Goal: Task Accomplishment & Management: Manage account settings

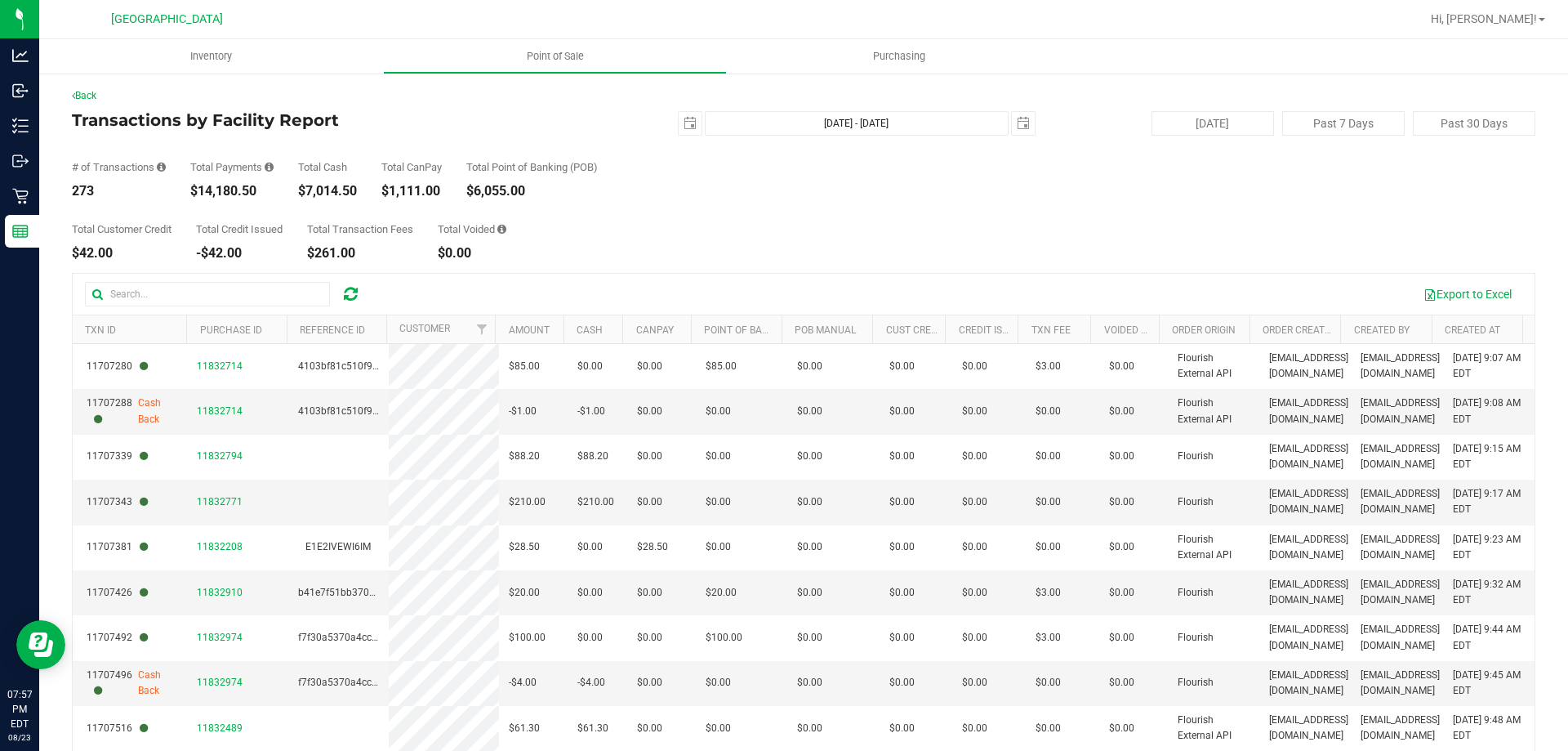
click at [720, 213] on div "Total Customer Credit $42.00 Total Credit Issued -$42.00 Total Transaction Fees…" at bounding box center [804, 228] width 1464 height 62
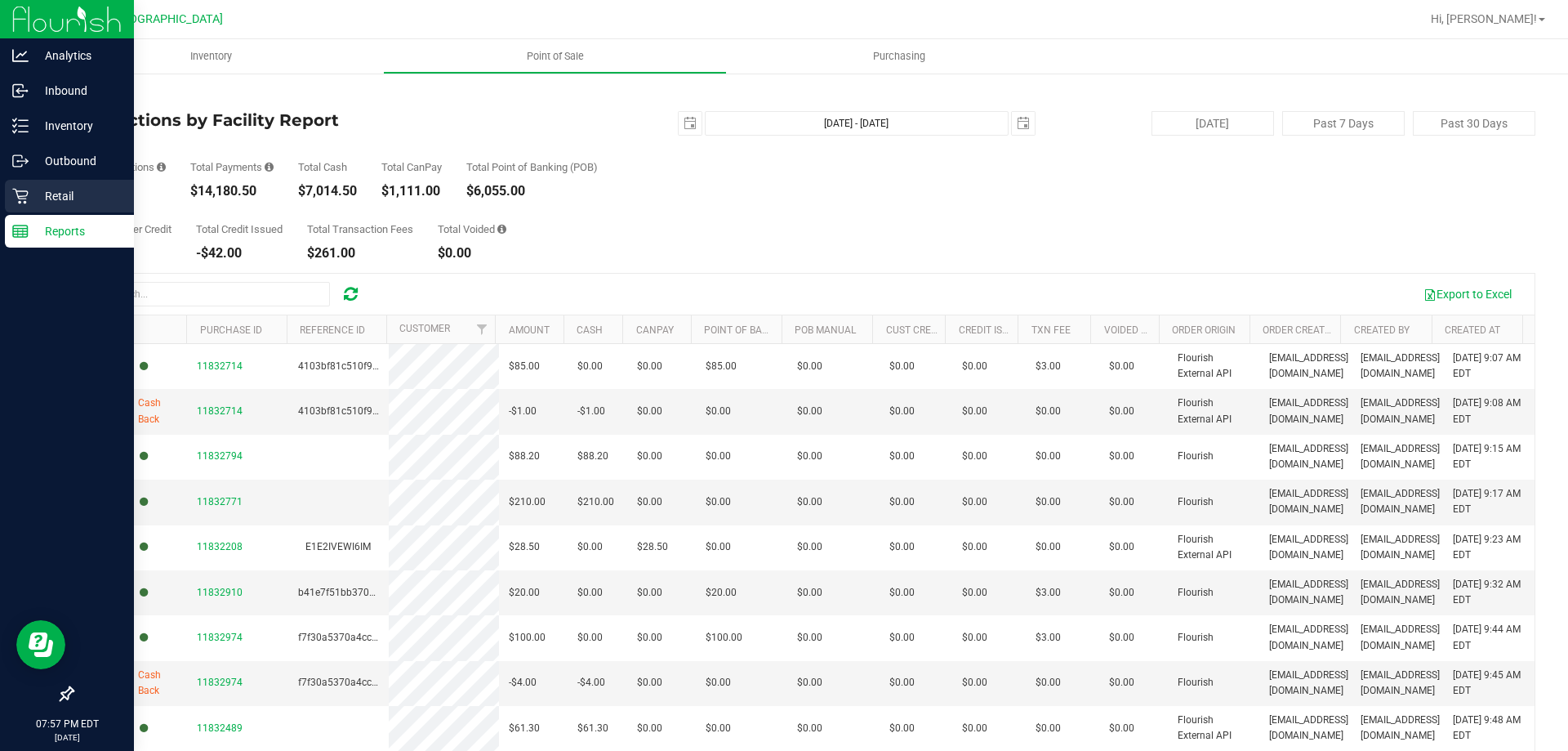
click at [16, 204] on icon at bounding box center [20, 196] width 16 height 16
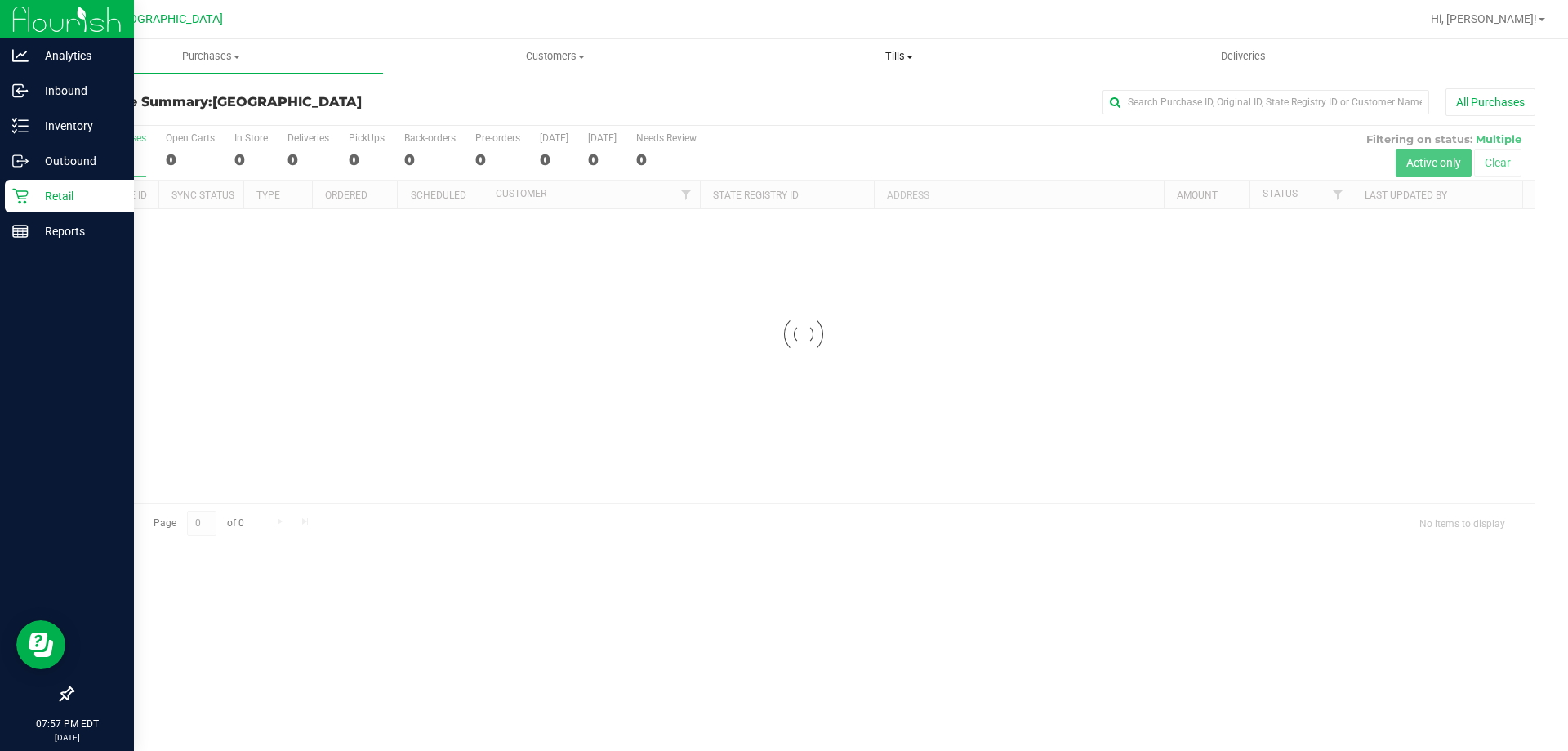
click at [895, 54] on span "Tills" at bounding box center [899, 56] width 342 height 15
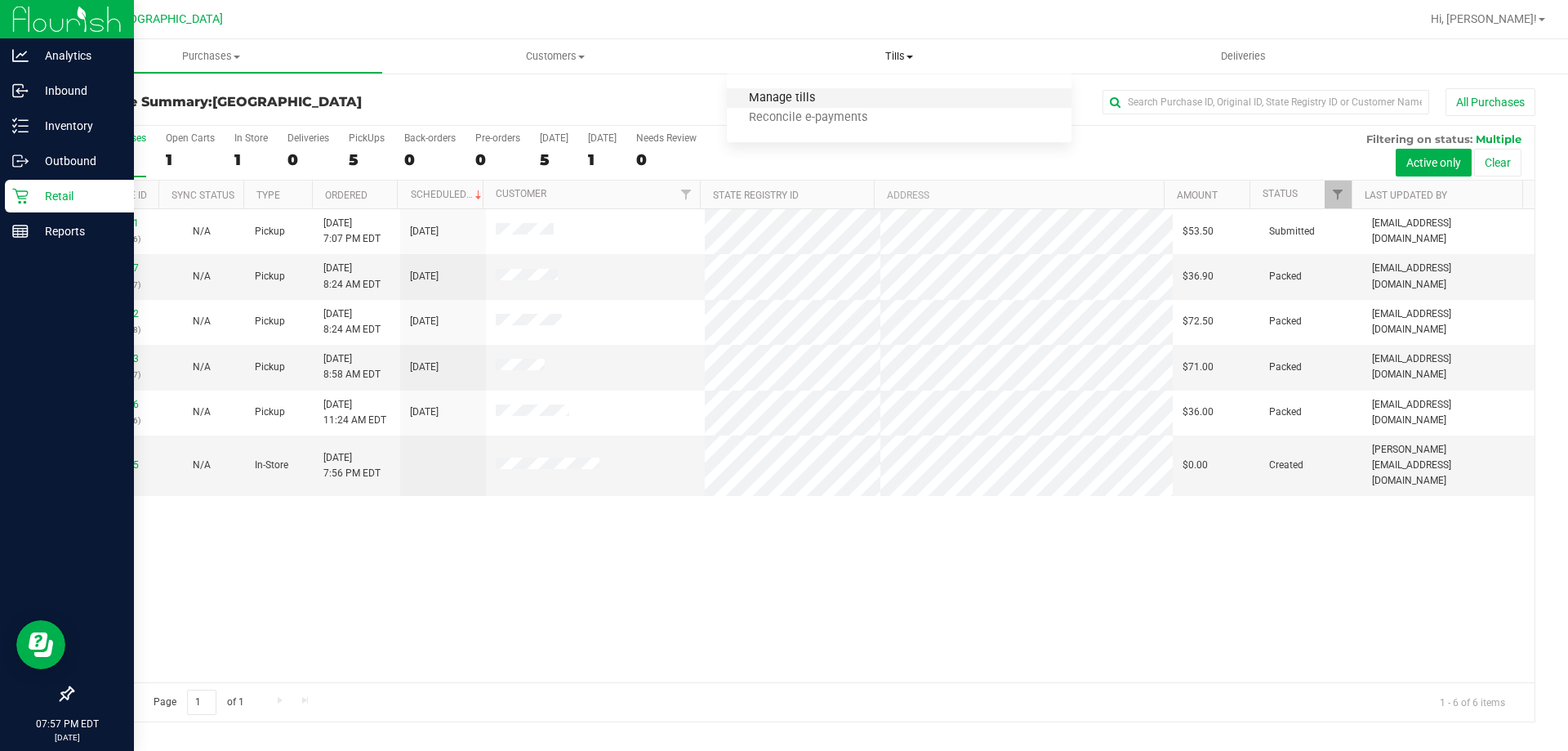
click at [809, 100] on span "Manage tills" at bounding box center [782, 98] width 110 height 14
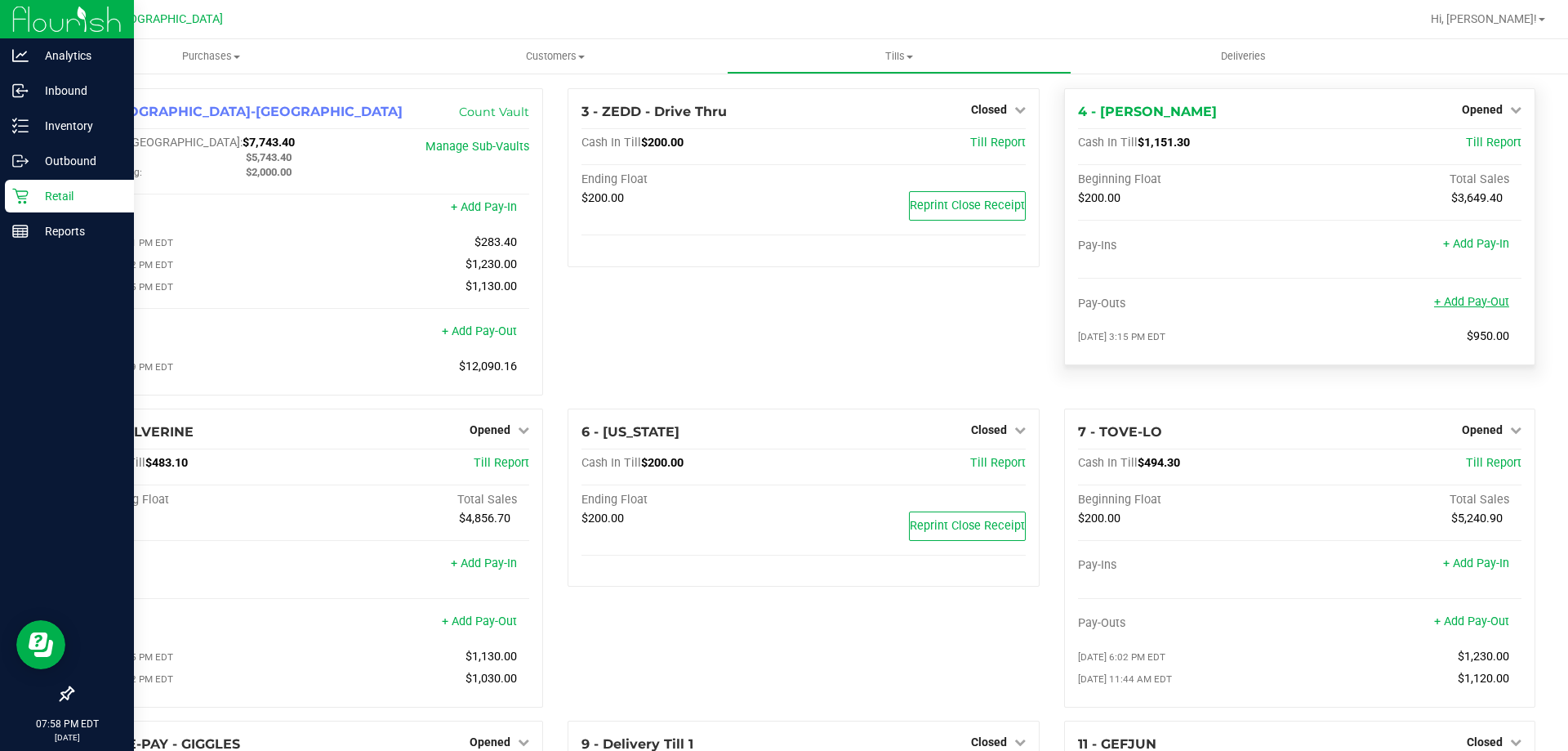
click at [1481, 303] on link "+ Add Pay-Out" at bounding box center [1472, 301] width 76 height 14
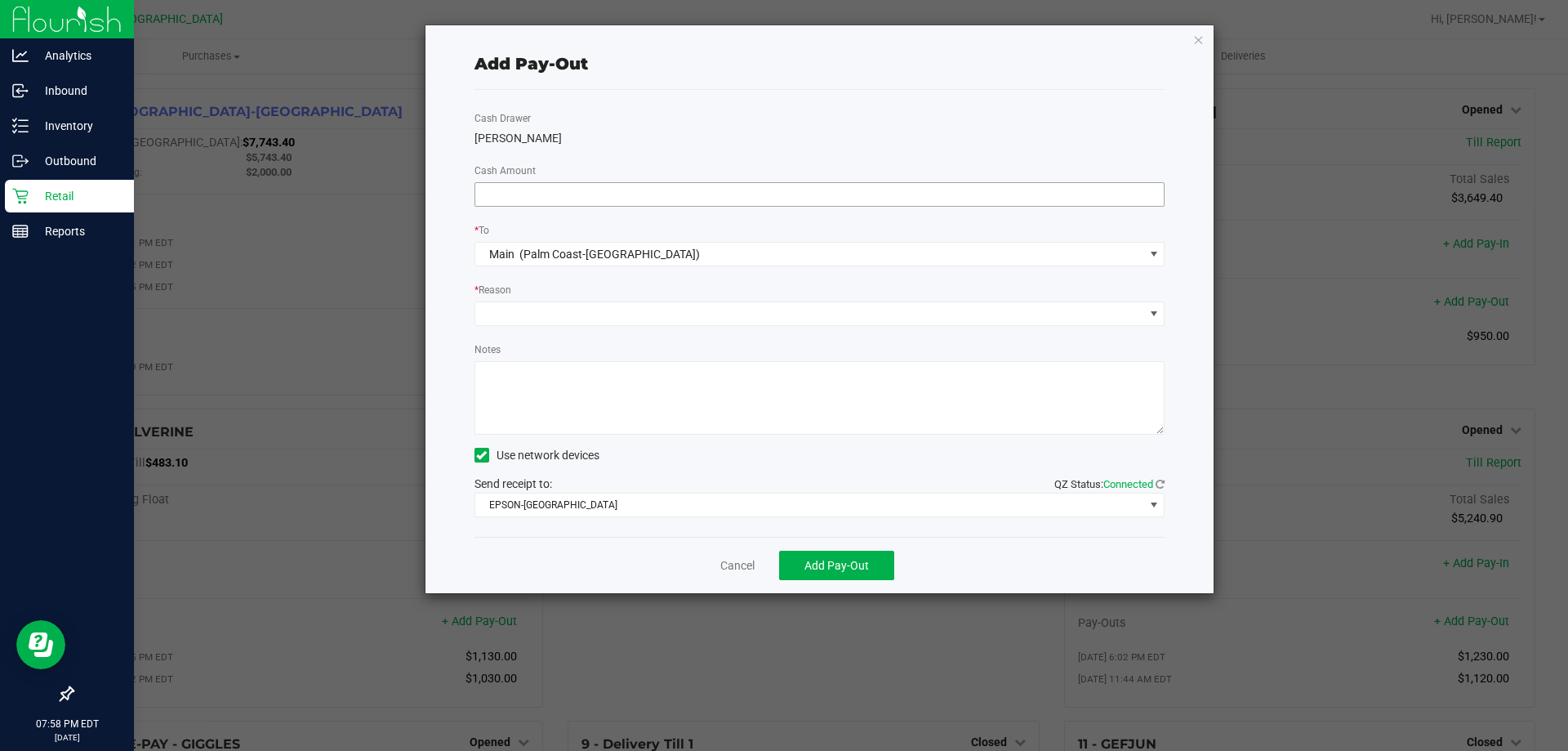
click at [593, 182] on span at bounding box center [820, 194] width 691 height 25
click at [746, 561] on link "Cancel" at bounding box center [738, 565] width 35 height 17
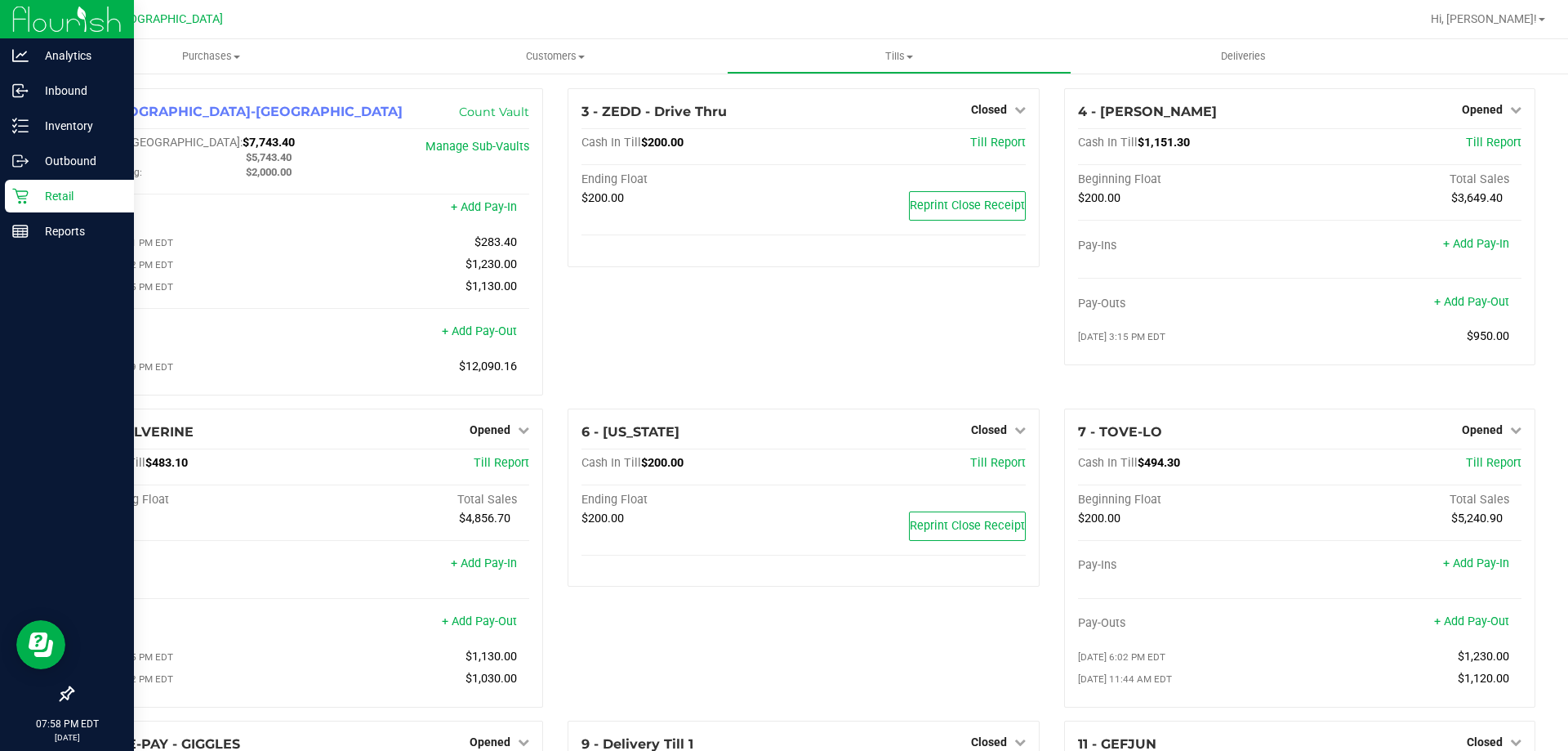
click at [807, 362] on div "3 - ZEDD - Drive Thru Closed Open Till Cash In Till $200.00 Till Report Ending …" at bounding box center [803, 249] width 496 height 320
click at [1464, 308] on link "+ Add Pay-Out" at bounding box center [1472, 301] width 76 height 14
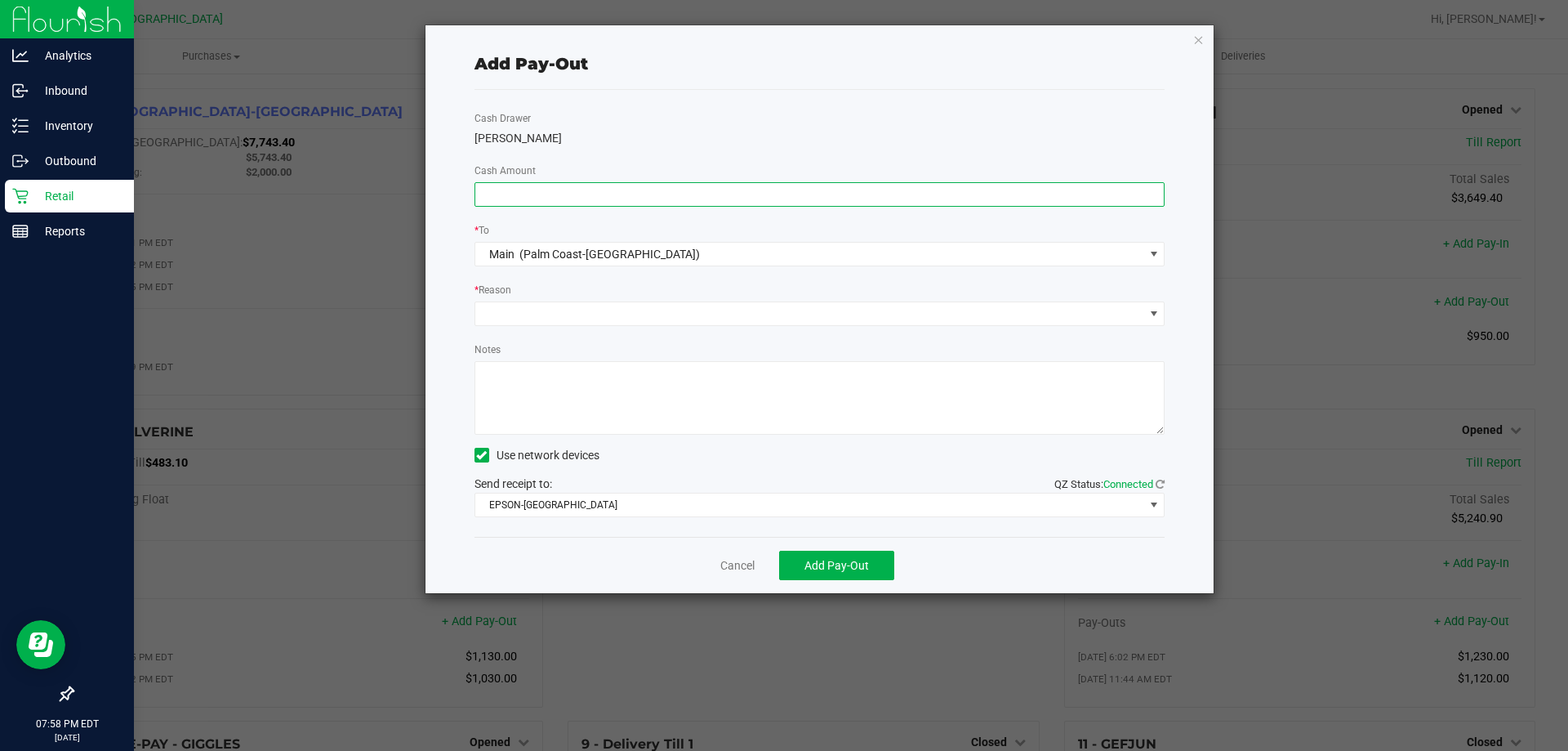
click at [690, 198] on input at bounding box center [820, 194] width 690 height 23
type input "$800.00"
click at [599, 323] on span at bounding box center [809, 313] width 669 height 23
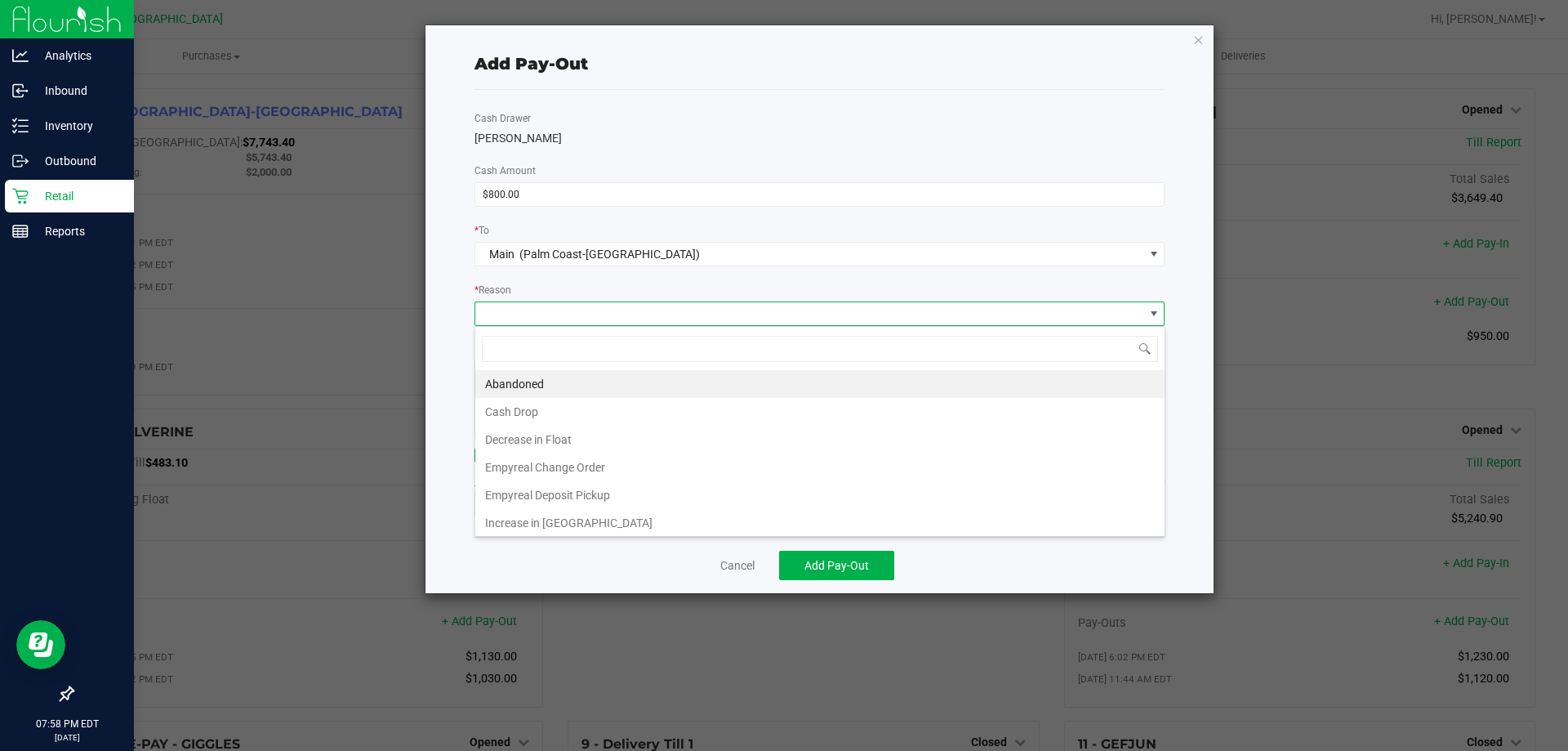
scroll to position [25, 691]
click at [535, 415] on li "Cash Drop" at bounding box center [820, 411] width 690 height 28
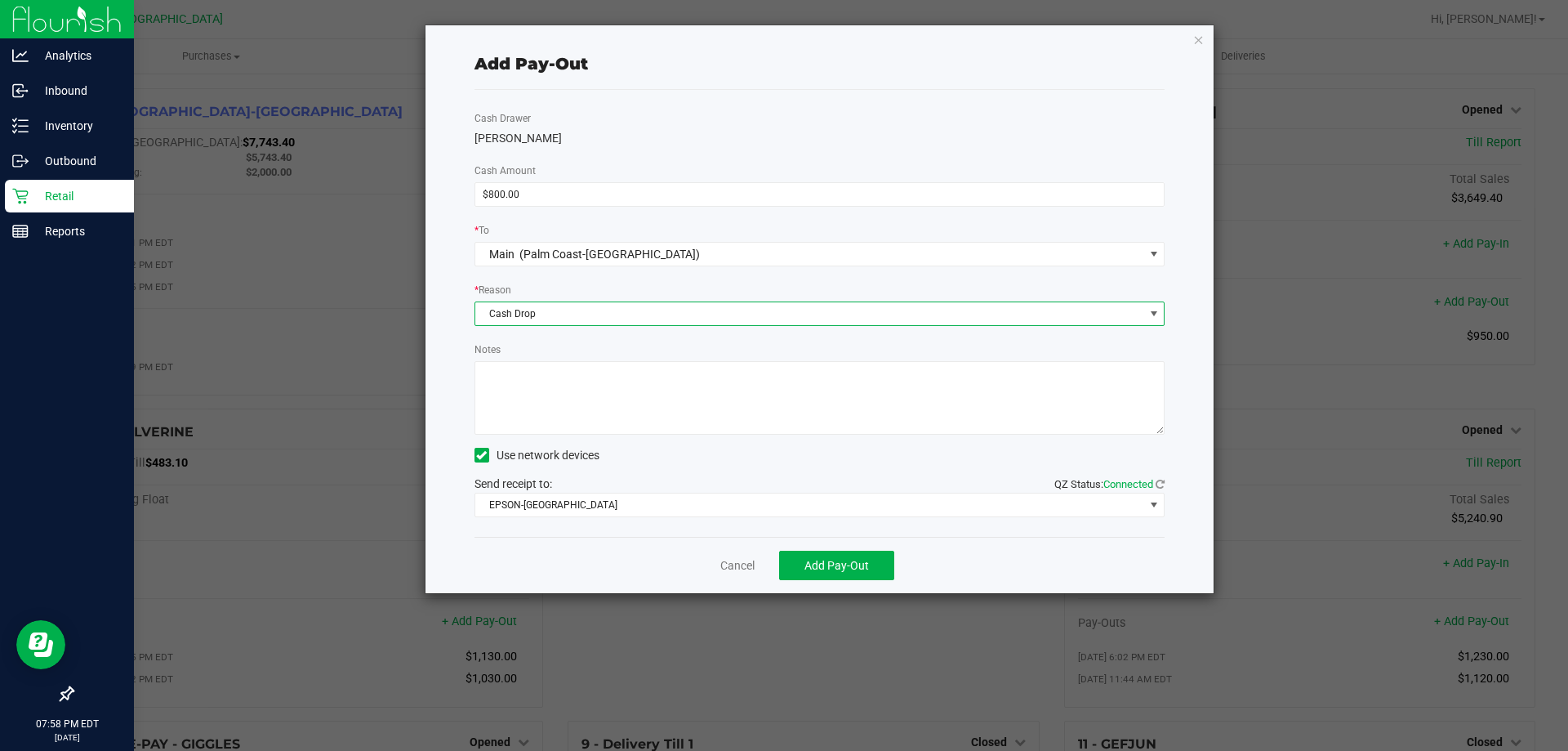
click at [532, 395] on textarea "Notes" at bounding box center [820, 398] width 691 height 74
type textarea "LA"
click at [788, 567] on button "Add Pay-Out" at bounding box center [836, 565] width 116 height 29
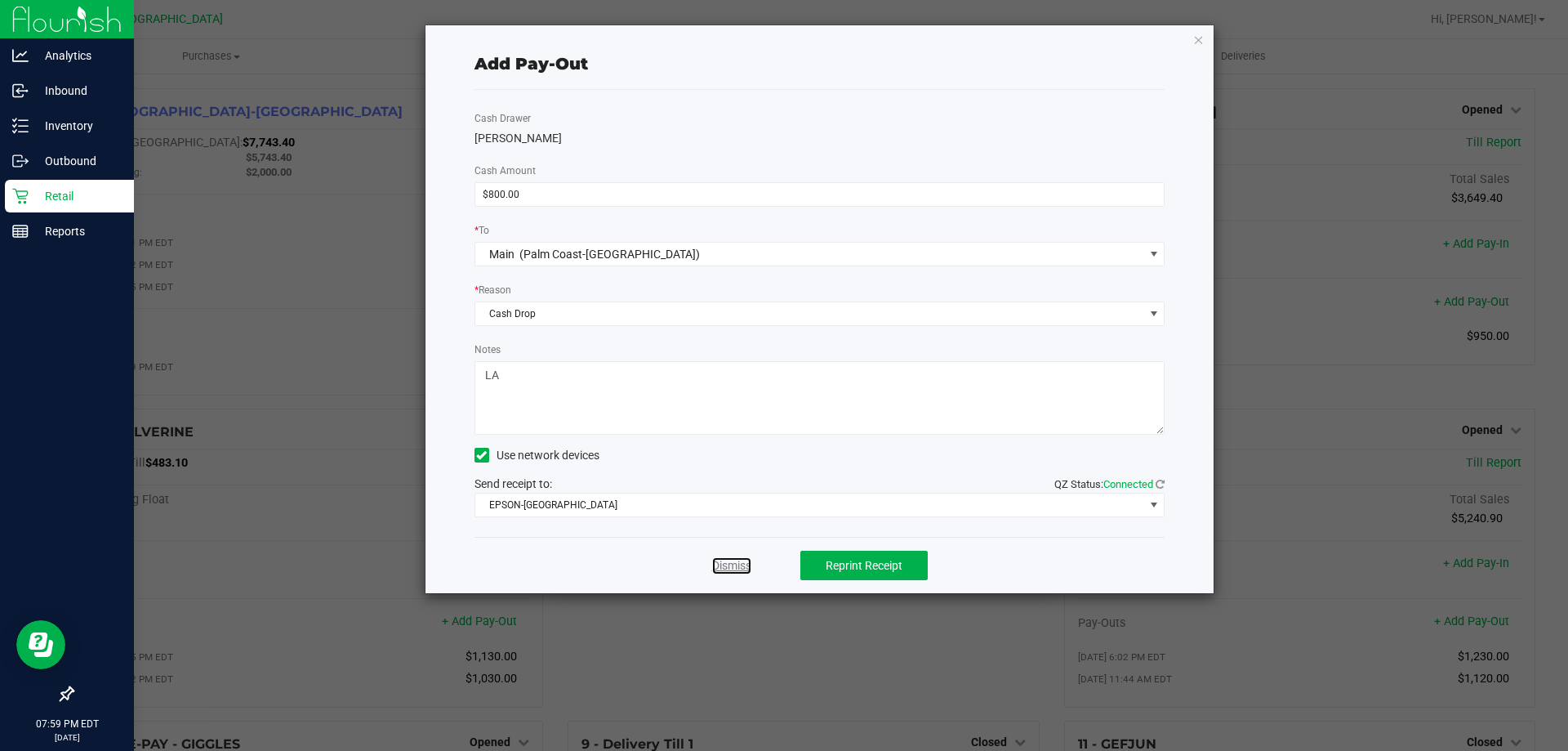
click at [723, 558] on link "Dismiss" at bounding box center [732, 565] width 39 height 17
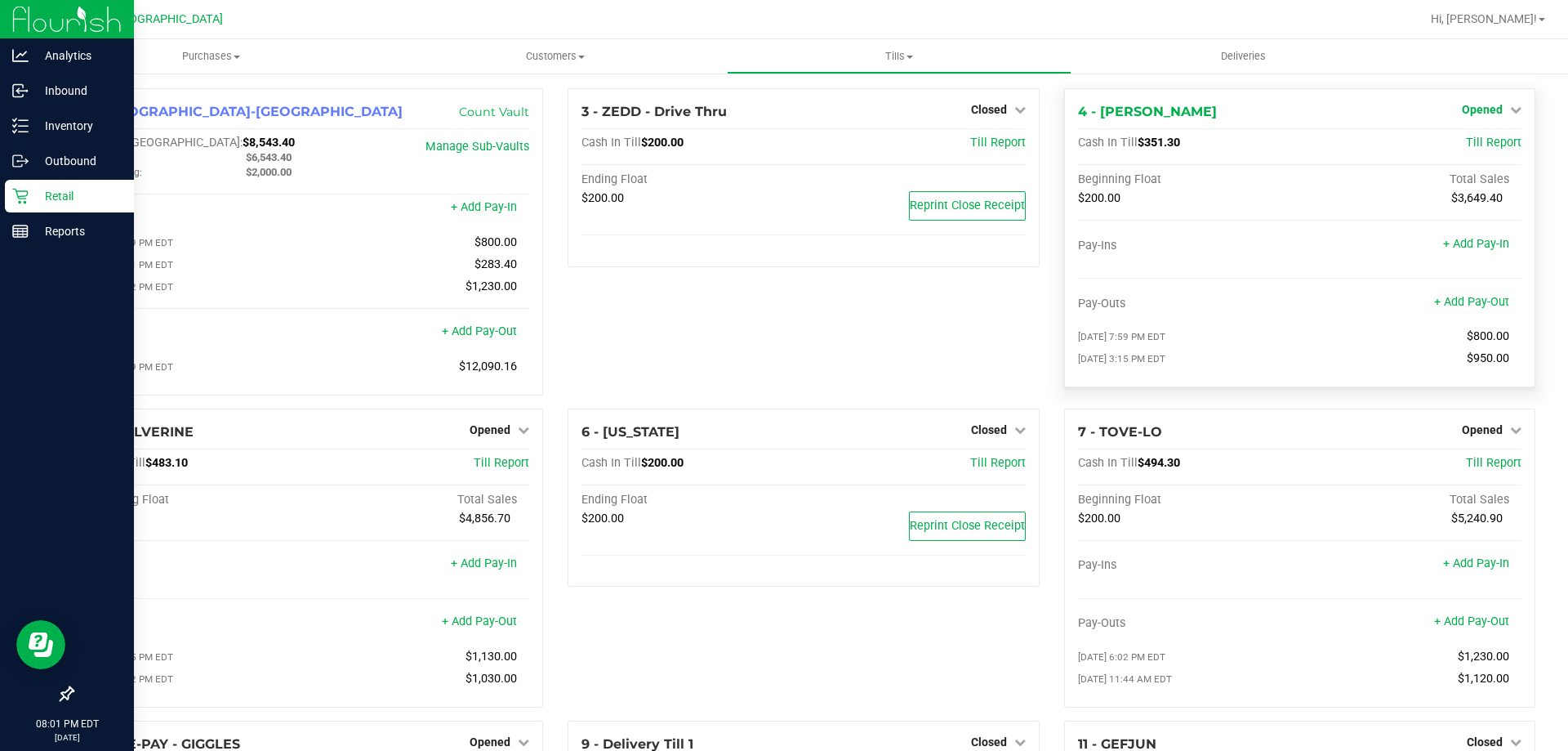
click at [1482, 105] on span "Opened" at bounding box center [1482, 109] width 41 height 13
click at [1481, 141] on link "Close Till" at bounding box center [1484, 144] width 44 height 13
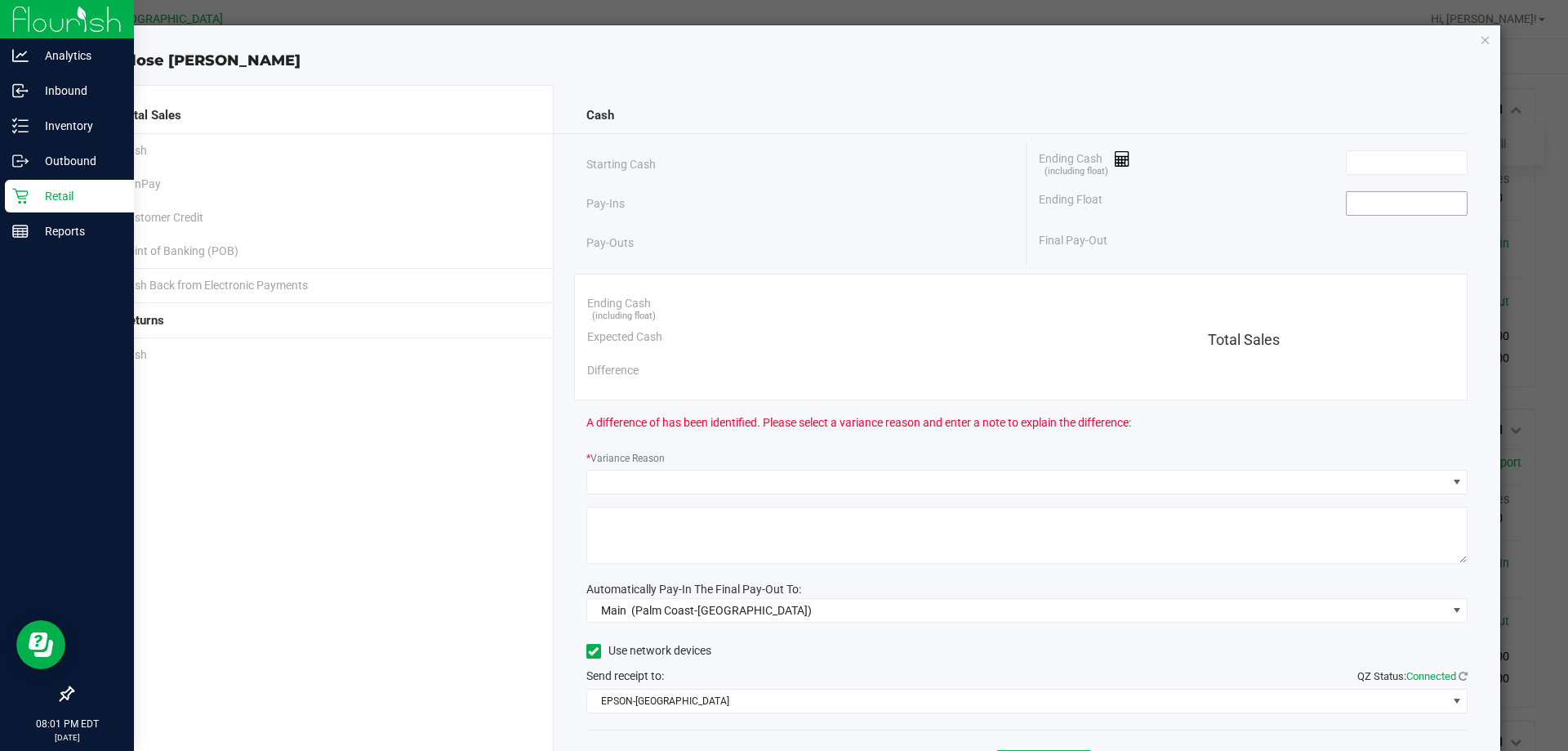
click at [1356, 208] on input at bounding box center [1407, 203] width 120 height 23
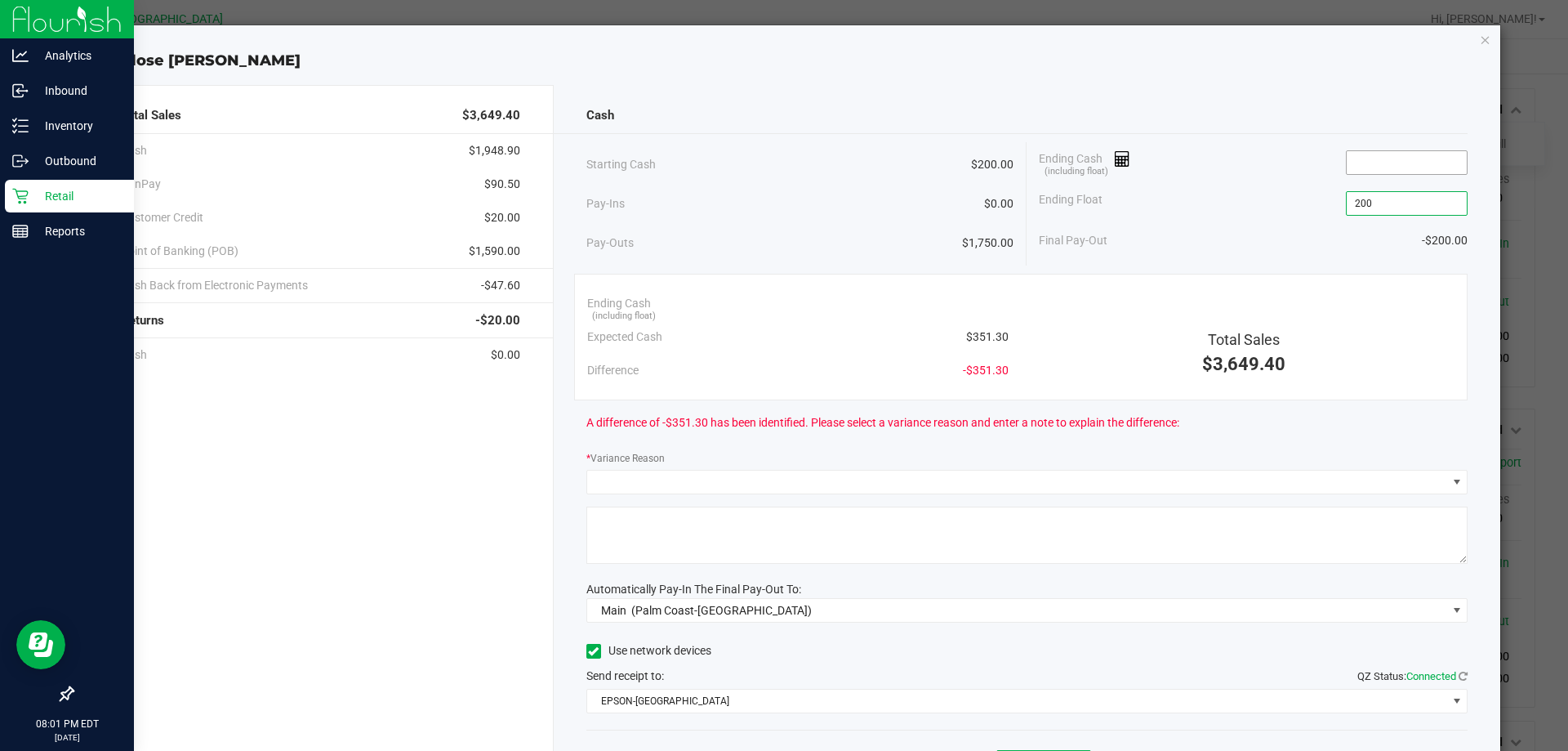
type input "$200.00"
click at [1371, 172] on input at bounding box center [1407, 162] width 120 height 23
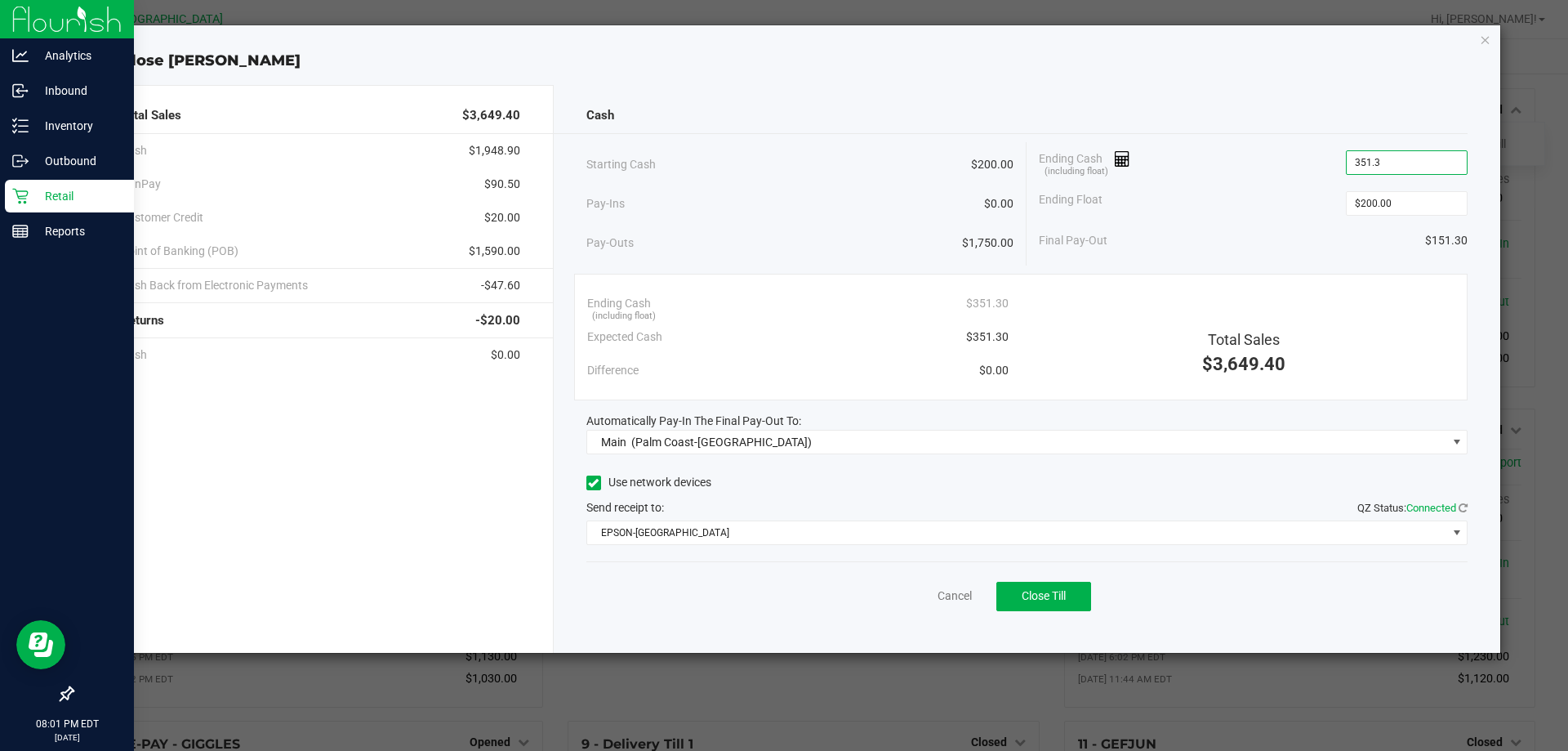
type input "$351.30"
click at [1289, 191] on div "Ending Float $200.00" at bounding box center [1253, 203] width 429 height 41
click at [1017, 587] on button "Close Till" at bounding box center [1044, 596] width 95 height 29
click at [926, 590] on link "Dismiss" at bounding box center [918, 595] width 39 height 17
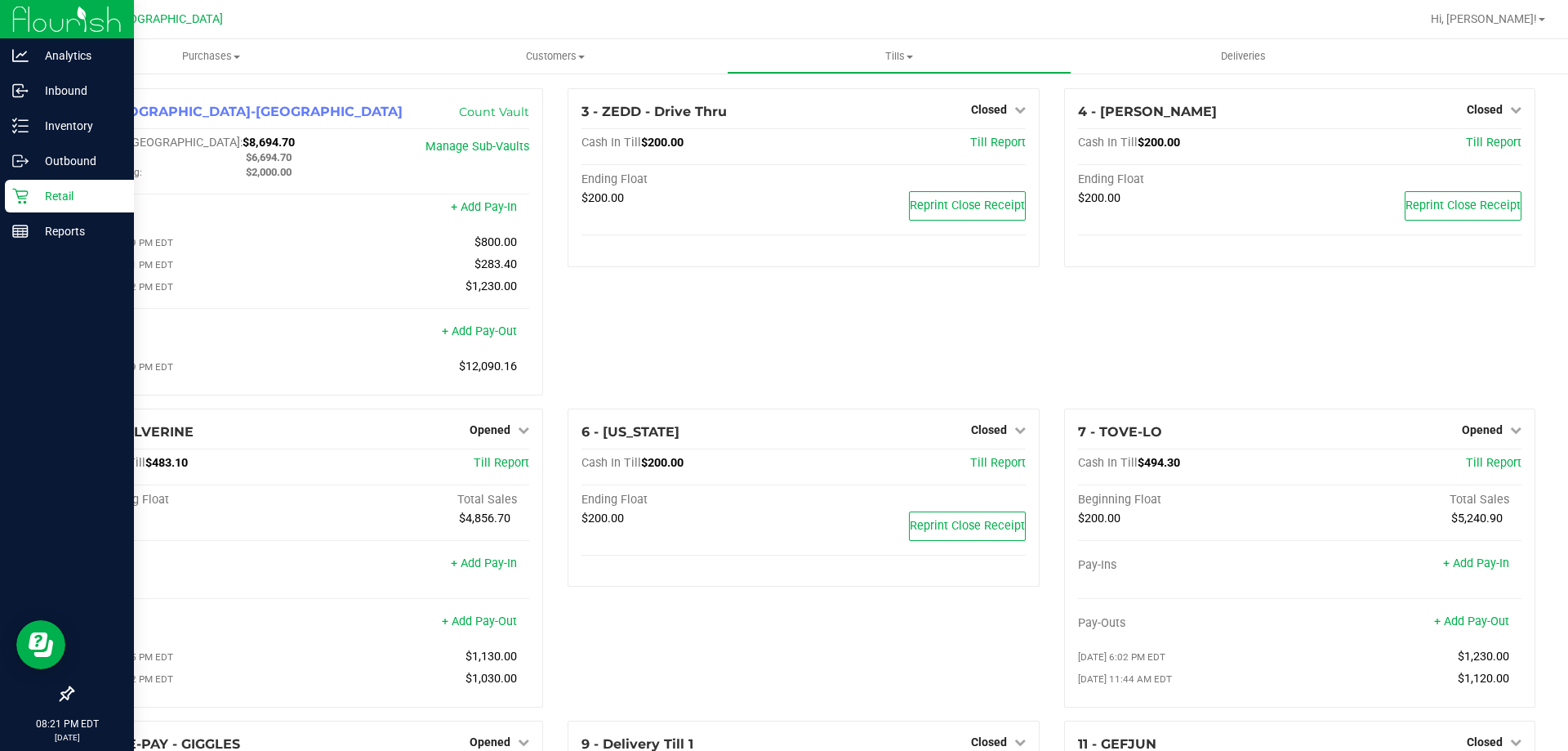
click at [753, 370] on div "3 - ZEDD - Drive Thru Closed Open Till Cash In Till $200.00 Till Report Ending …" at bounding box center [803, 249] width 496 height 320
click at [790, 341] on div "3 - ZEDD - Drive Thru Closed Open Till Cash In Till $200.00 Till Report Ending …" at bounding box center [803, 249] width 496 height 320
click at [787, 348] on div "3 - ZEDD - Drive Thru Closed Open Till Cash In Till $200.00 Till Report Ending …" at bounding box center [803, 249] width 496 height 320
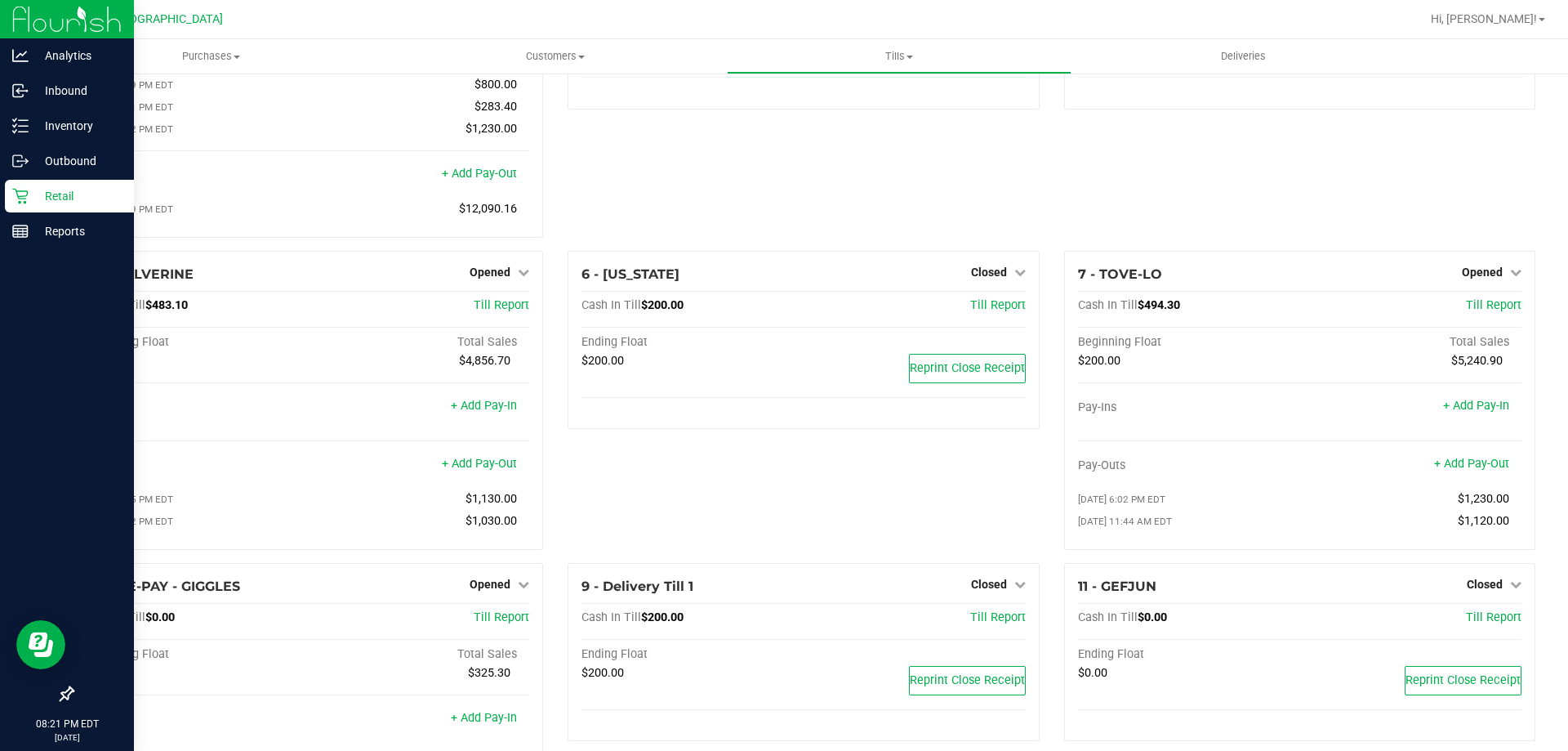
scroll to position [260, 0]
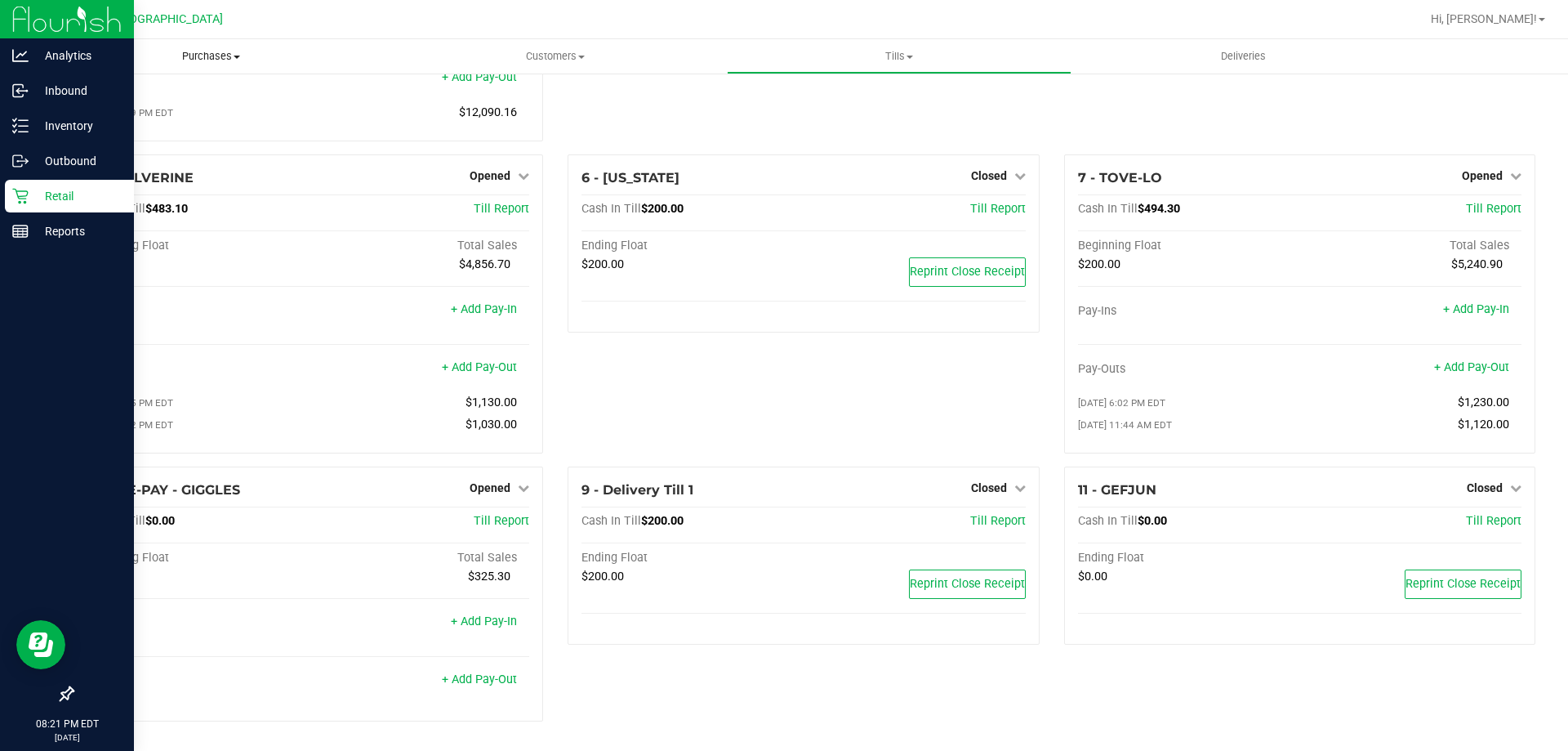
click at [176, 48] on uib-tab-heading "Purchases Summary of purchases Fulfillment All purchases" at bounding box center [211, 56] width 344 height 35
click at [168, 109] on li "Fulfillment" at bounding box center [211, 118] width 344 height 20
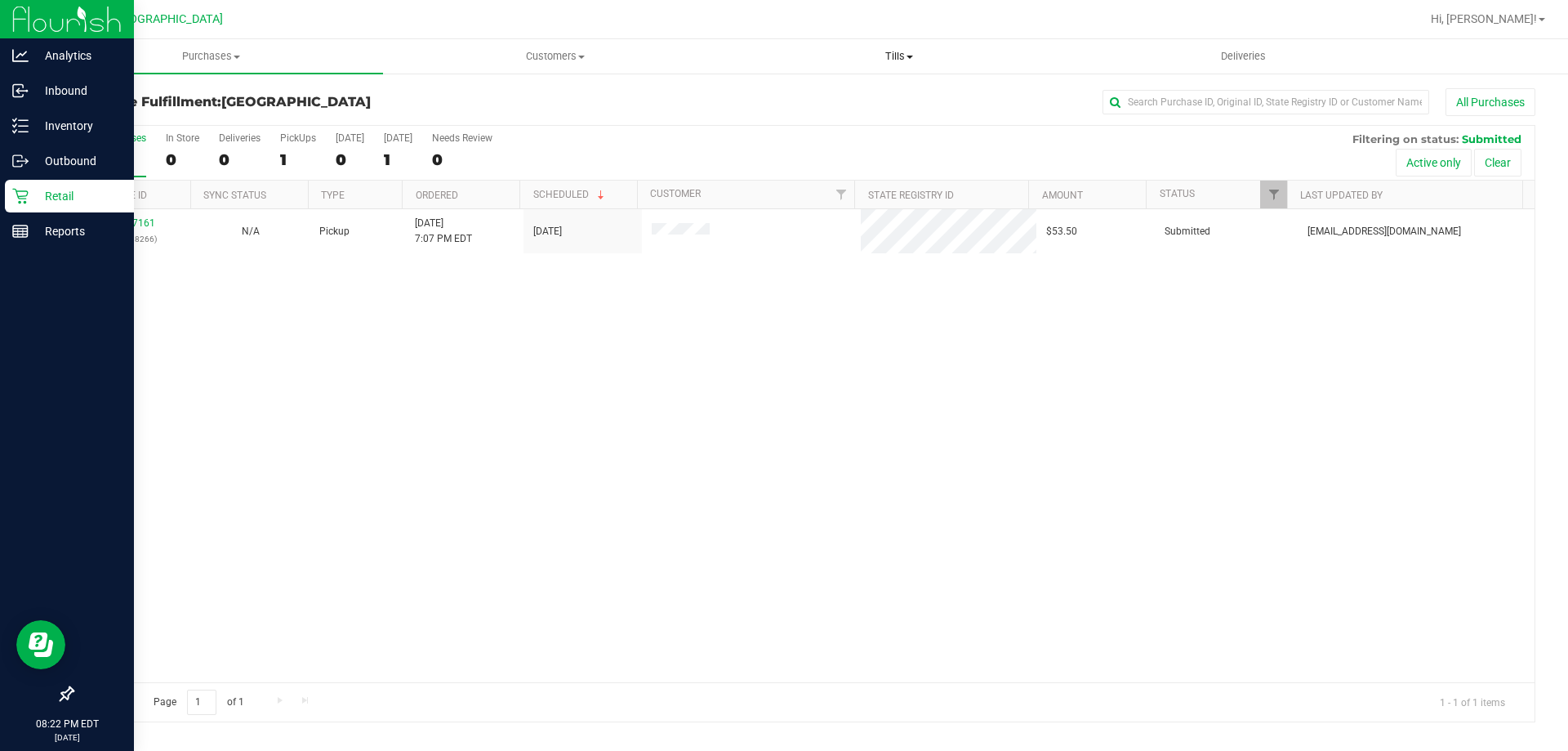
click at [918, 51] on span "Tills" at bounding box center [899, 56] width 342 height 15
click at [874, 95] on li "Manage tills" at bounding box center [899, 99] width 344 height 20
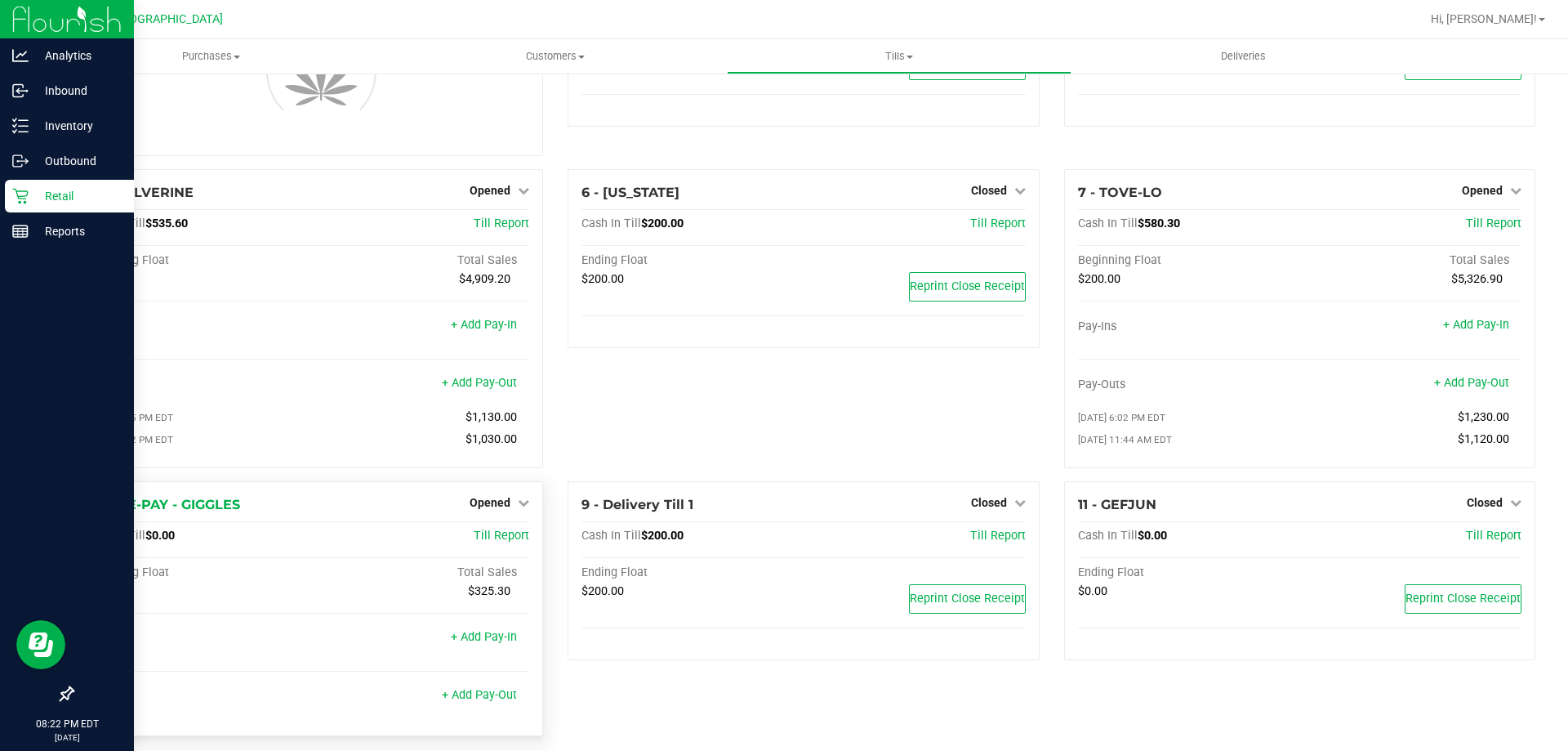
scroll to position [157, 0]
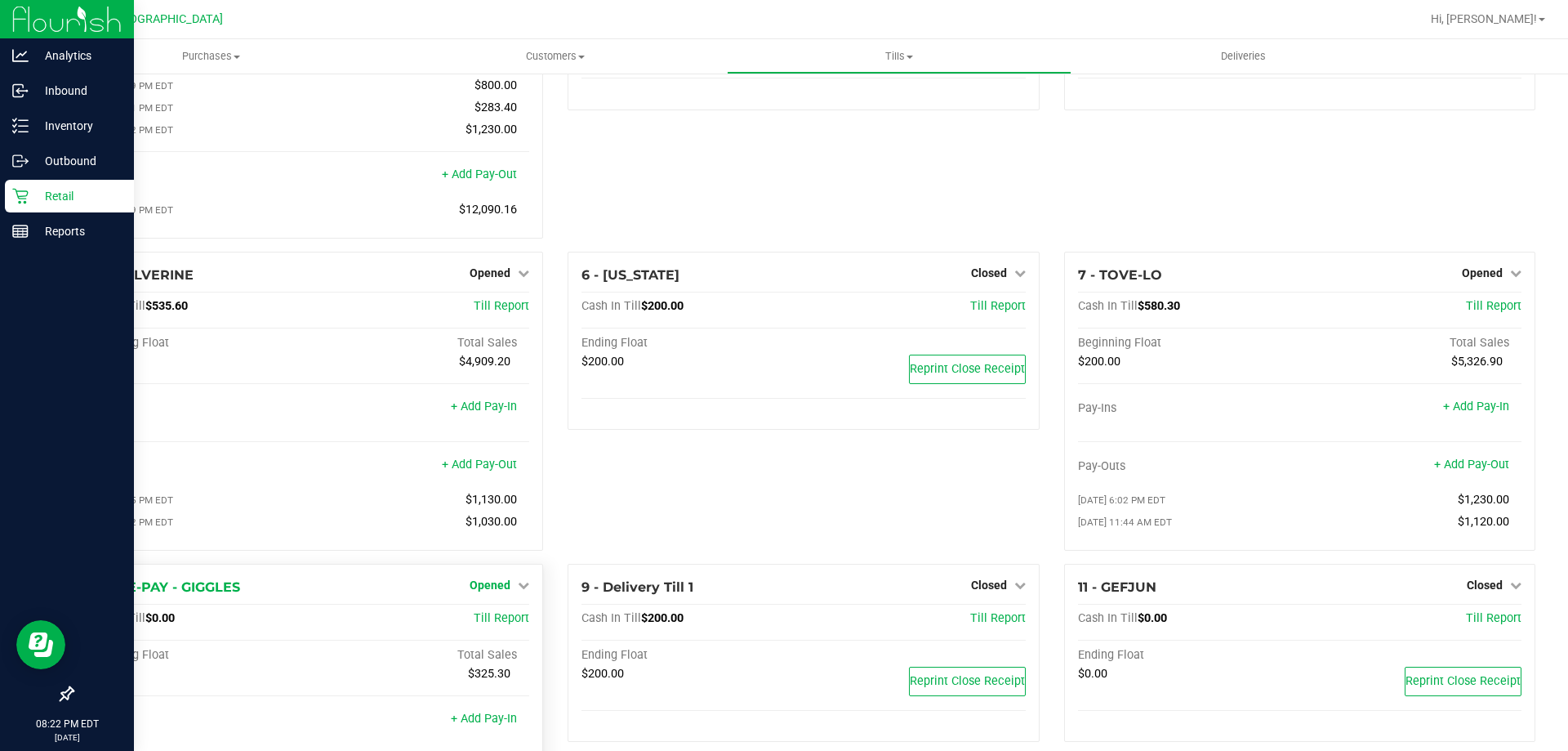
click at [501, 592] on span "Opened" at bounding box center [490, 585] width 41 height 13
click at [470, 625] on link "Close Till" at bounding box center [492, 618] width 44 height 13
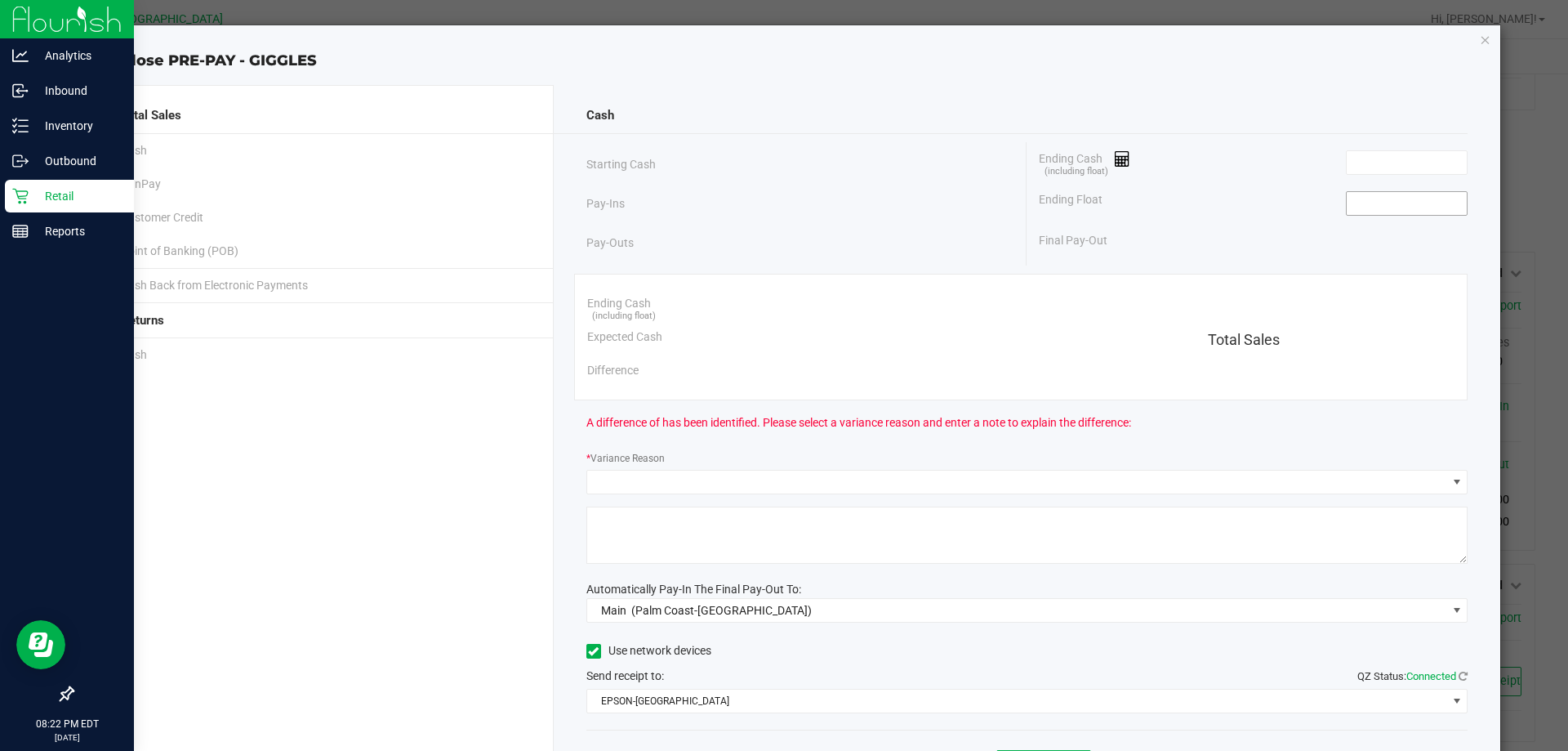
click at [1386, 196] on input at bounding box center [1407, 203] width 120 height 23
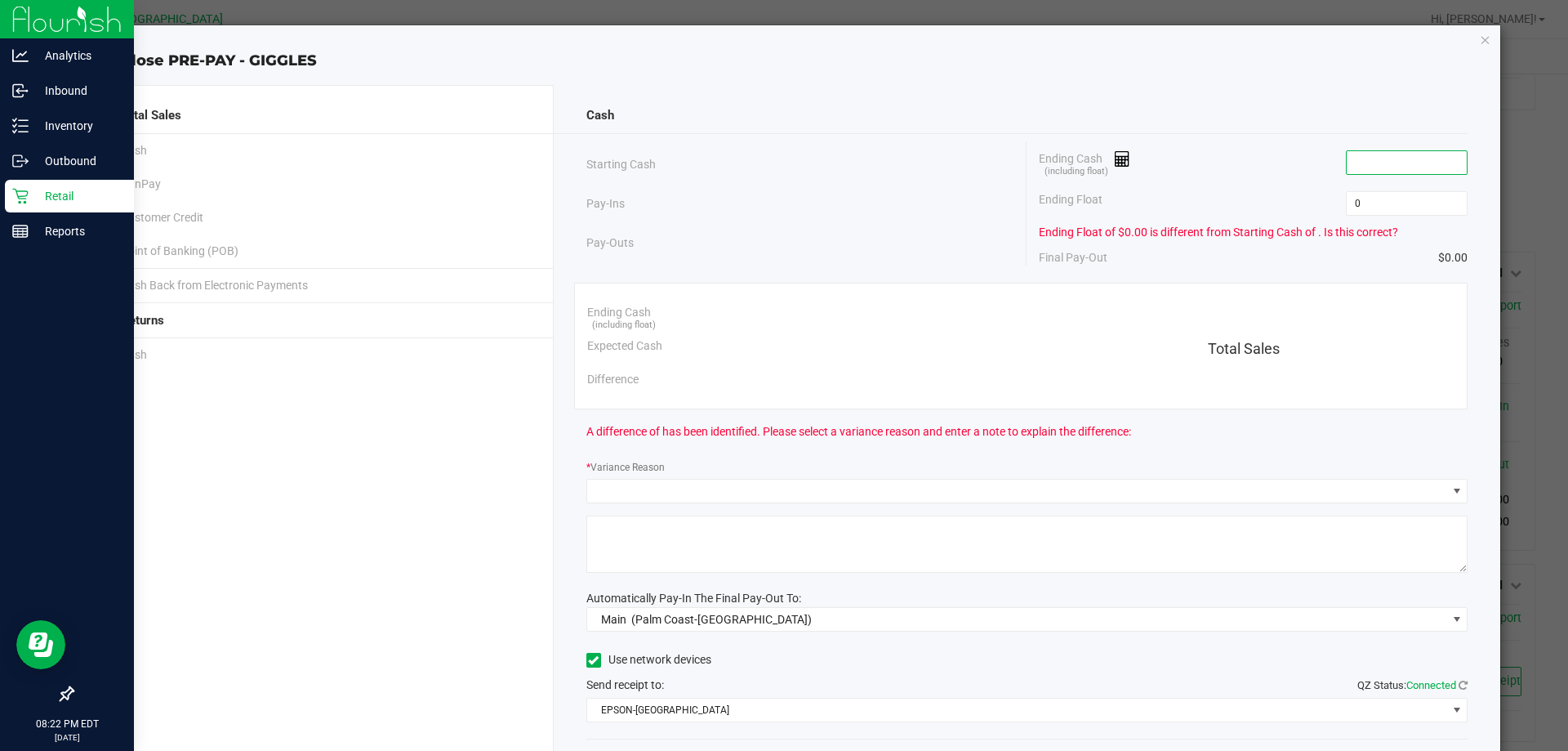
type input "$0.00"
click at [1396, 164] on input at bounding box center [1407, 162] width 120 height 23
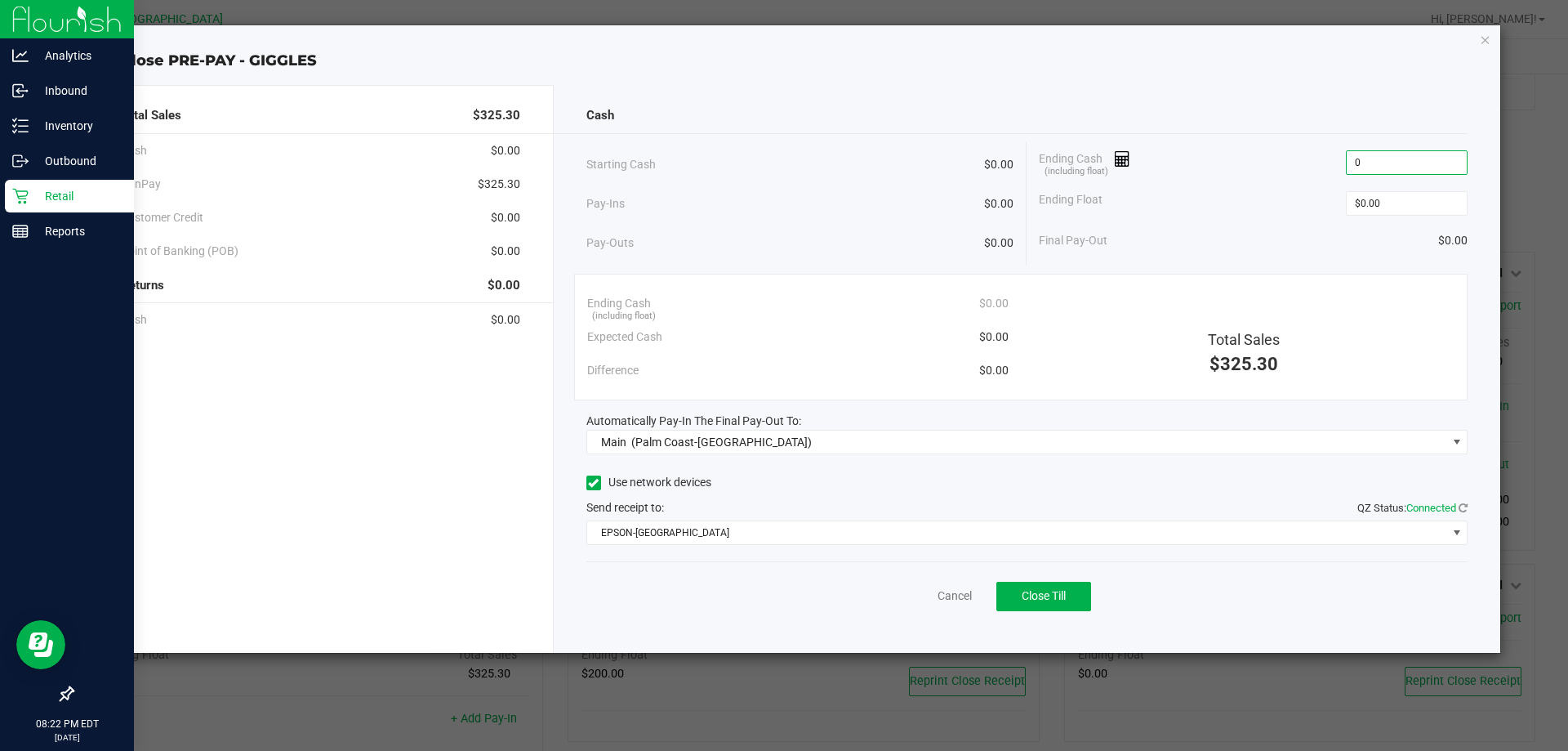
type input "$0.00"
click at [1235, 196] on div "Ending Float $0.00" at bounding box center [1253, 203] width 429 height 41
click at [1021, 586] on button "Close Till" at bounding box center [1044, 596] width 95 height 29
click at [903, 601] on link "Dismiss" at bounding box center [918, 595] width 39 height 17
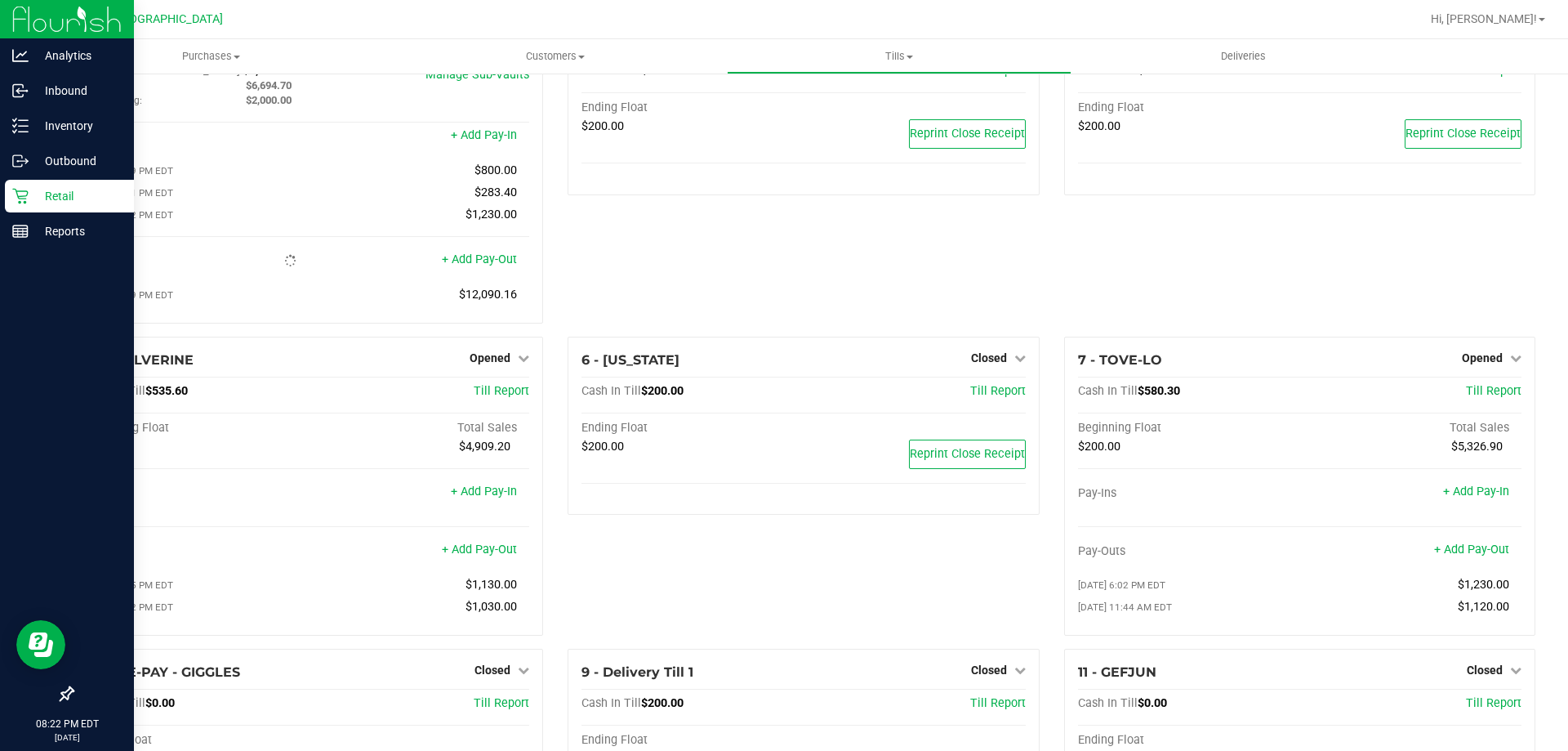
scroll to position [0, 0]
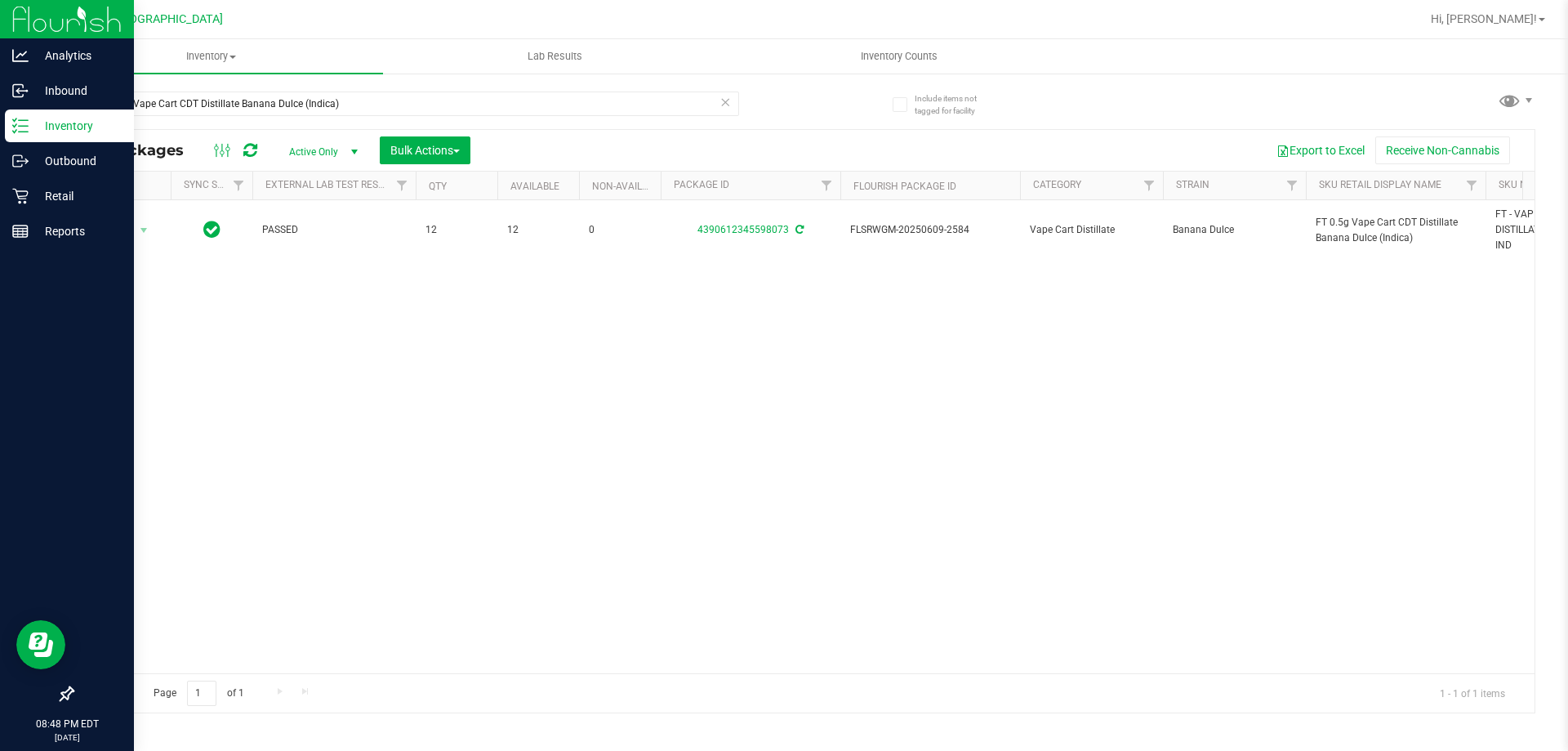
click at [31, 124] on p "Inventory" at bounding box center [77, 126] width 98 height 20
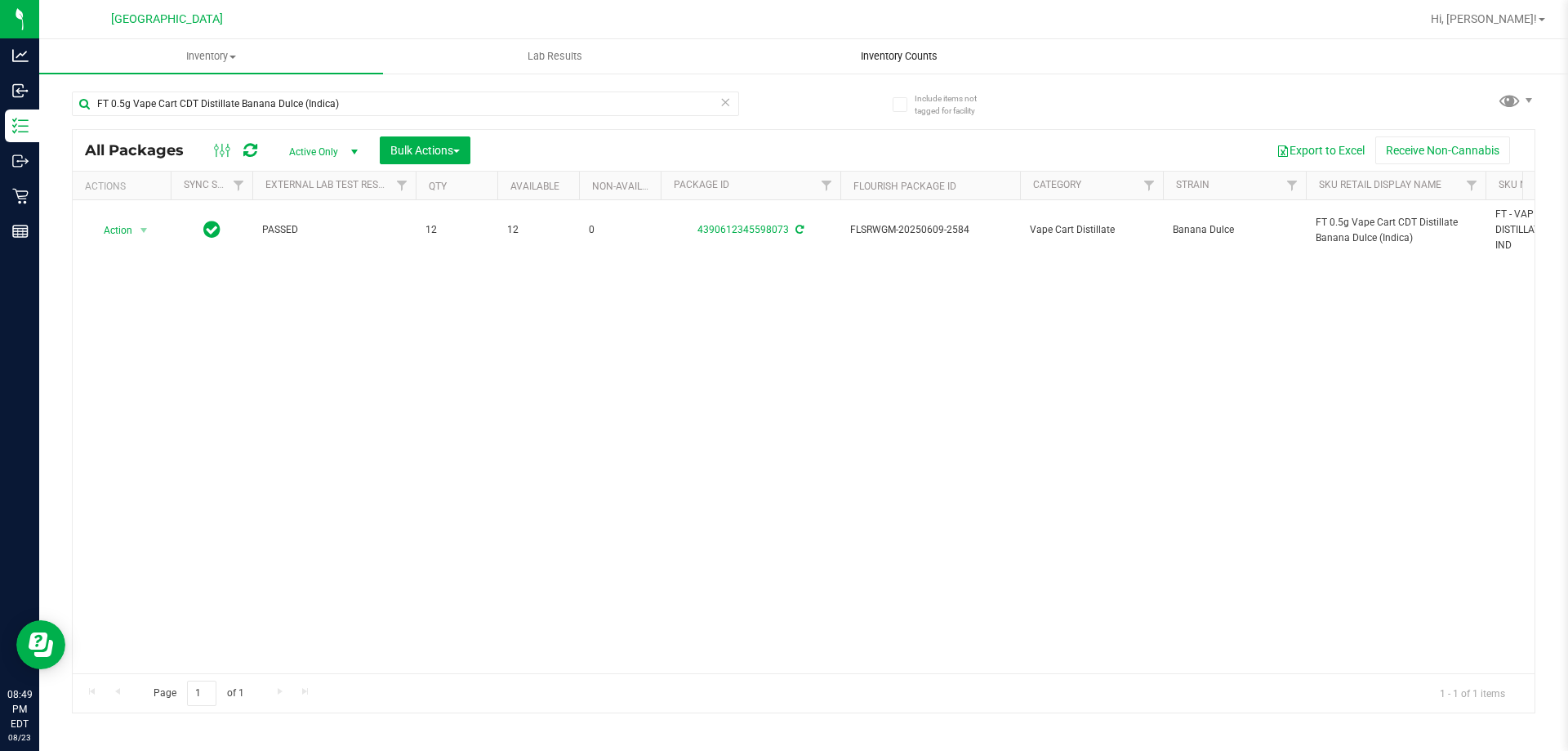
click at [883, 46] on uib-tab-heading "Inventory Counts" at bounding box center [899, 56] width 342 height 33
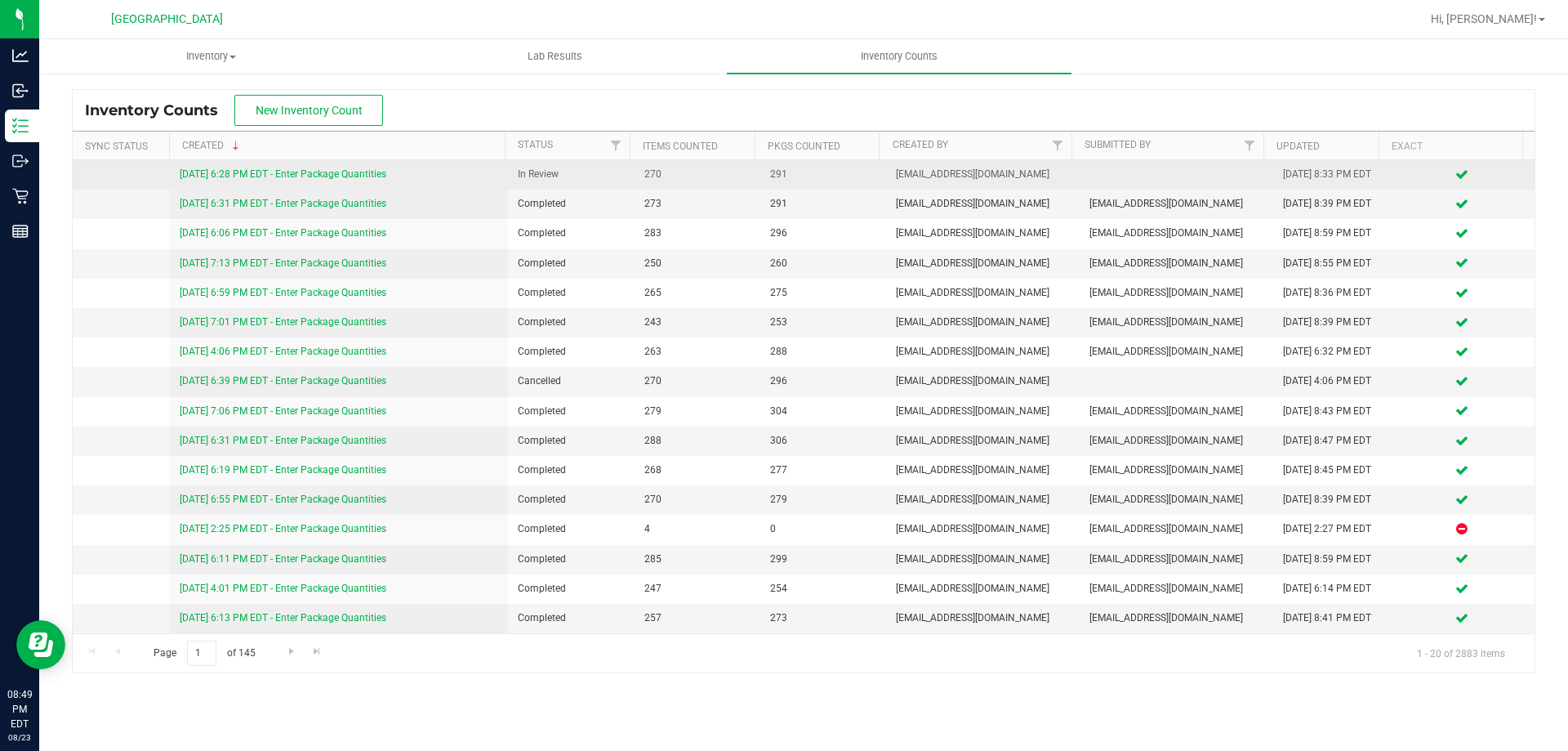
click at [282, 178] on link "[DATE] 6:28 PM EDT - Enter Package Quantities" at bounding box center [282, 174] width 207 height 12
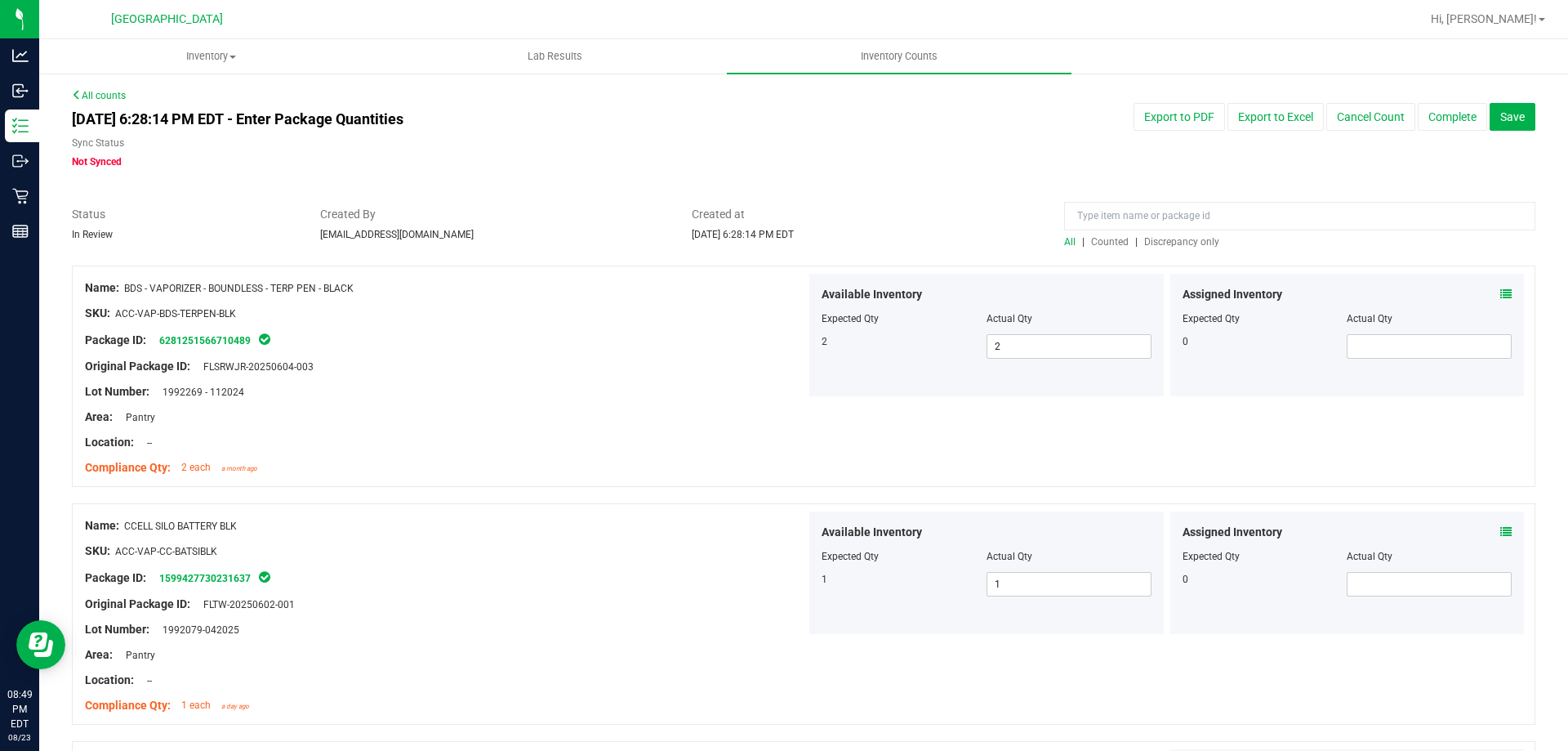
click at [1191, 245] on span "Discrepancy only" at bounding box center [1182, 241] width 76 height 12
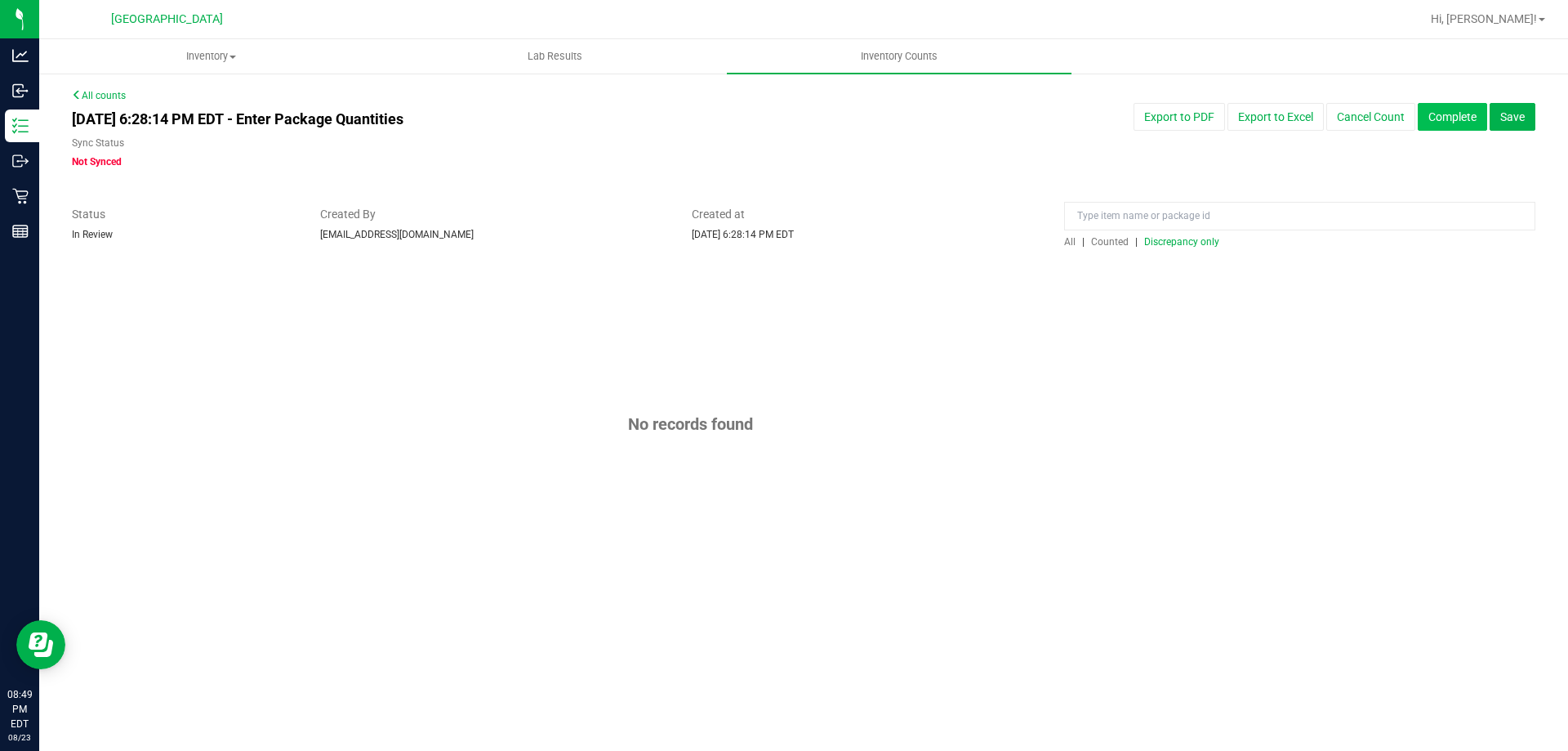
click at [1446, 119] on button "Complete" at bounding box center [1452, 117] width 69 height 28
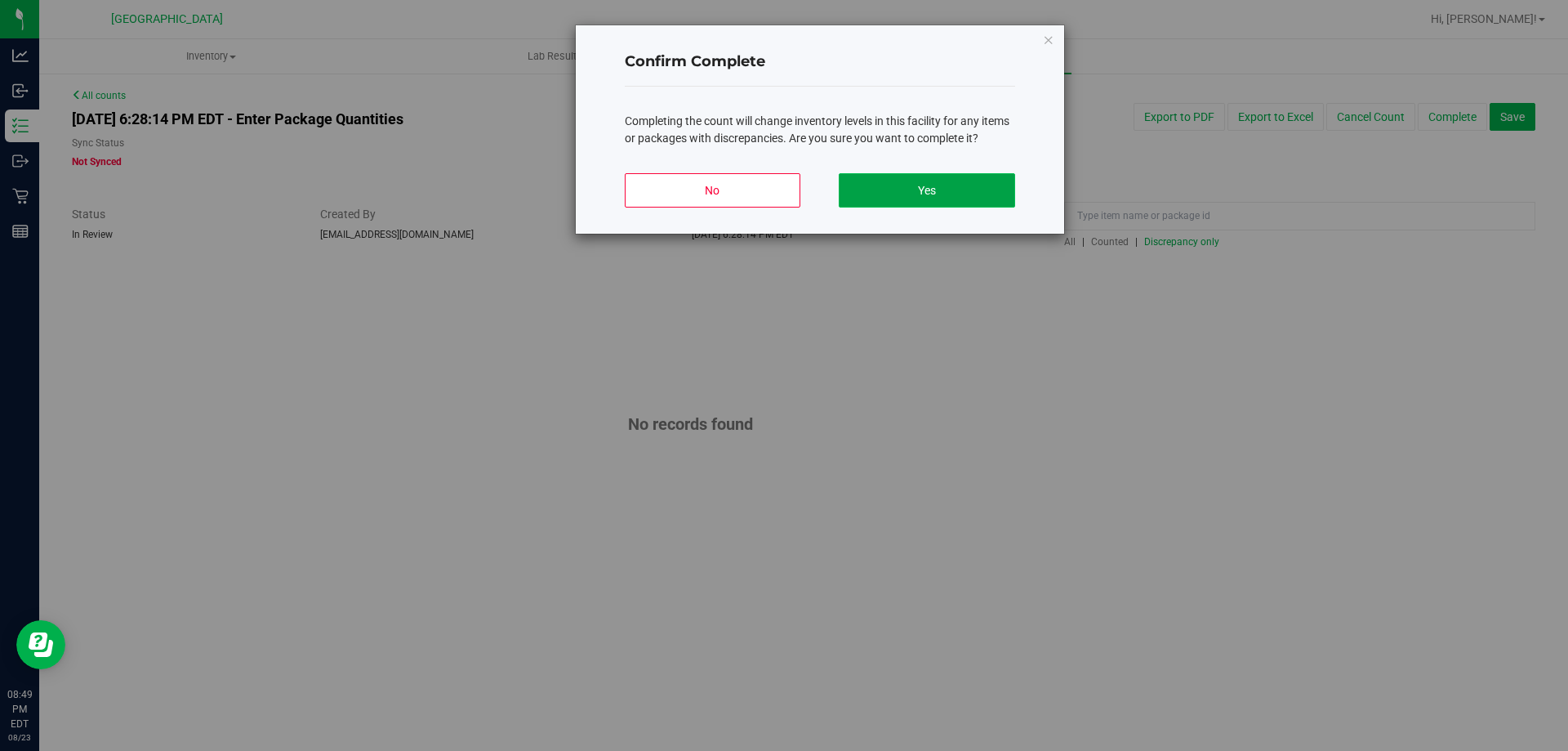
click at [948, 194] on button "Yes" at bounding box center [926, 190] width 176 height 35
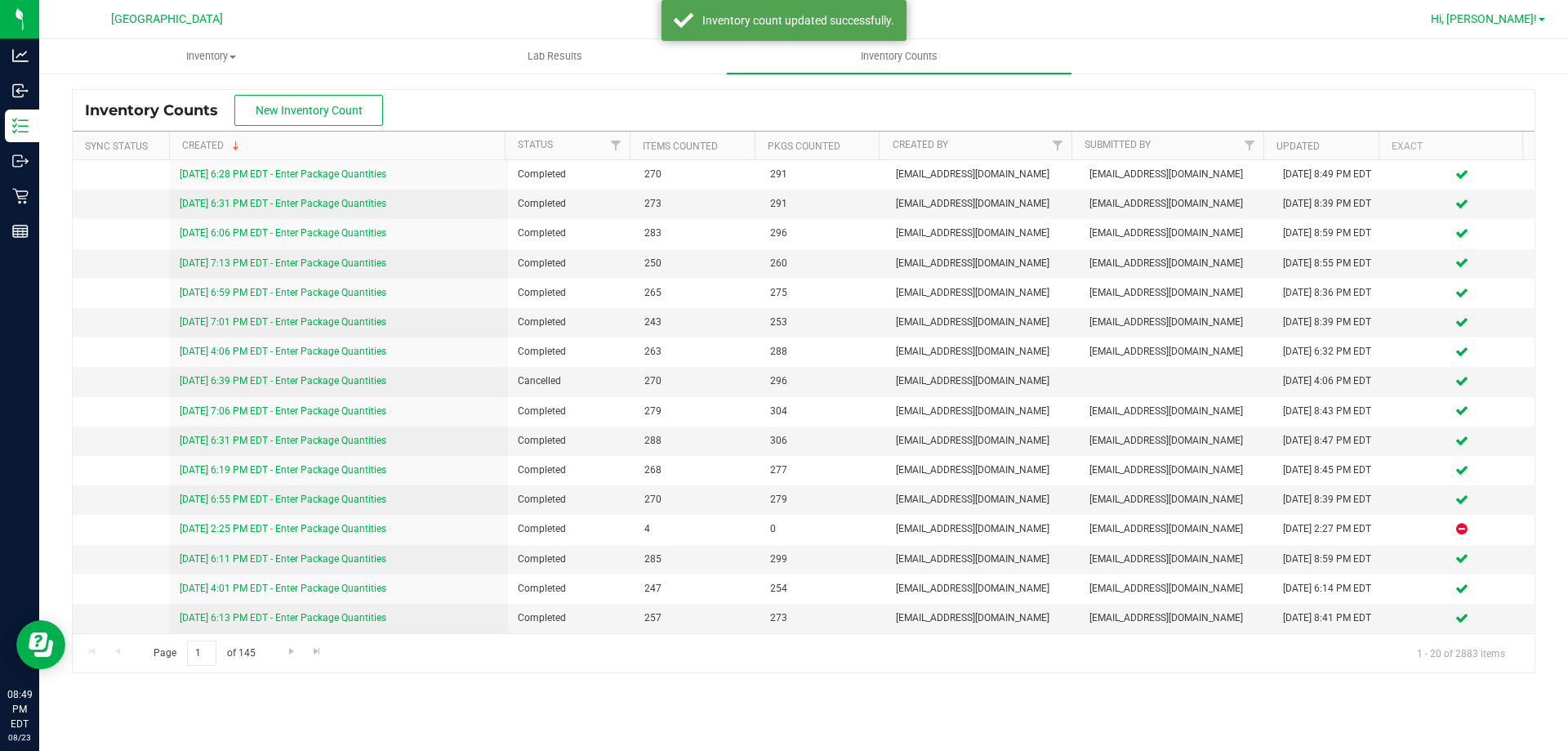
click at [1496, 25] on span "Hi, [PERSON_NAME]!" at bounding box center [1484, 18] width 106 height 13
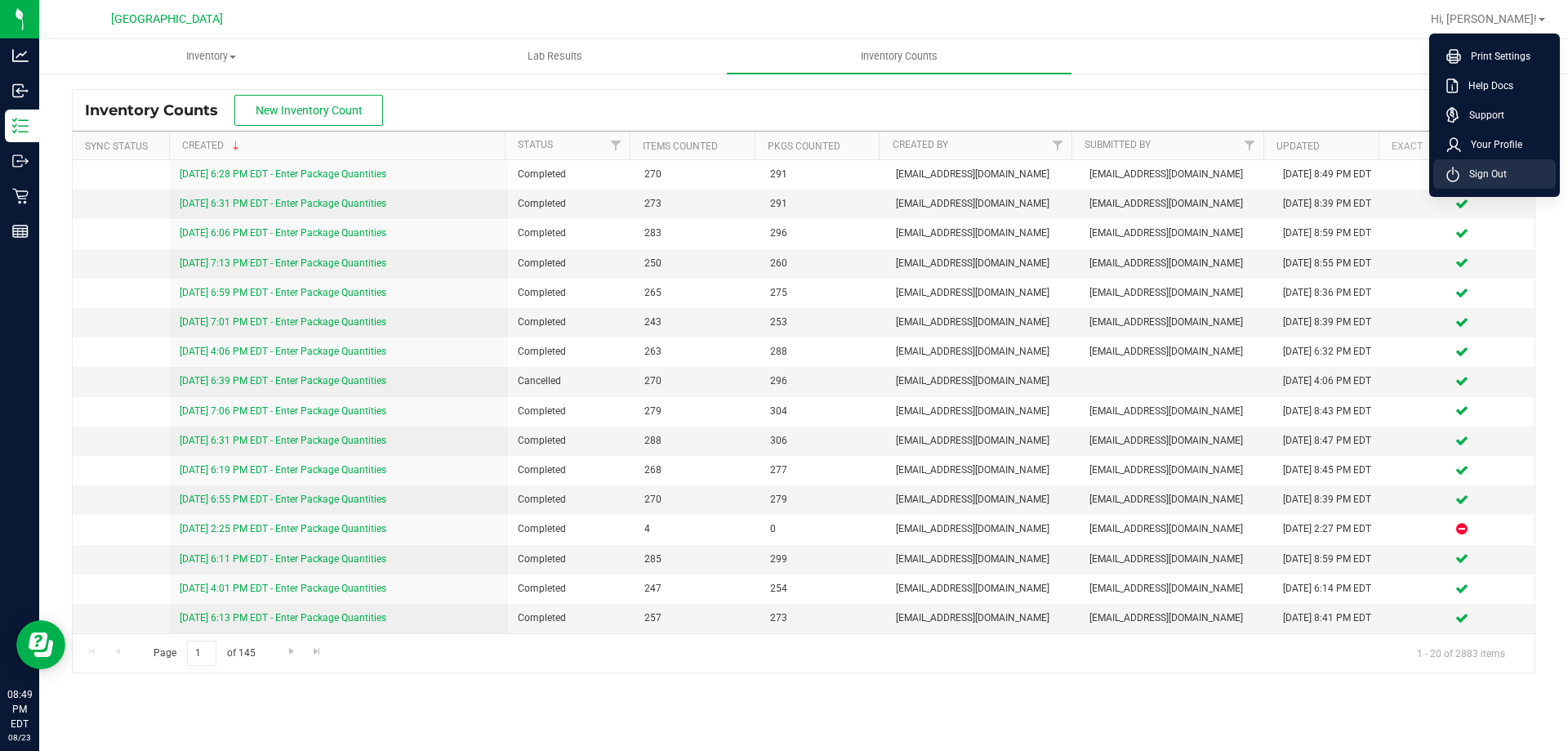
click at [1481, 166] on span "Sign Out" at bounding box center [1483, 174] width 47 height 16
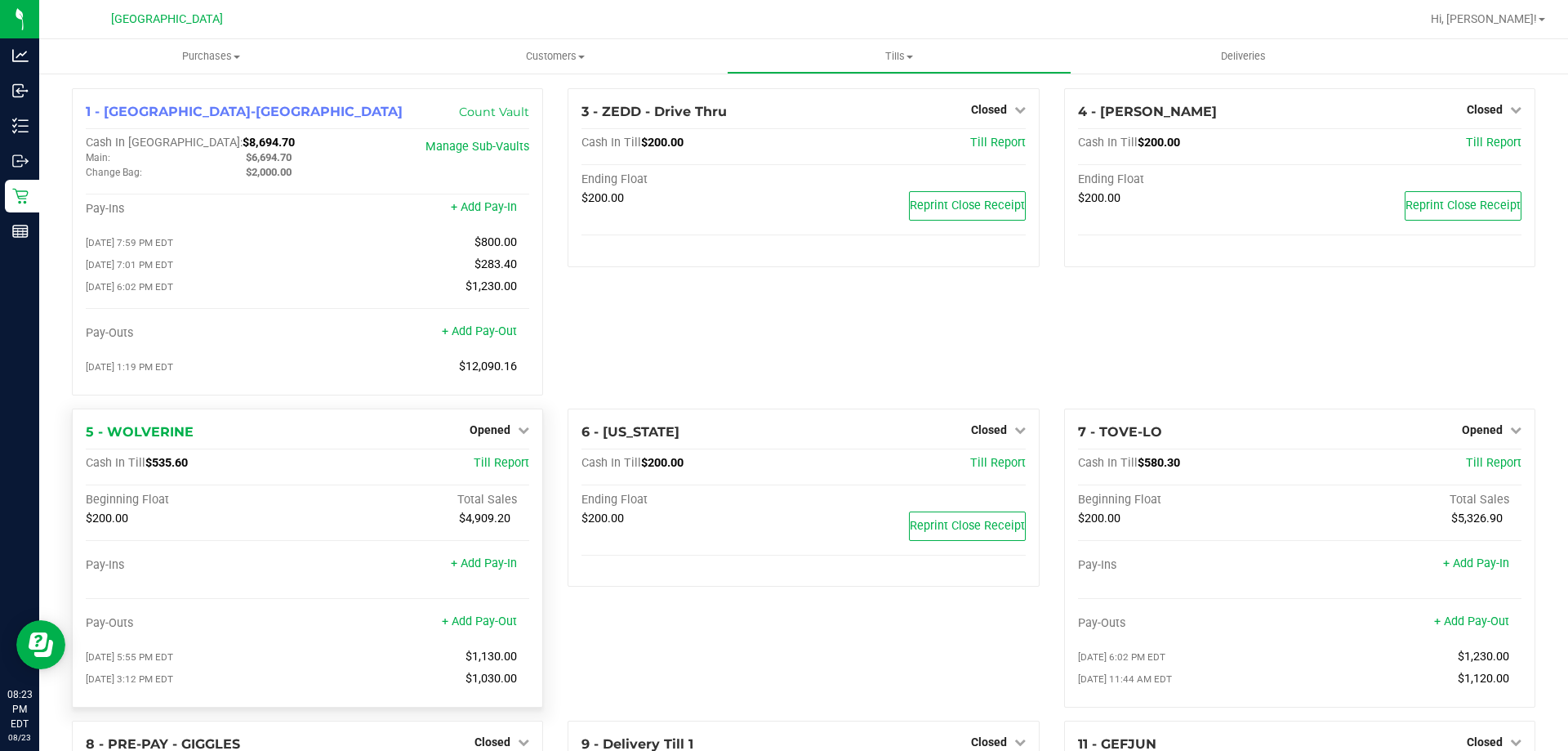
click at [496, 423] on div "5 - WOLVERINE Opened Close Till Cash In Till $535.60 Till Report Beginning Floa…" at bounding box center [308, 558] width 471 height 299
click at [491, 434] on span "Opened" at bounding box center [490, 430] width 41 height 13
click at [490, 464] on link "Close Till" at bounding box center [492, 463] width 44 height 13
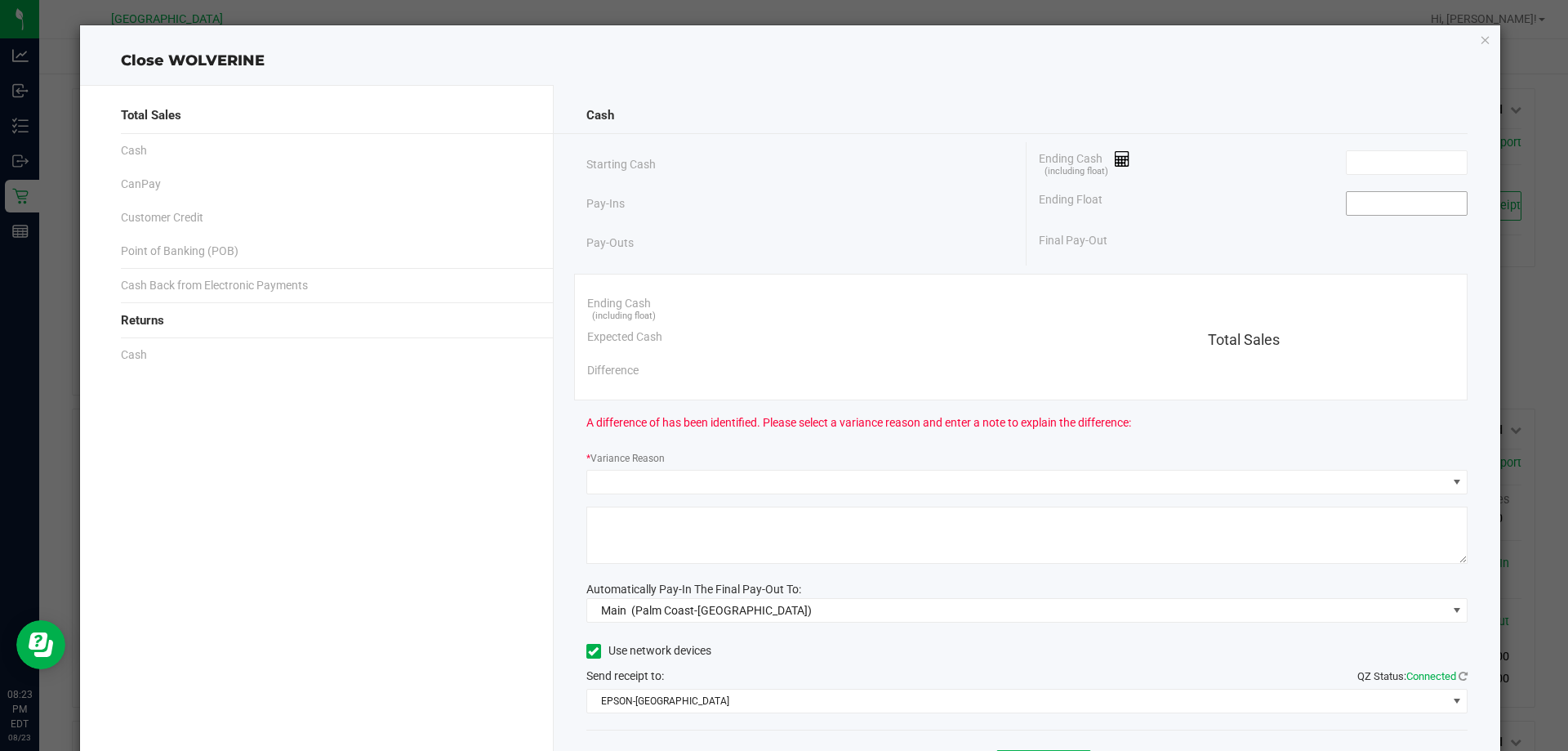
click at [1376, 210] on input at bounding box center [1407, 203] width 120 height 23
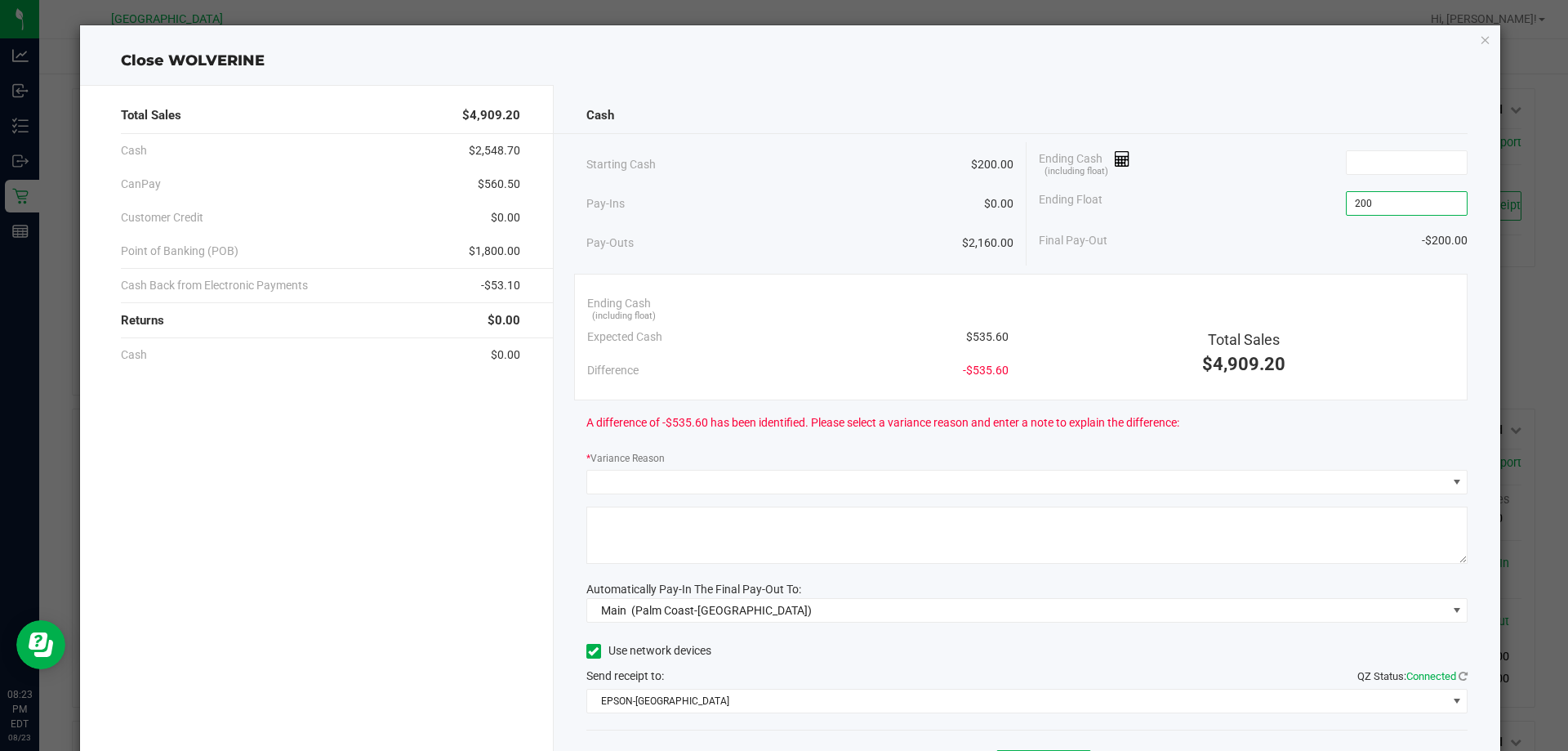
type input "$200.00"
click at [1273, 166] on div "Ending Cash (including float)" at bounding box center [1253, 162] width 429 height 41
click at [1387, 164] on input at bounding box center [1407, 162] width 120 height 23
click at [1268, 207] on div "Ending Float $200.00" at bounding box center [1253, 203] width 429 height 41
click at [1408, 167] on input at bounding box center [1407, 162] width 120 height 23
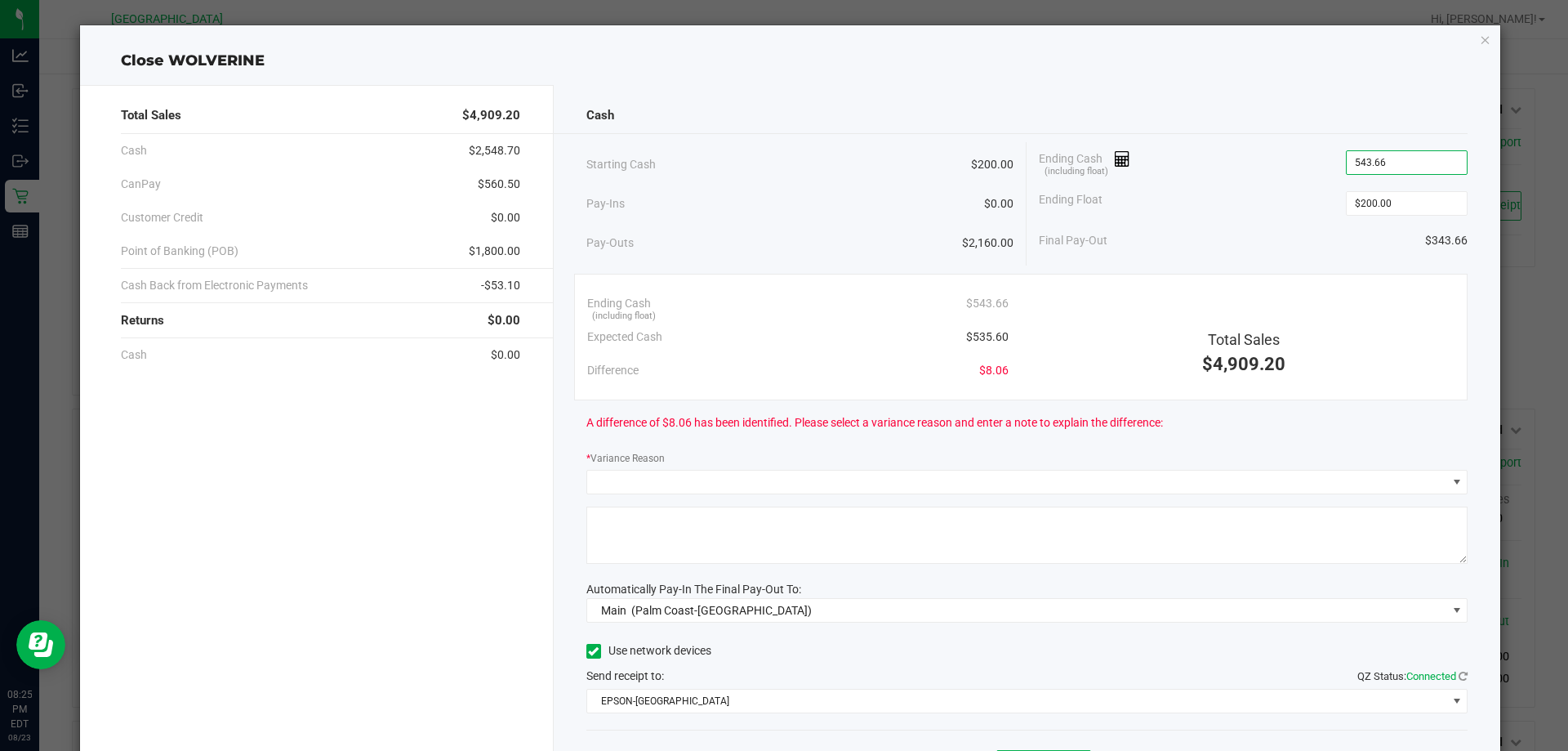
type input "$543.66"
click at [1297, 208] on div "Ending Float $200.00" at bounding box center [1253, 203] width 429 height 41
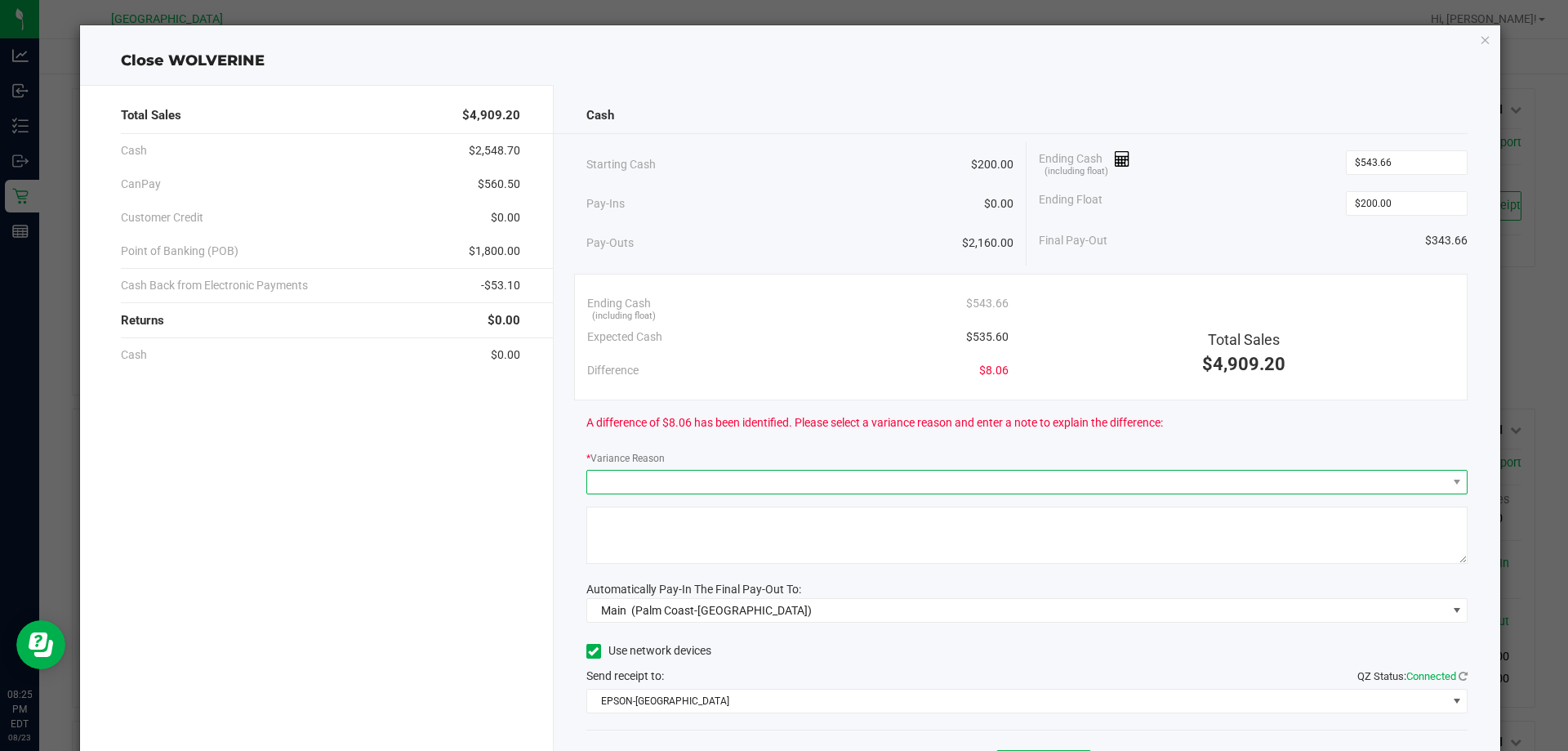
click at [703, 492] on span at bounding box center [1017, 482] width 860 height 23
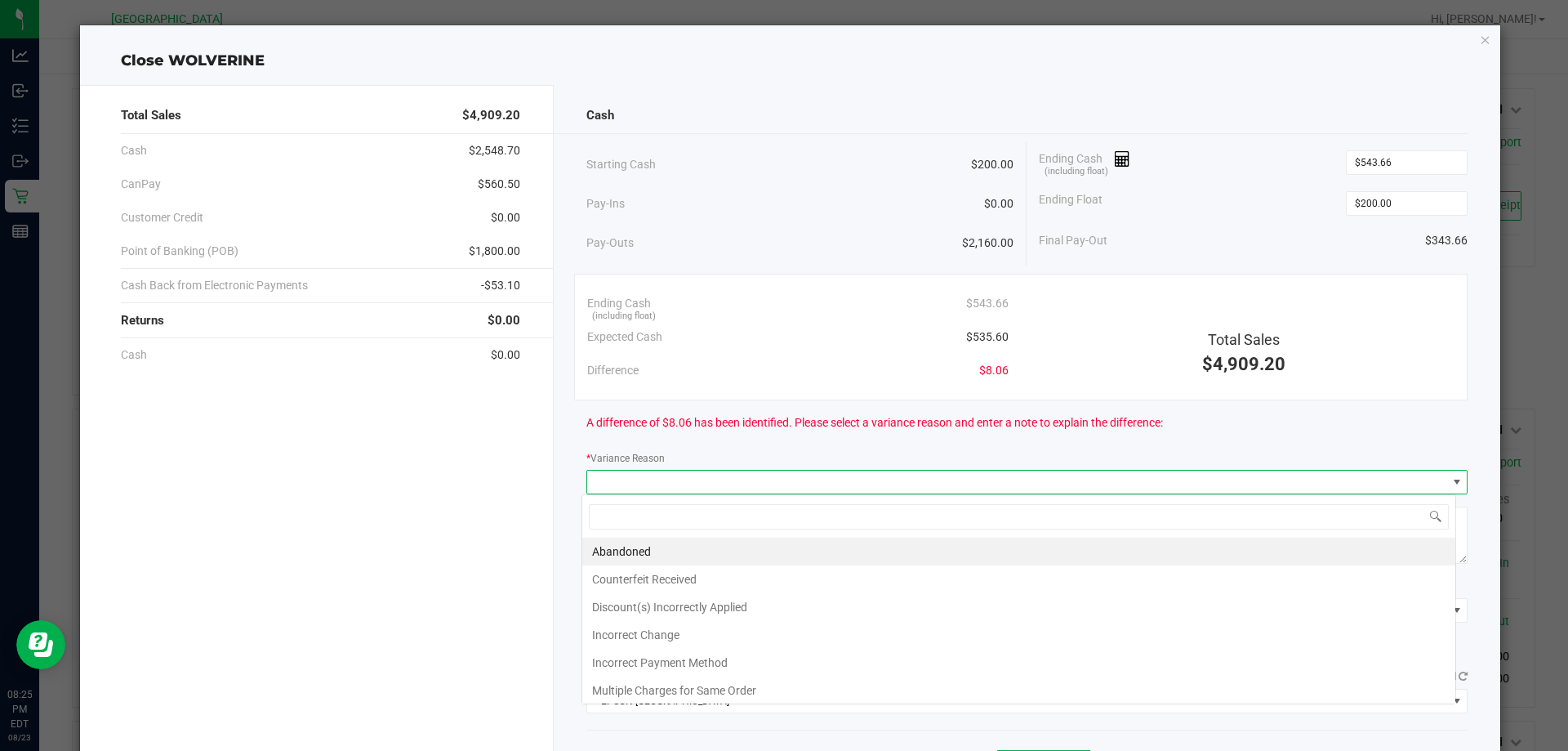
scroll to position [25, 874]
click at [651, 552] on li "Abandoned" at bounding box center [1019, 552] width 874 height 28
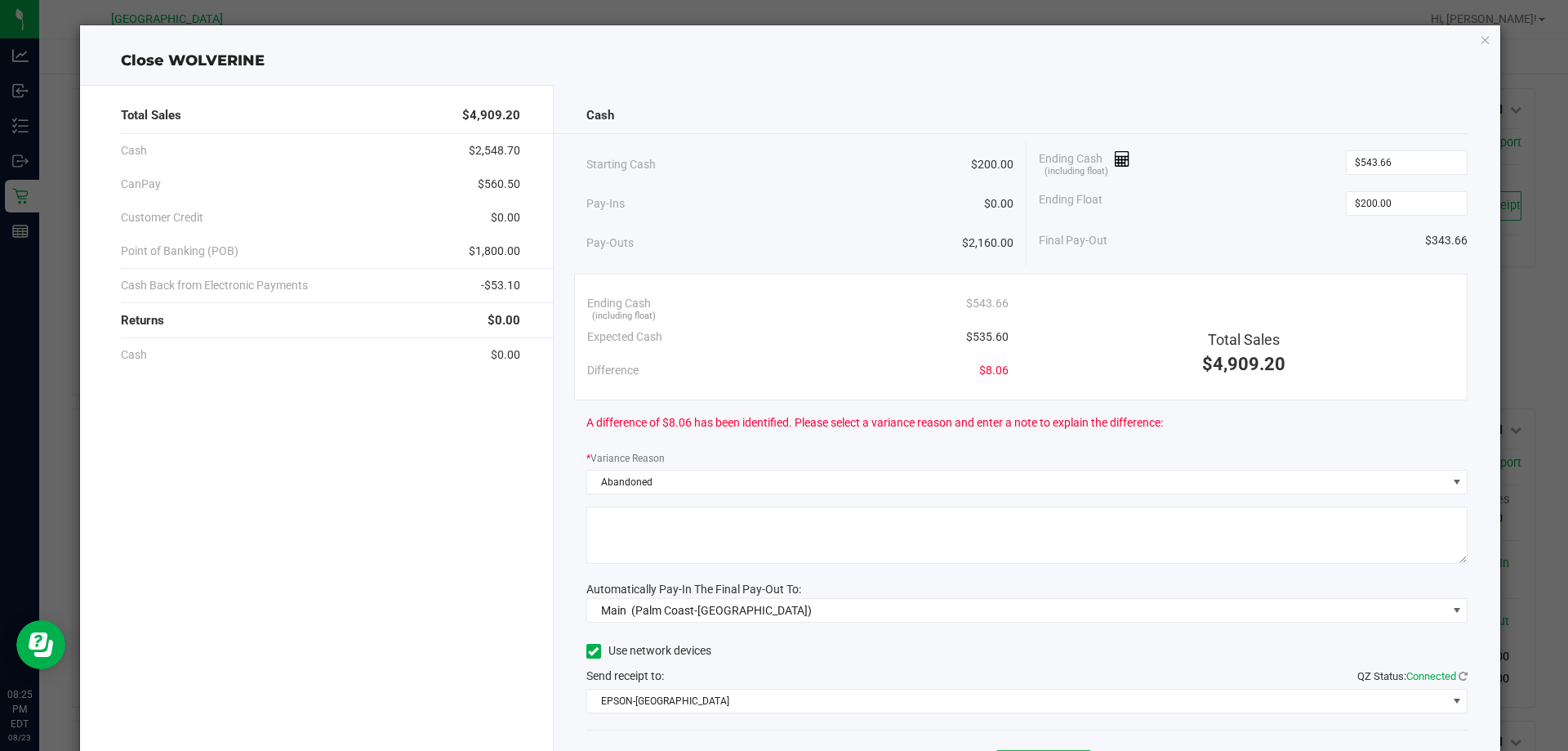
click at [641, 536] on textarea at bounding box center [1027, 535] width 882 height 57
type textarea "a"
type textarea "abandoned as "tip" money"
click at [806, 581] on div "Automatically Pay-In The Final Pay-Out To:" at bounding box center [1027, 589] width 882 height 17
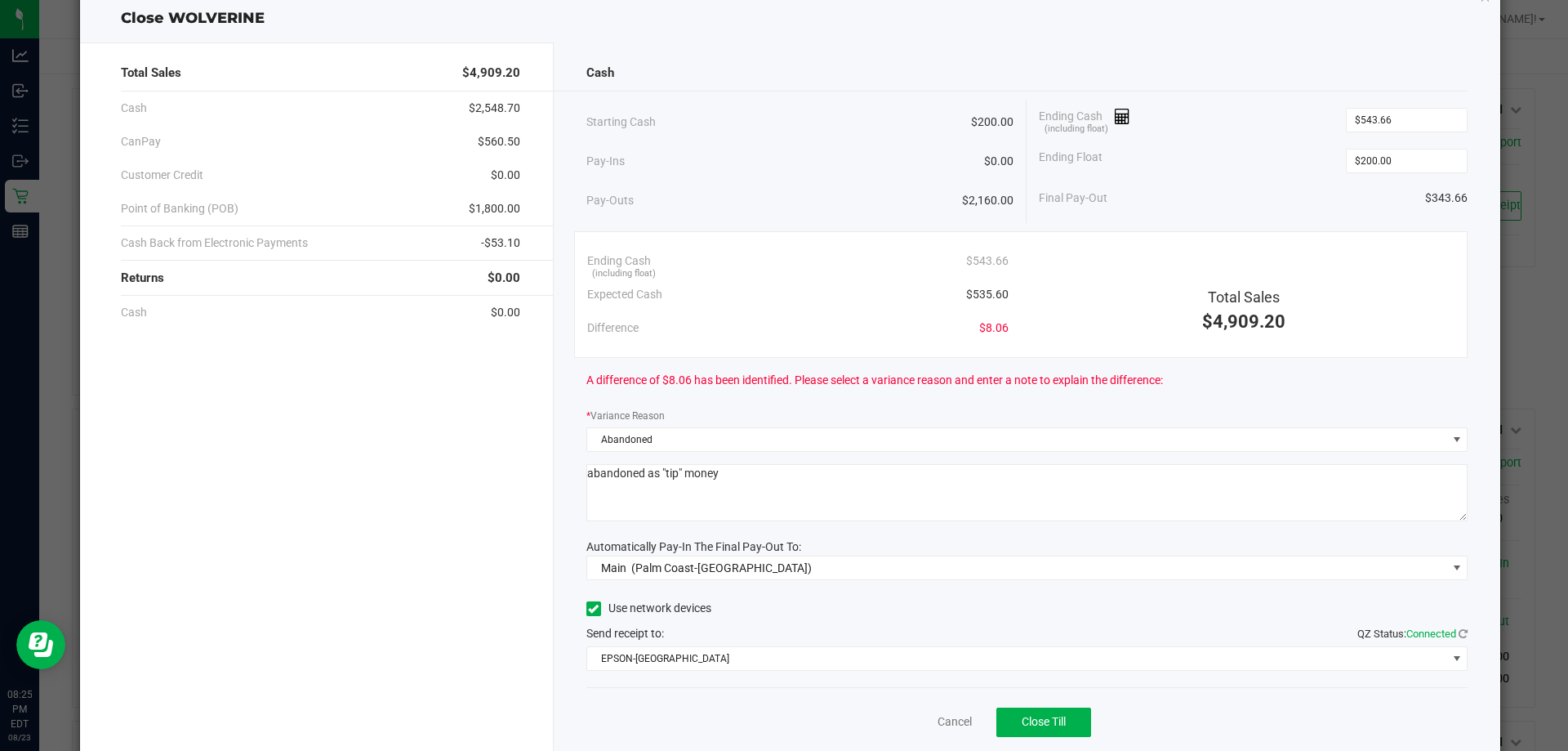
scroll to position [82, 0]
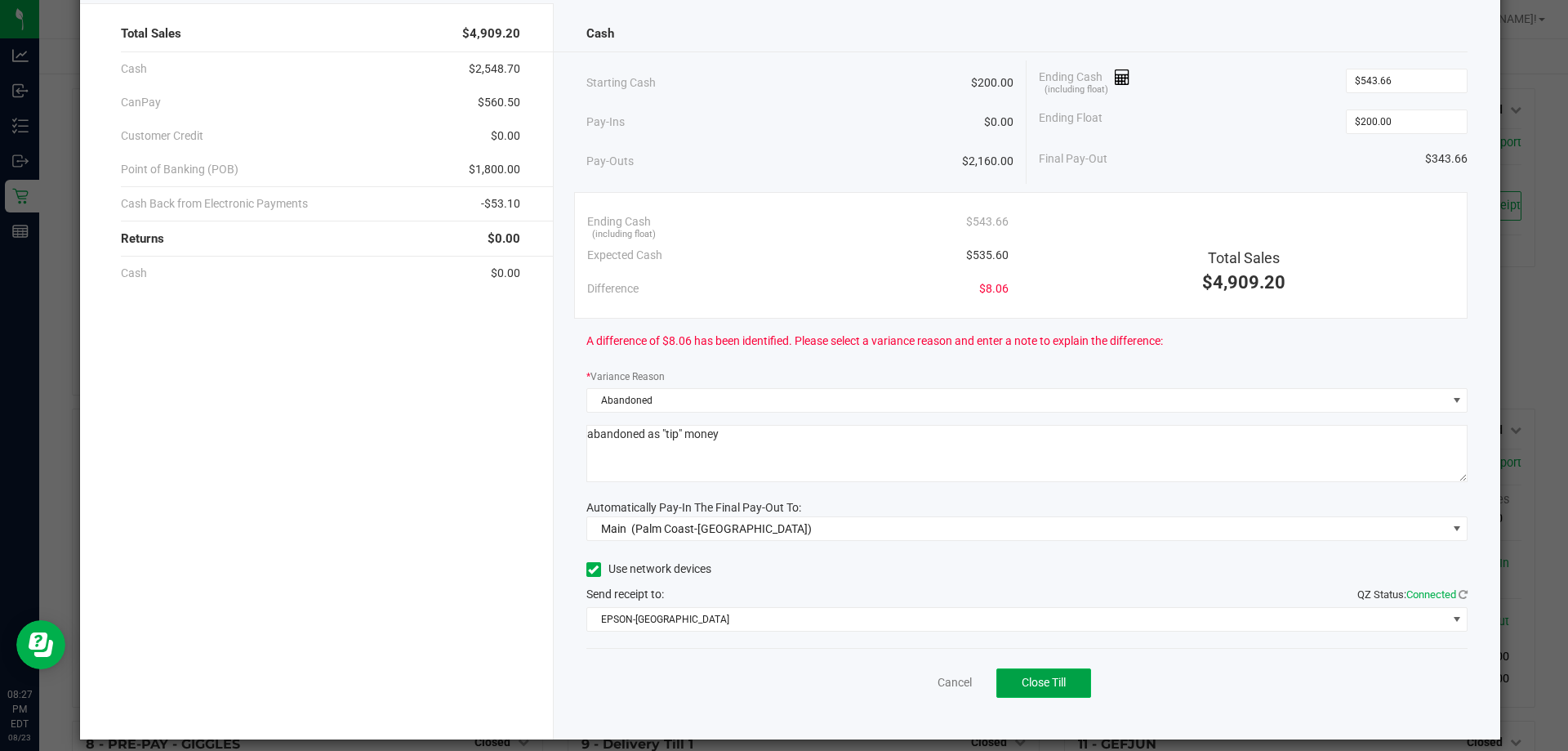
click at [1057, 674] on button "Close Till" at bounding box center [1044, 683] width 95 height 29
click at [915, 688] on link "Dismiss" at bounding box center [918, 683] width 39 height 17
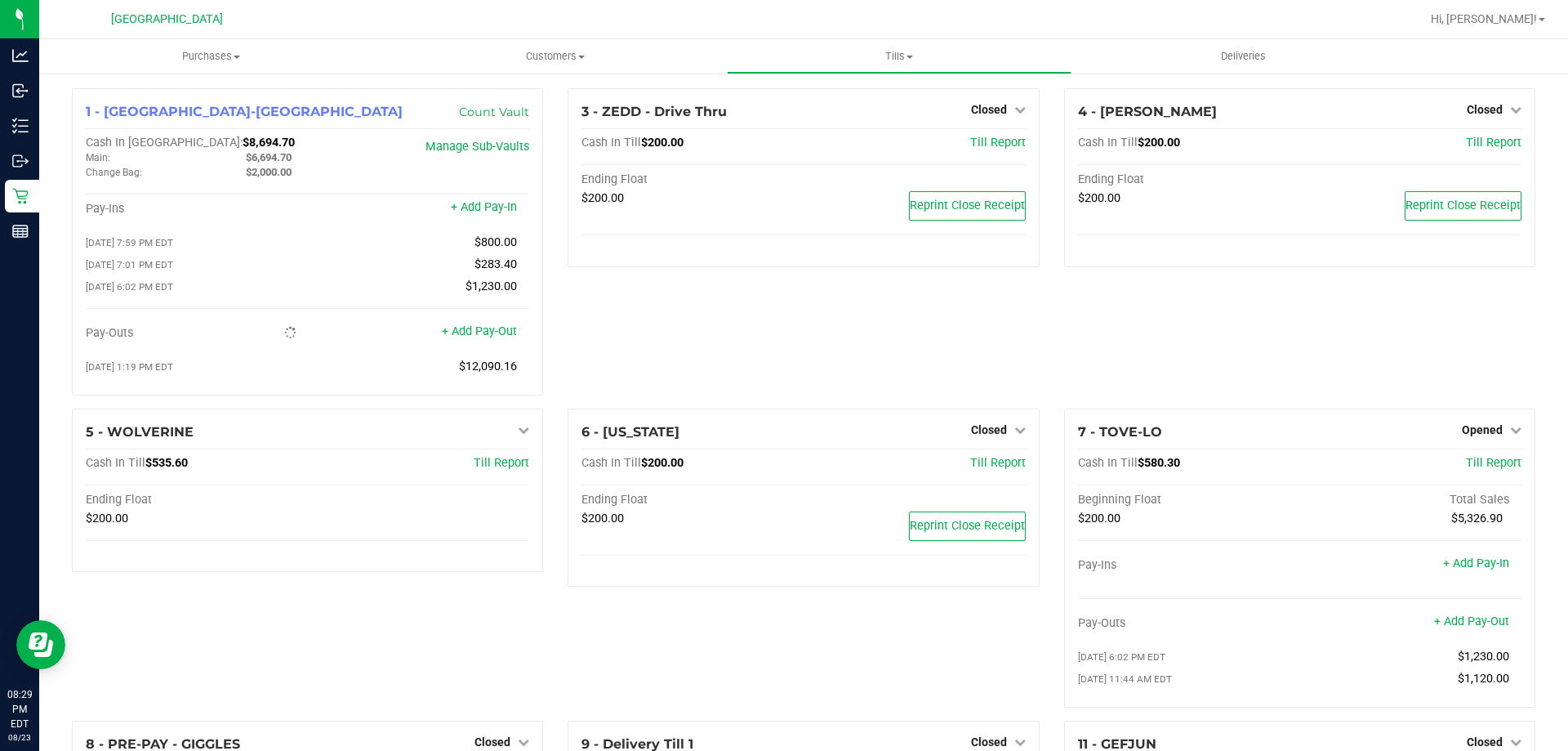
click at [768, 356] on div "3 - ZEDD - Drive Thru Closed Open Till Cash In Till $200.00 Till Report Ending …" at bounding box center [803, 249] width 496 height 320
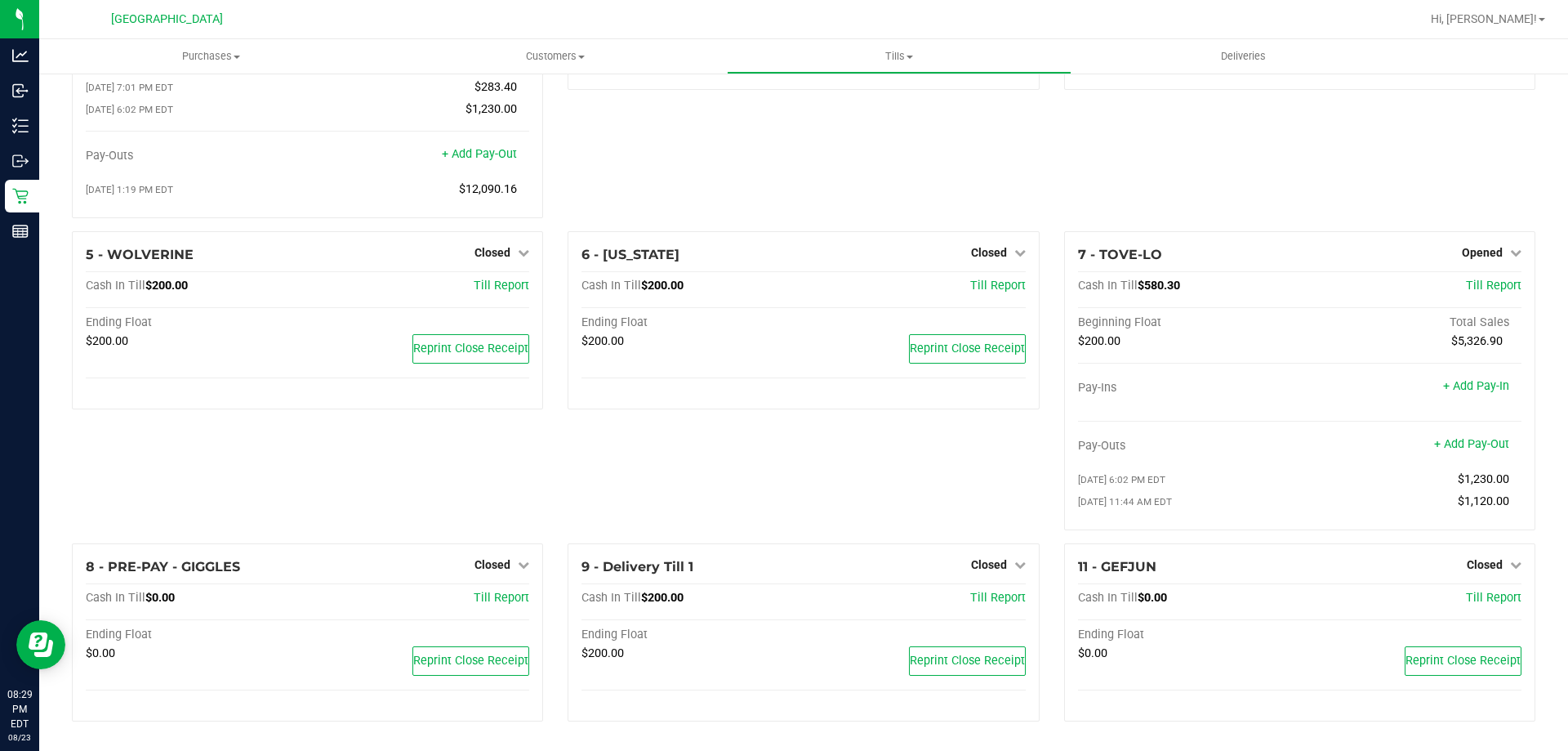
scroll to position [0, 0]
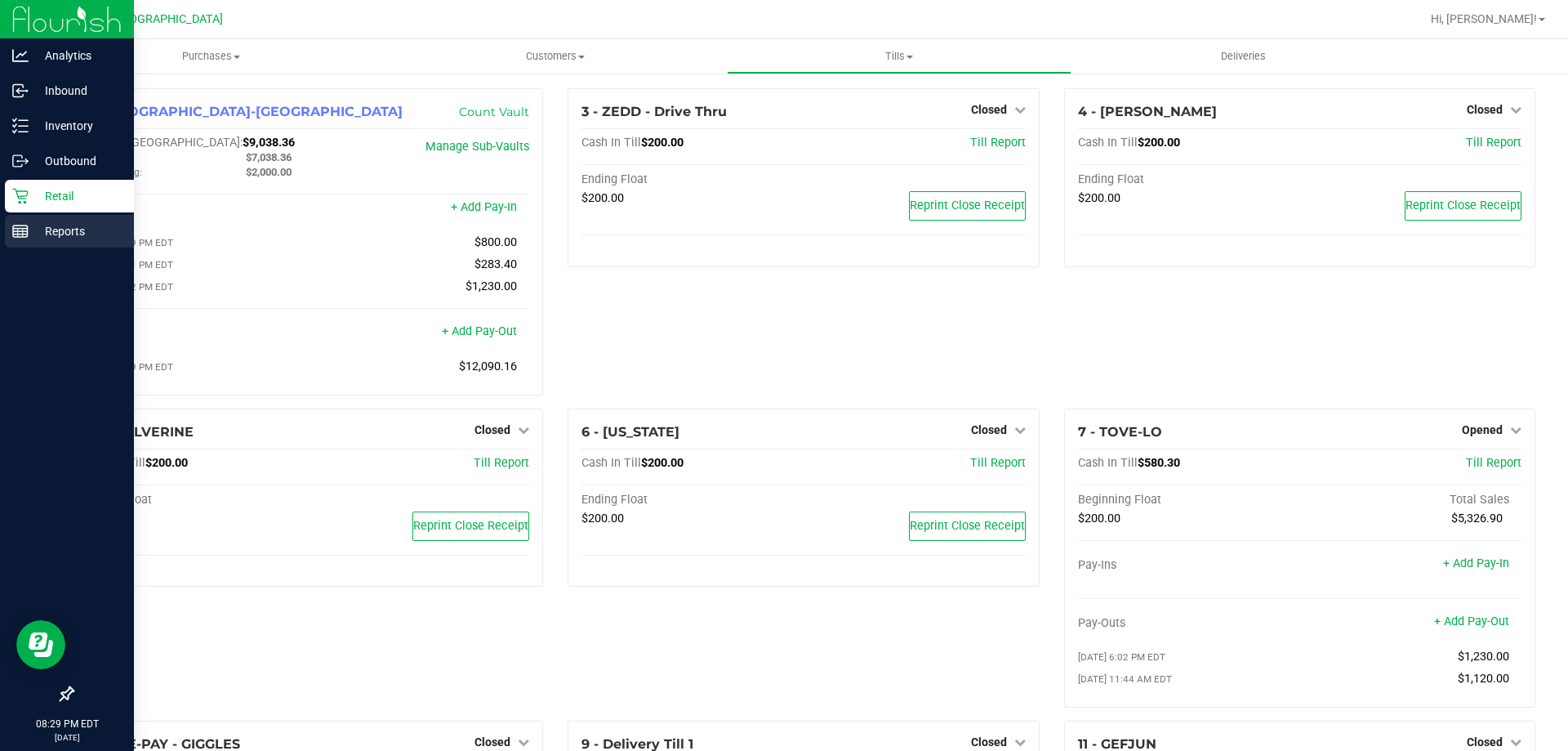
click at [21, 225] on icon at bounding box center [20, 231] width 16 height 16
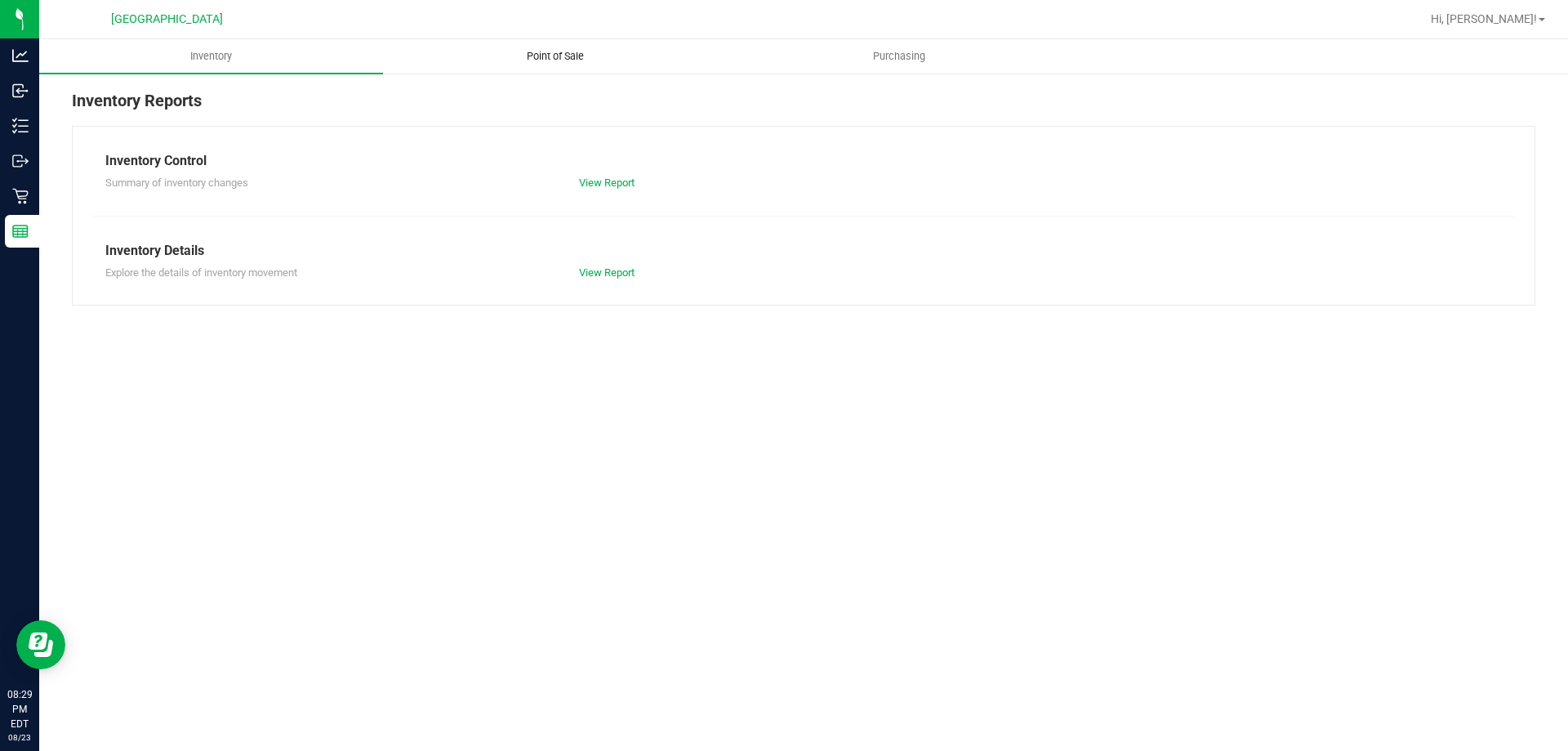
click at [589, 52] on span "Point of Sale" at bounding box center [555, 56] width 101 height 15
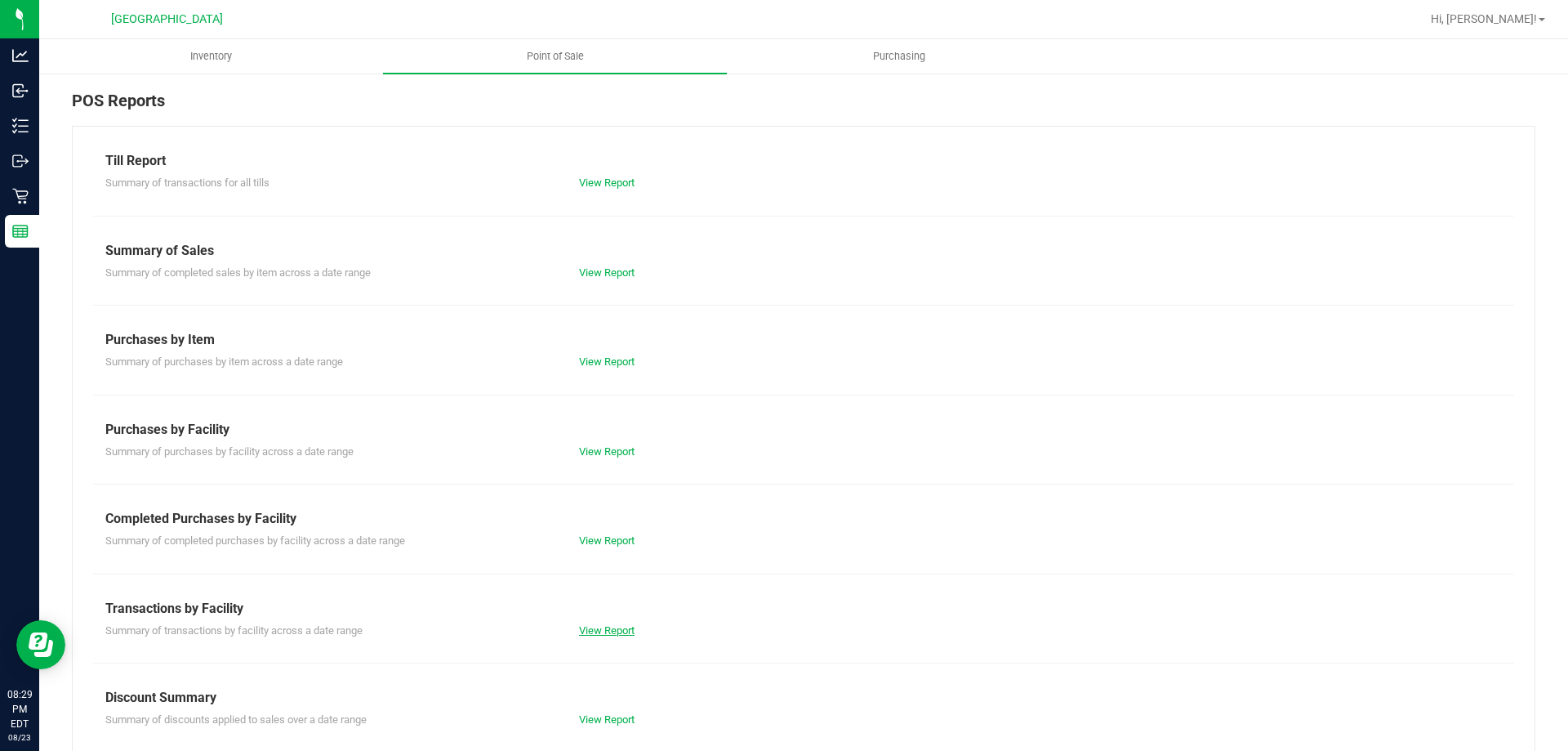
click at [592, 628] on link "View Report" at bounding box center [606, 630] width 56 height 12
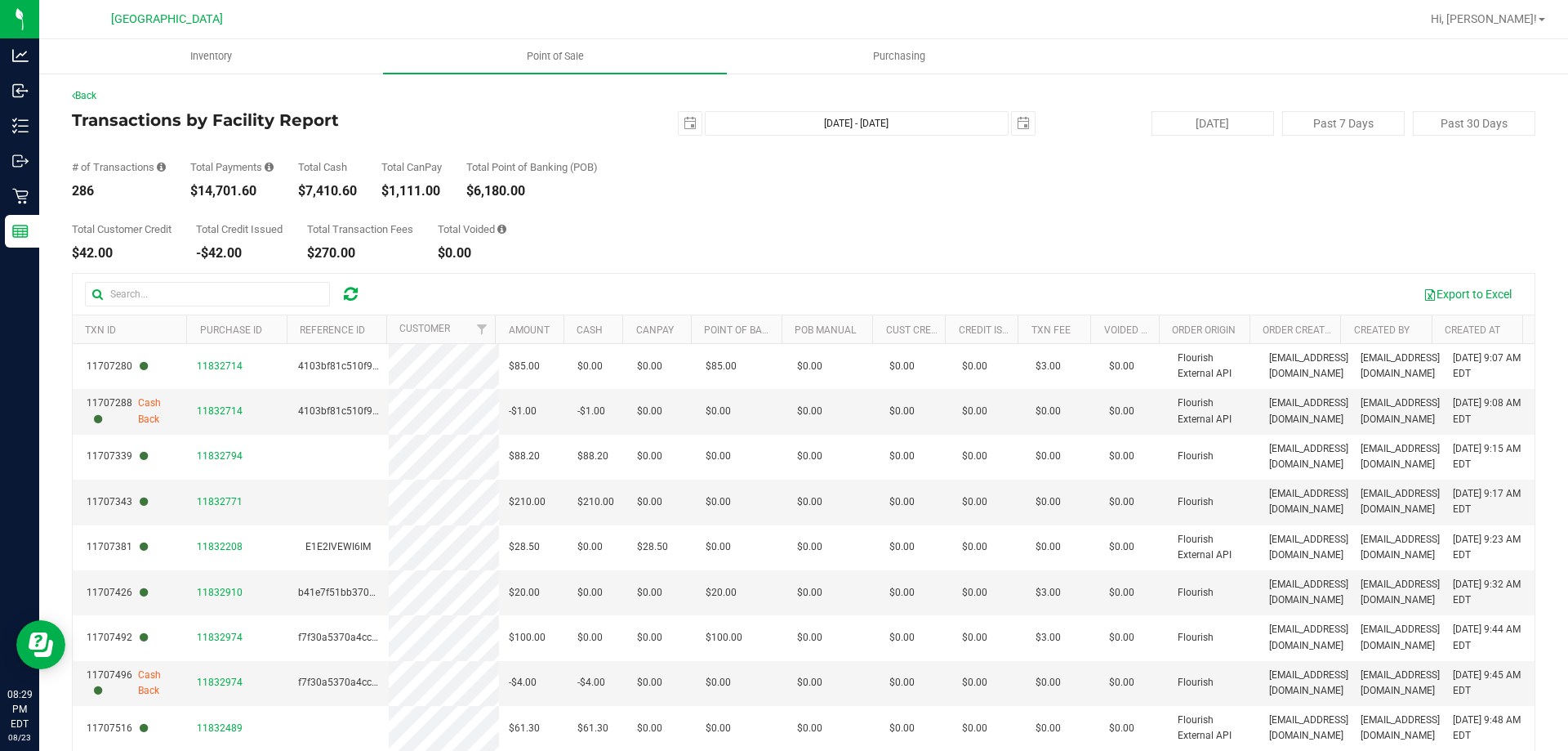
drag, startPoint x: 196, startPoint y: 192, endPoint x: 278, endPoint y: 192, distance: 82.0
click at [278, 192] on div "# of Transactions 286 Total Payments $14,701.60 Total Cash $7,410.60 Total CanP…" at bounding box center [804, 167] width 1464 height 62
copy div "14,701.60"
click at [854, 223] on div "Total Customer Credit $42.00 Total Credit Issued -$42.00 Total Transaction Fees…" at bounding box center [804, 228] width 1464 height 62
click at [863, 226] on div "Total Customer Credit $42.00 Total Credit Issued -$42.00 Total Transaction Fees…" at bounding box center [804, 228] width 1464 height 62
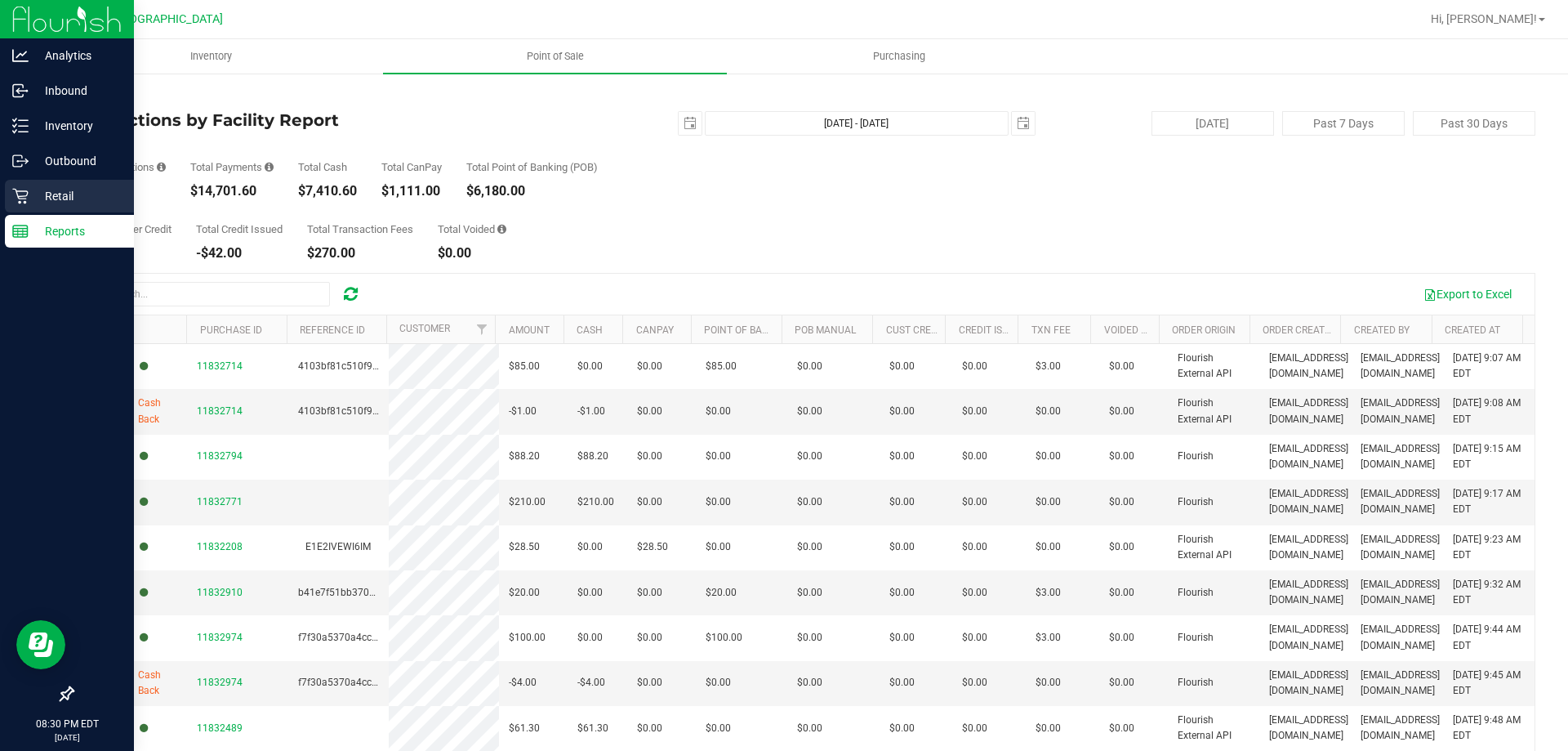
click at [30, 190] on p "Retail" at bounding box center [77, 197] width 98 height 20
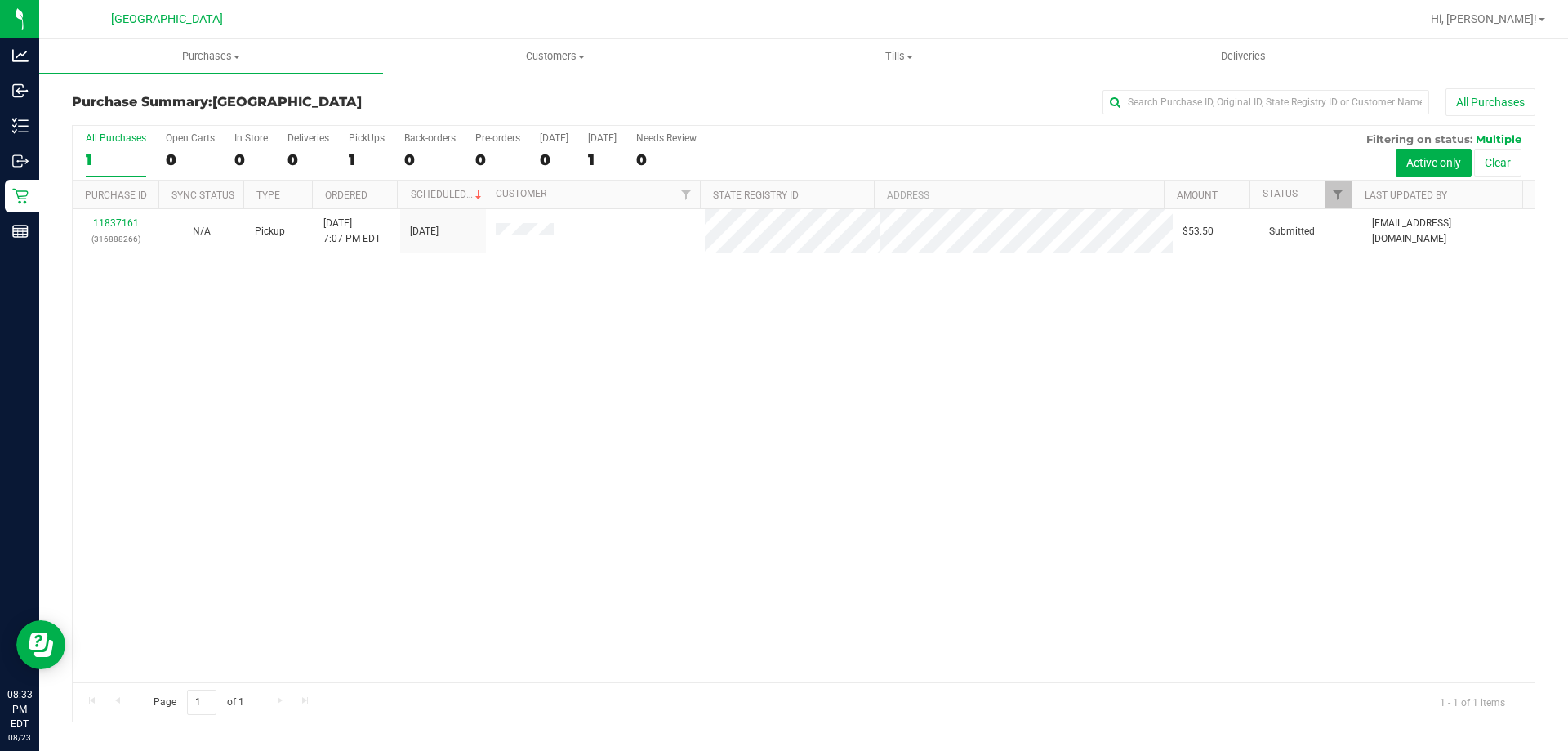
click at [735, 554] on div "11837161 (316888266) N/A Pickup 8/23/2025 7:07 PM EDT 8/24/2025 $53.50 Submitte…" at bounding box center [804, 446] width 1462 height 473
click at [885, 51] on span "Tills" at bounding box center [899, 56] width 342 height 15
click at [870, 97] on li "Manage tills" at bounding box center [899, 99] width 344 height 20
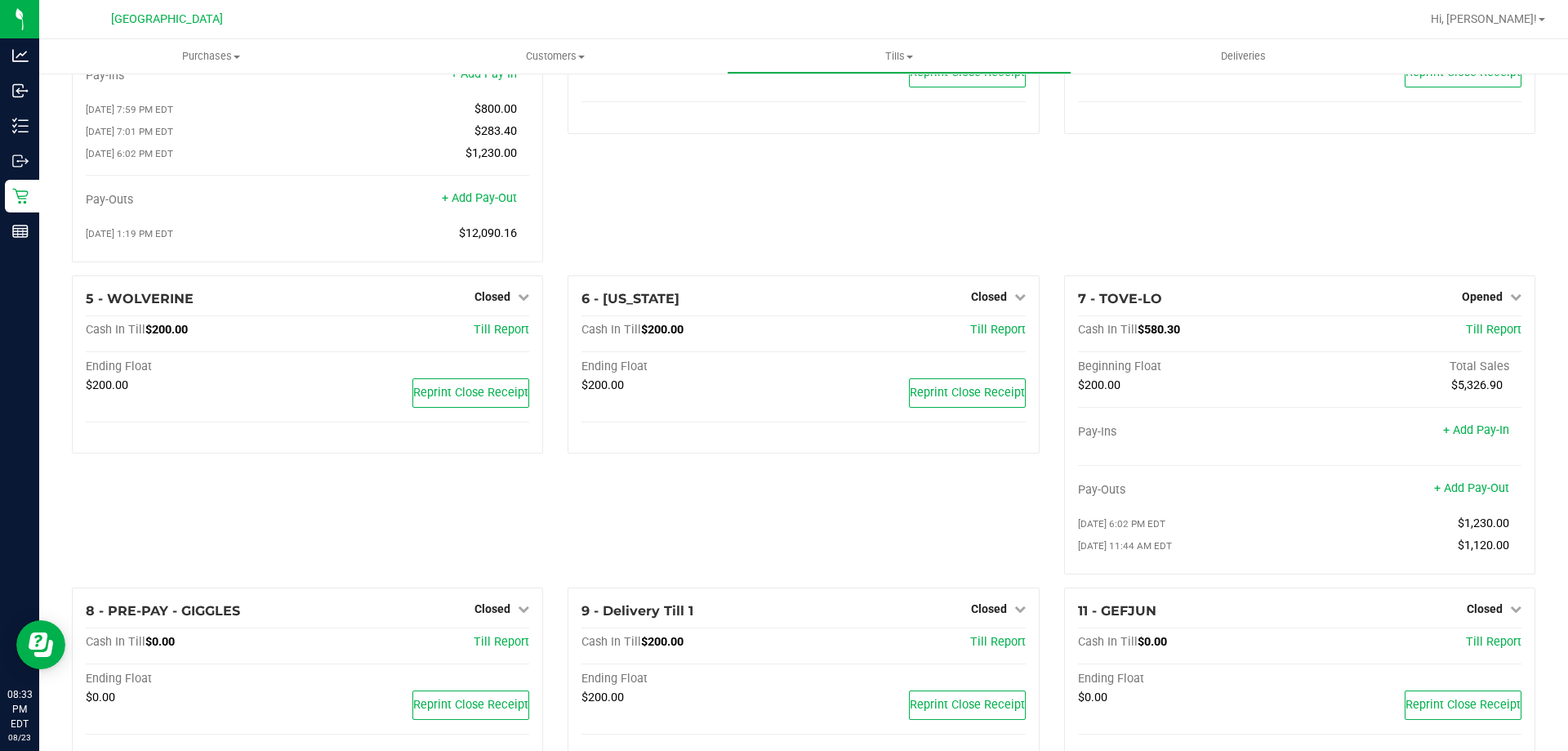
scroll to position [164, 0]
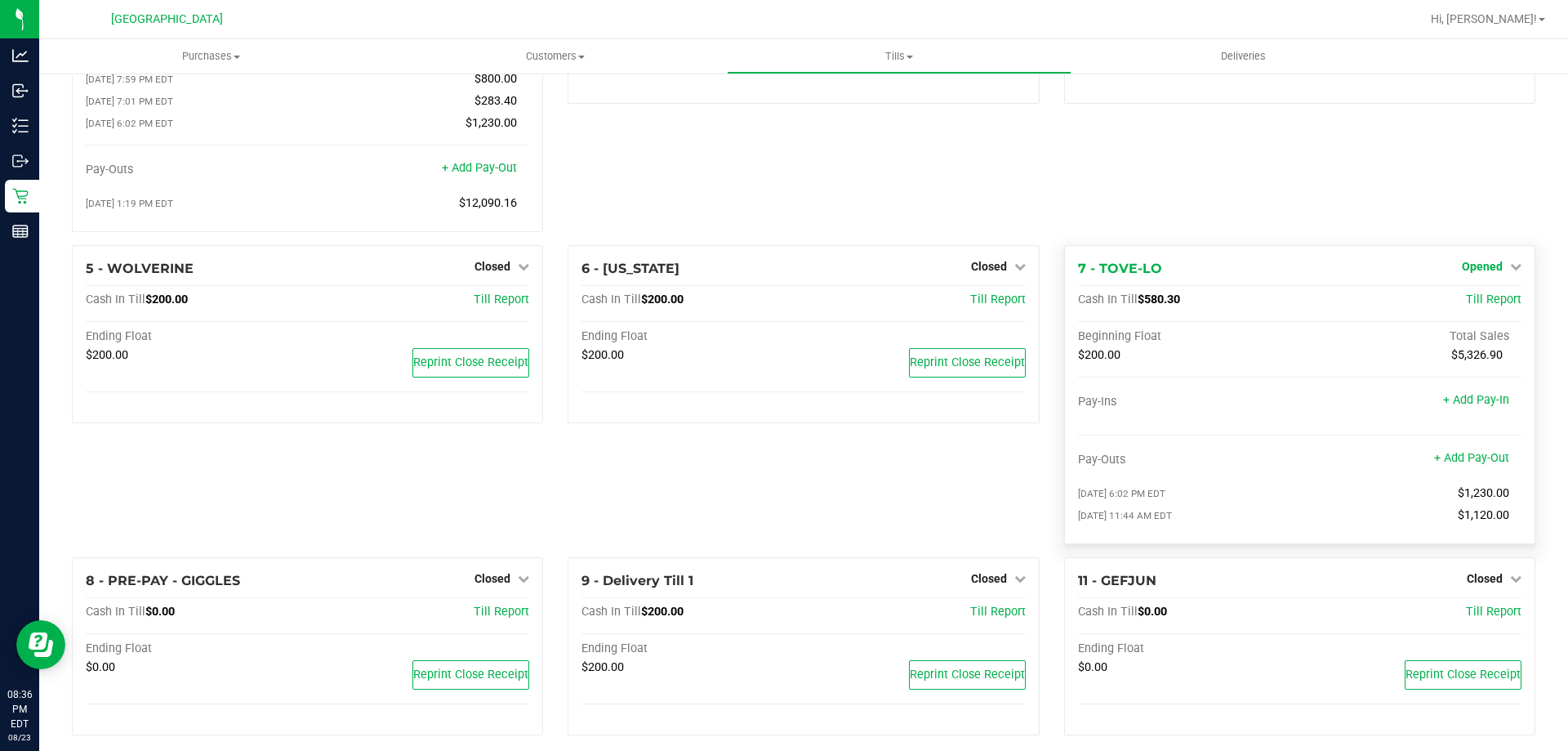
click at [1484, 268] on span "Opened" at bounding box center [1482, 266] width 41 height 13
click at [1486, 303] on link "Close Till" at bounding box center [1484, 299] width 44 height 13
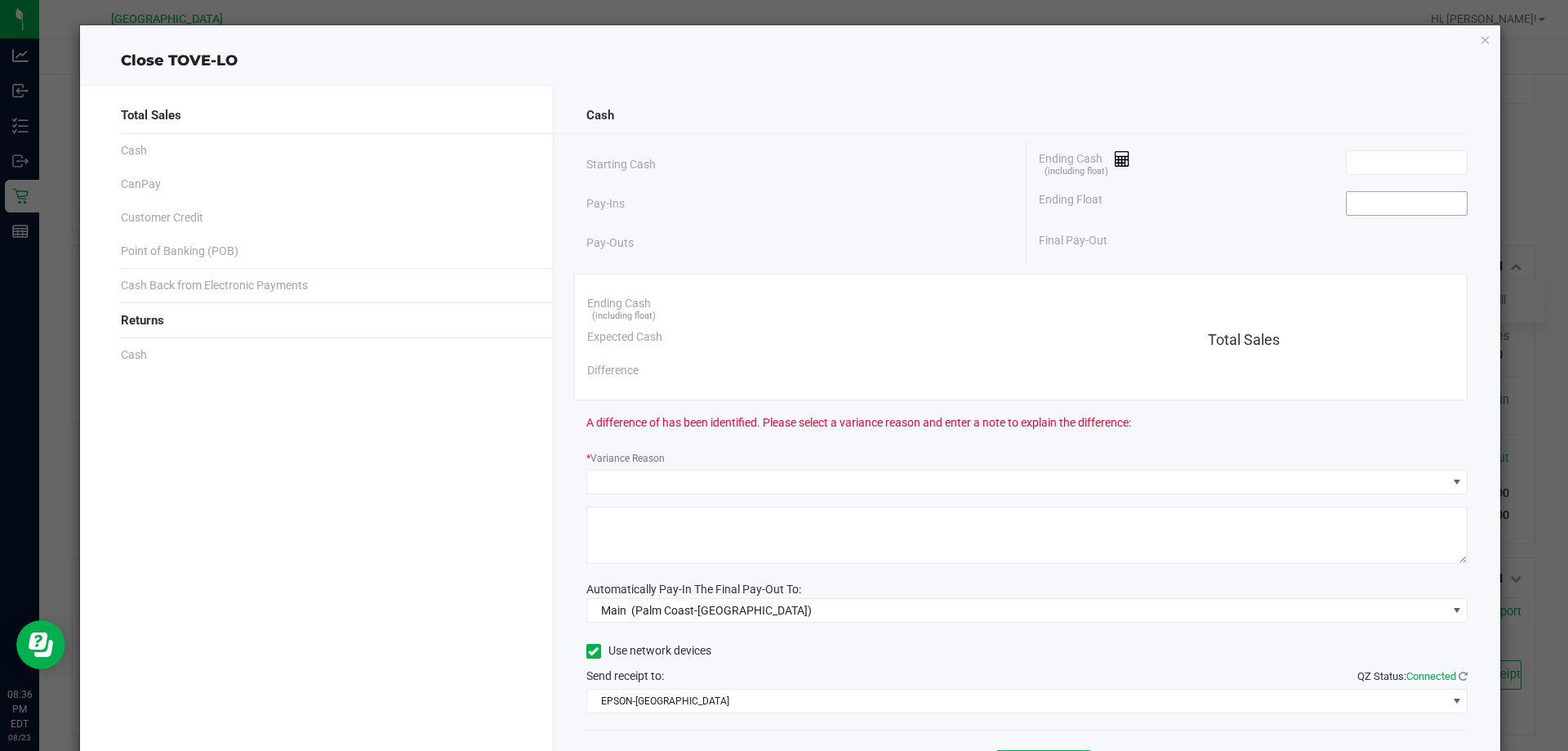
click at [1353, 204] on input at bounding box center [1407, 203] width 120 height 23
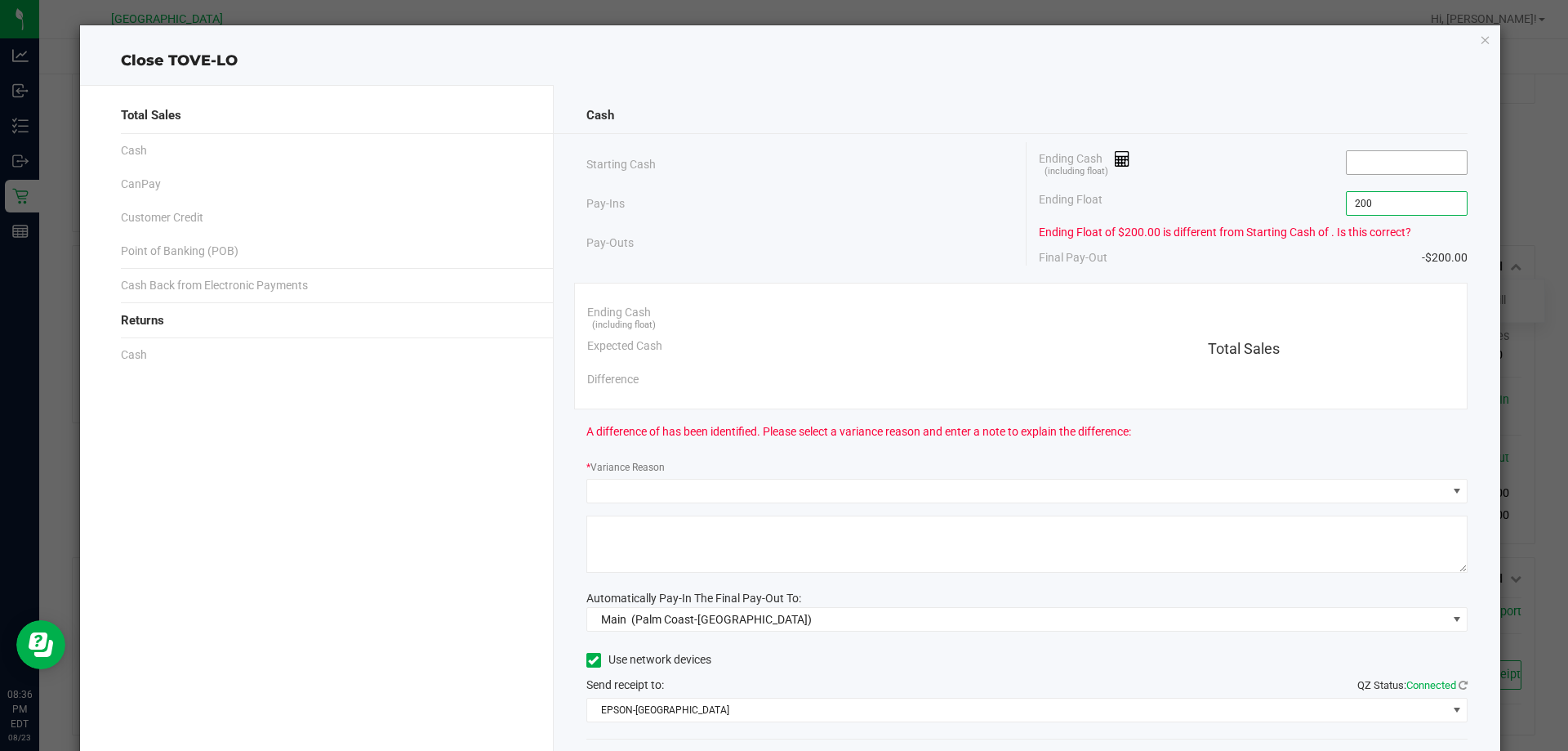
type input "$200.00"
click at [1367, 167] on input at bounding box center [1407, 162] width 120 height 23
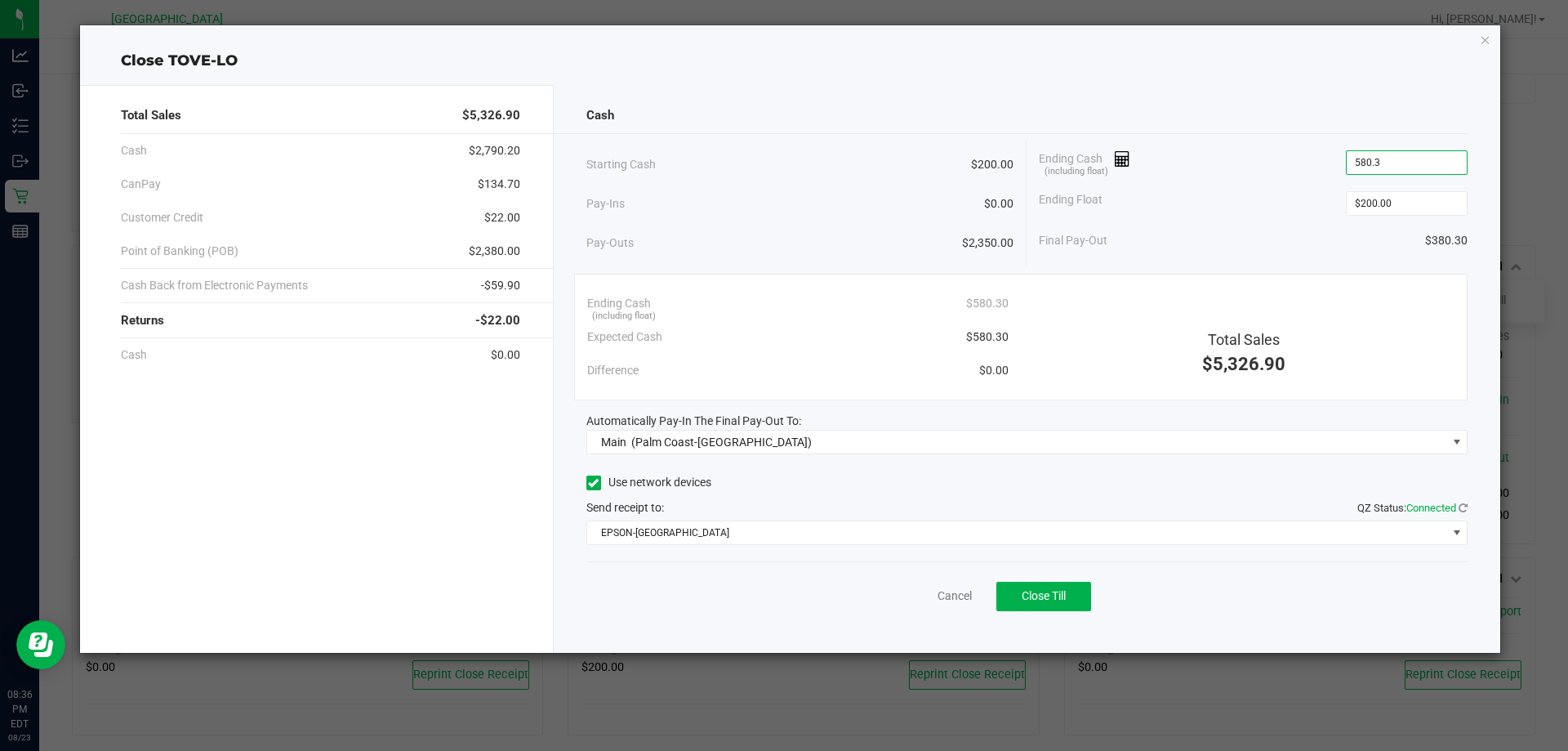
type input "$580.30"
click at [1276, 221] on div "Ending Float $200.00" at bounding box center [1253, 203] width 429 height 41
click at [1055, 588] on button "Close Till" at bounding box center [1044, 596] width 95 height 29
click at [907, 603] on link "Dismiss" at bounding box center [918, 595] width 39 height 17
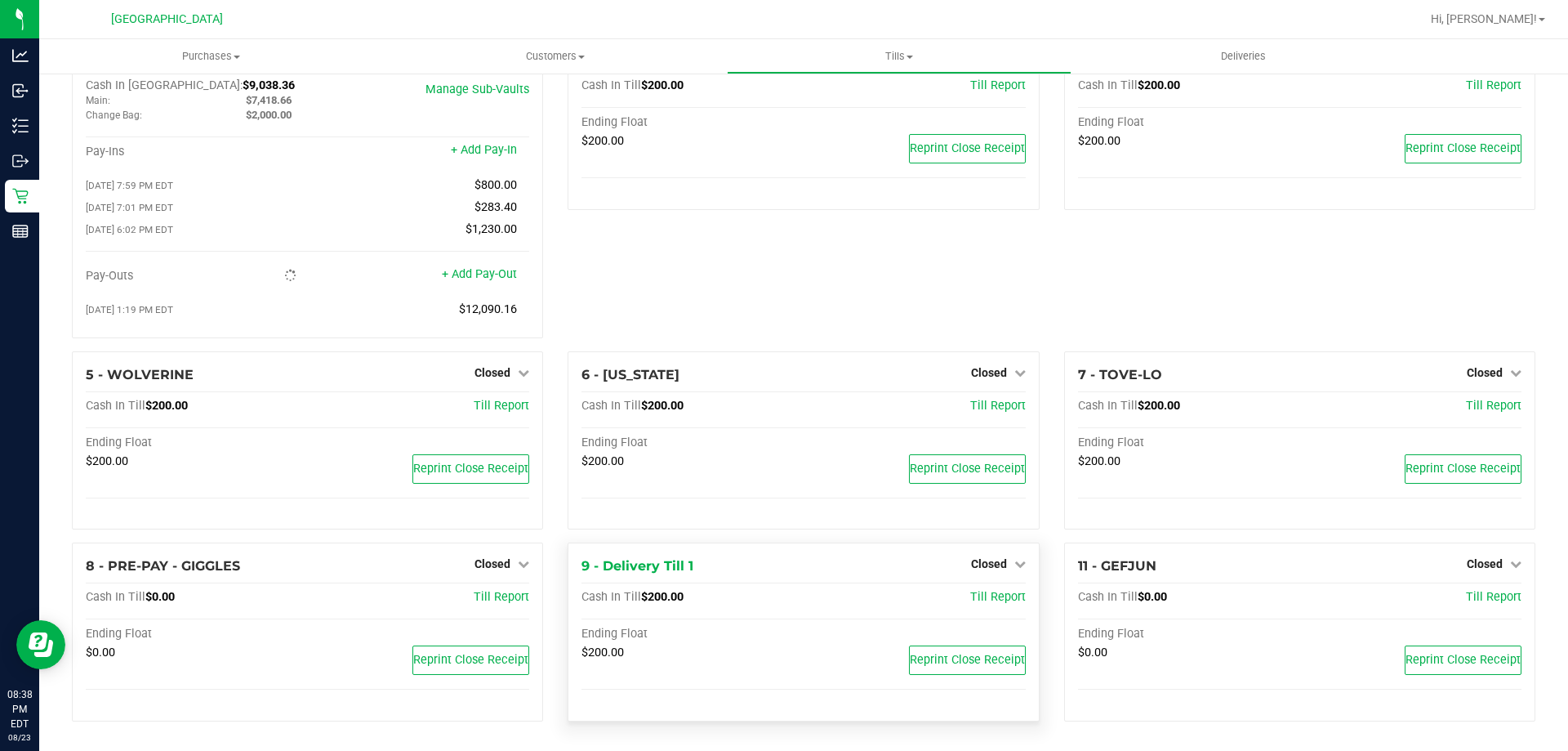
scroll to position [0, 0]
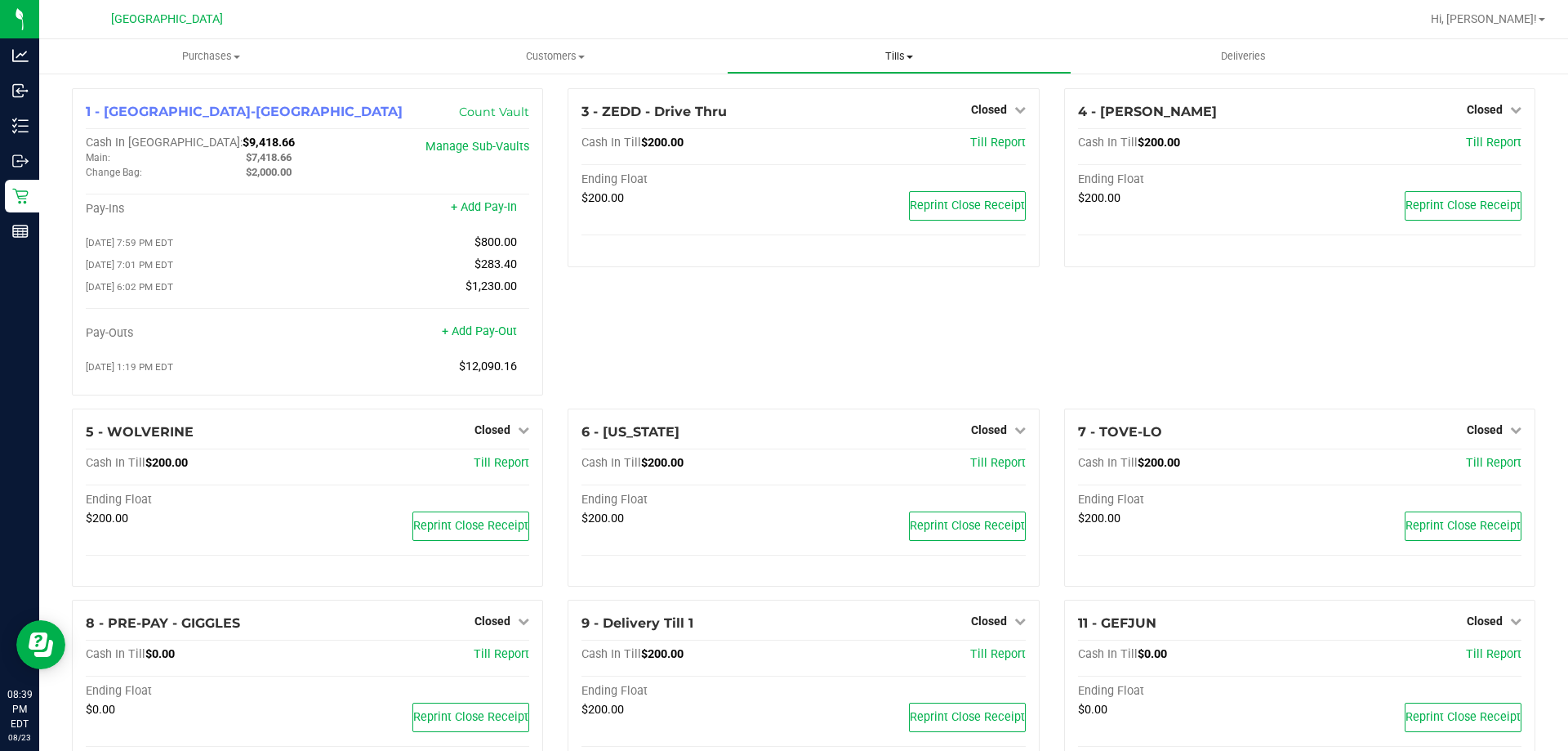
click at [890, 44] on uib-tab-heading "Tills Manage tills Reconcile e-payments" at bounding box center [899, 56] width 342 height 33
click at [869, 116] on span "Reconcile e-payments" at bounding box center [808, 117] width 163 height 14
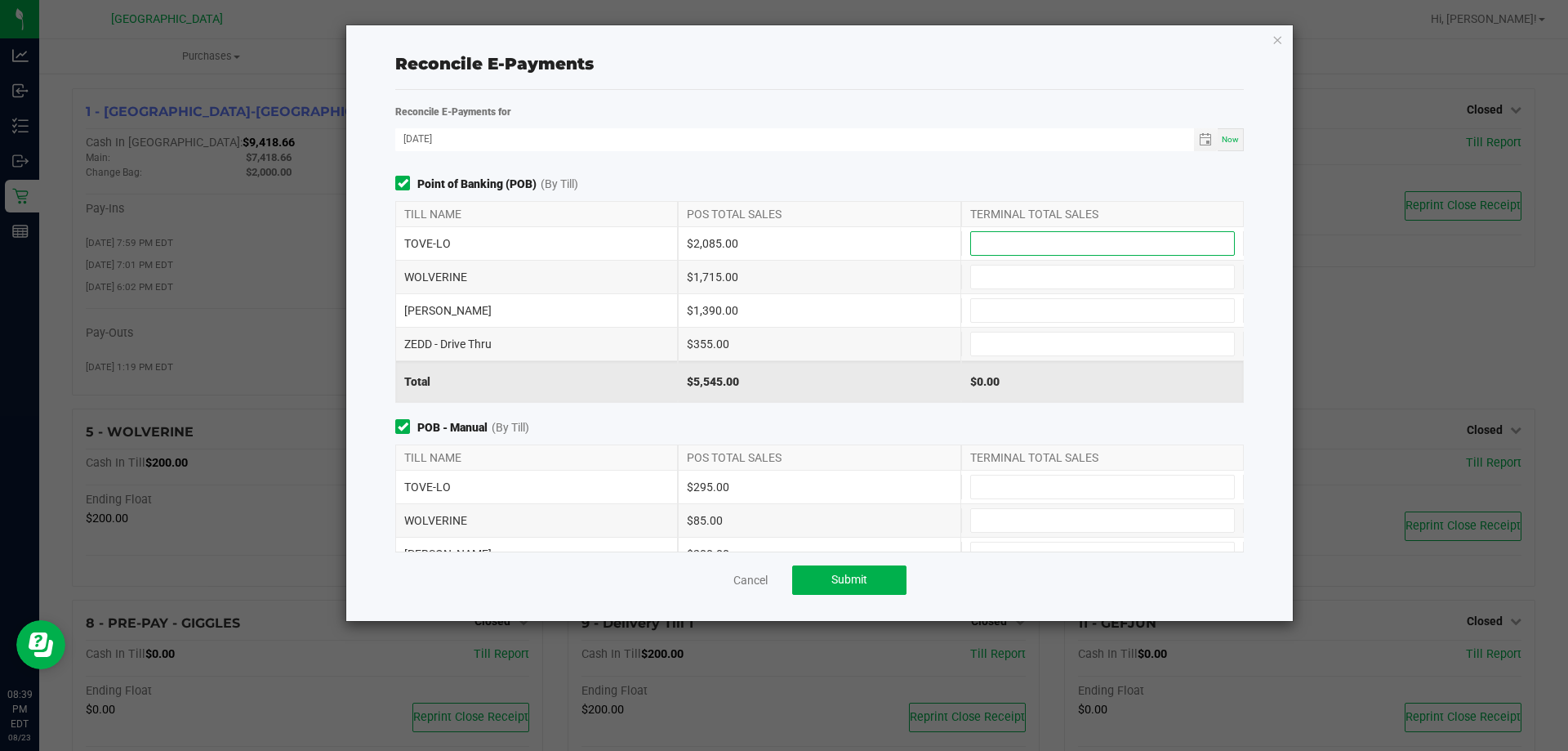
click at [1112, 237] on input at bounding box center [1102, 243] width 263 height 23
type input "$2,085.00"
click at [1072, 280] on input at bounding box center [1102, 277] width 263 height 23
type input "$1,715.00"
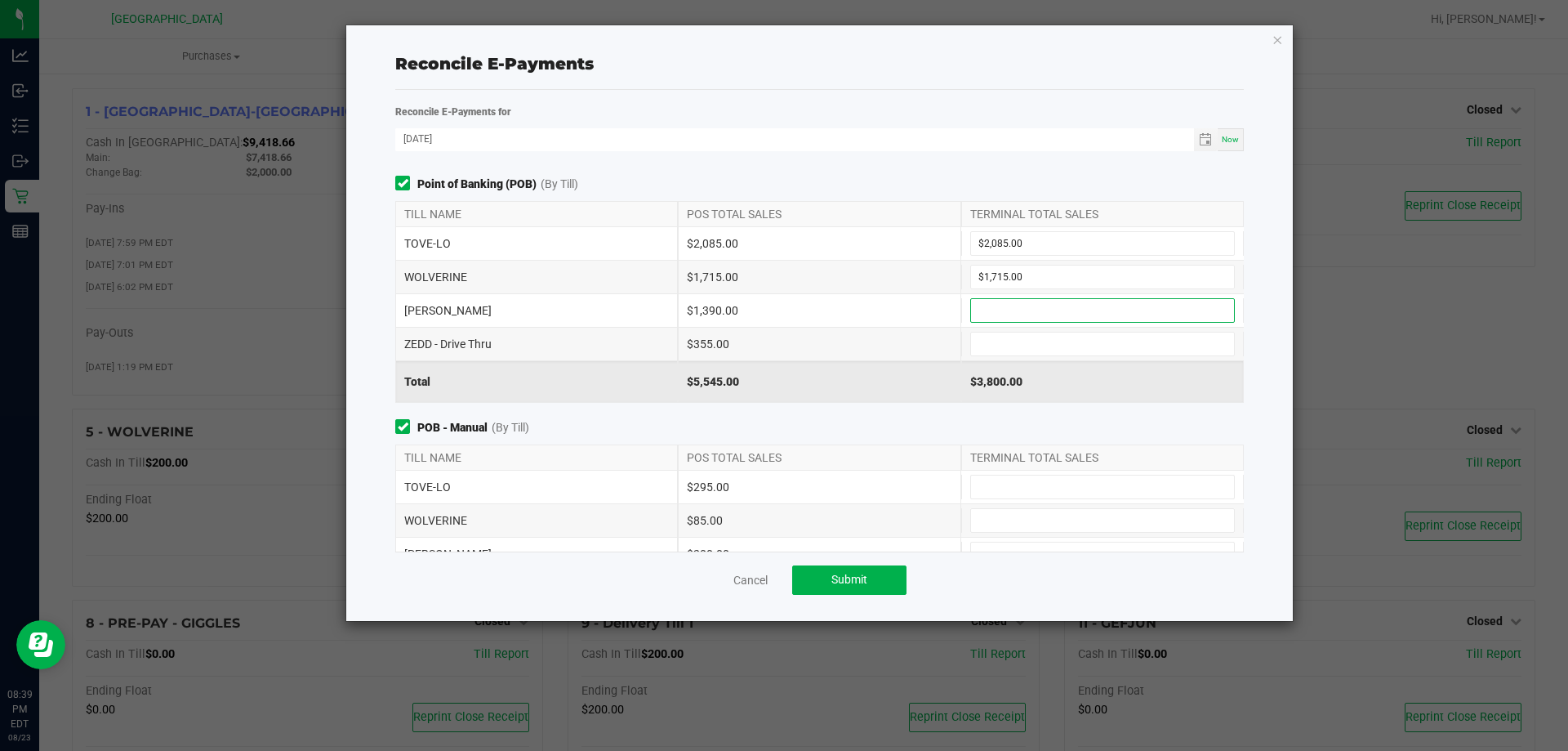
click at [1070, 308] on input at bounding box center [1102, 310] width 263 height 23
type input "$1,390.00"
click at [1057, 340] on input at bounding box center [1102, 343] width 263 height 23
type input "$355.00"
click at [1052, 434] on span "POB - Manual (By Till)" at bounding box center [819, 427] width 849 height 17
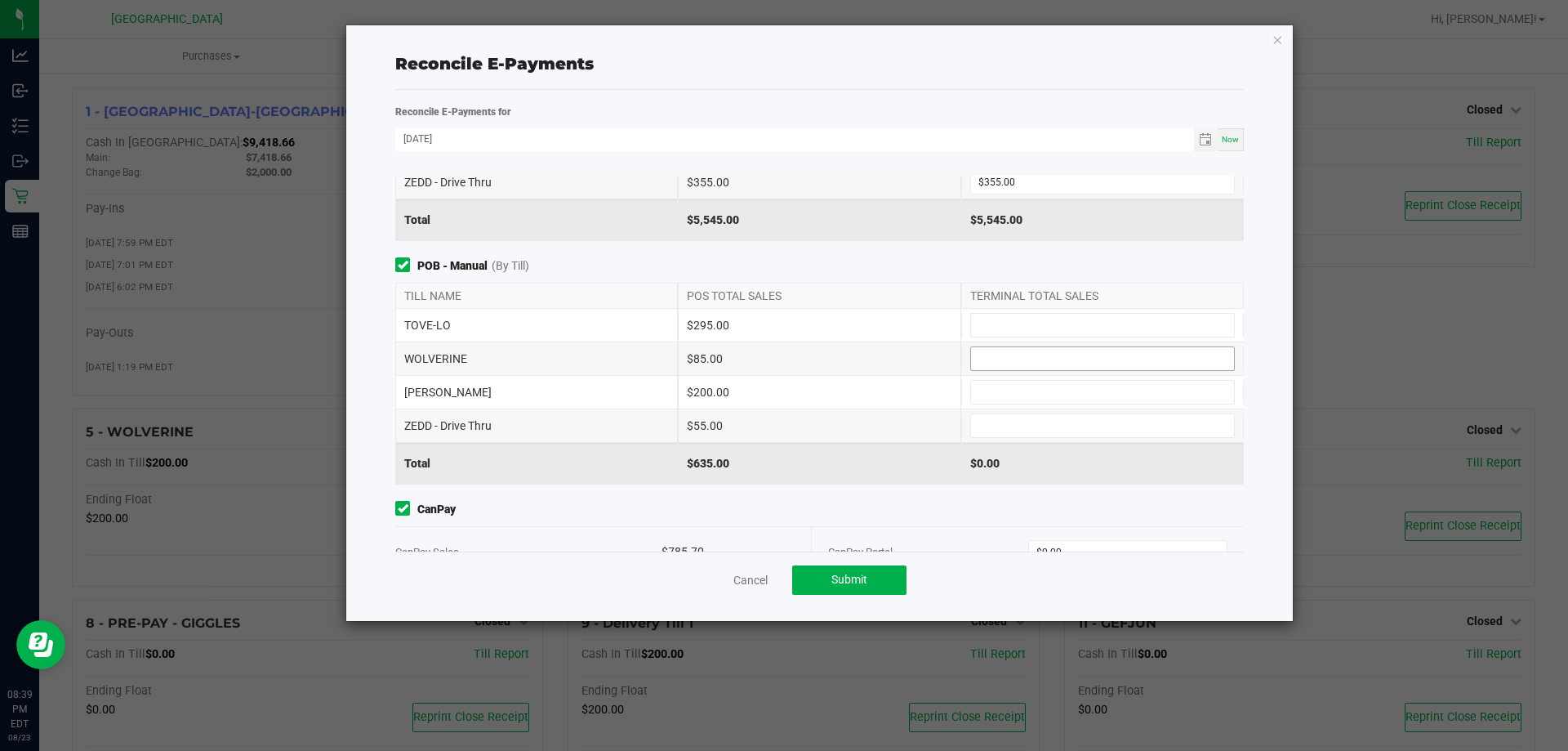
scroll to position [164, 0]
click at [1032, 323] on input at bounding box center [1102, 323] width 263 height 23
type input "$295.00"
click at [1025, 350] on input at bounding box center [1102, 357] width 263 height 23
type input "$85.00"
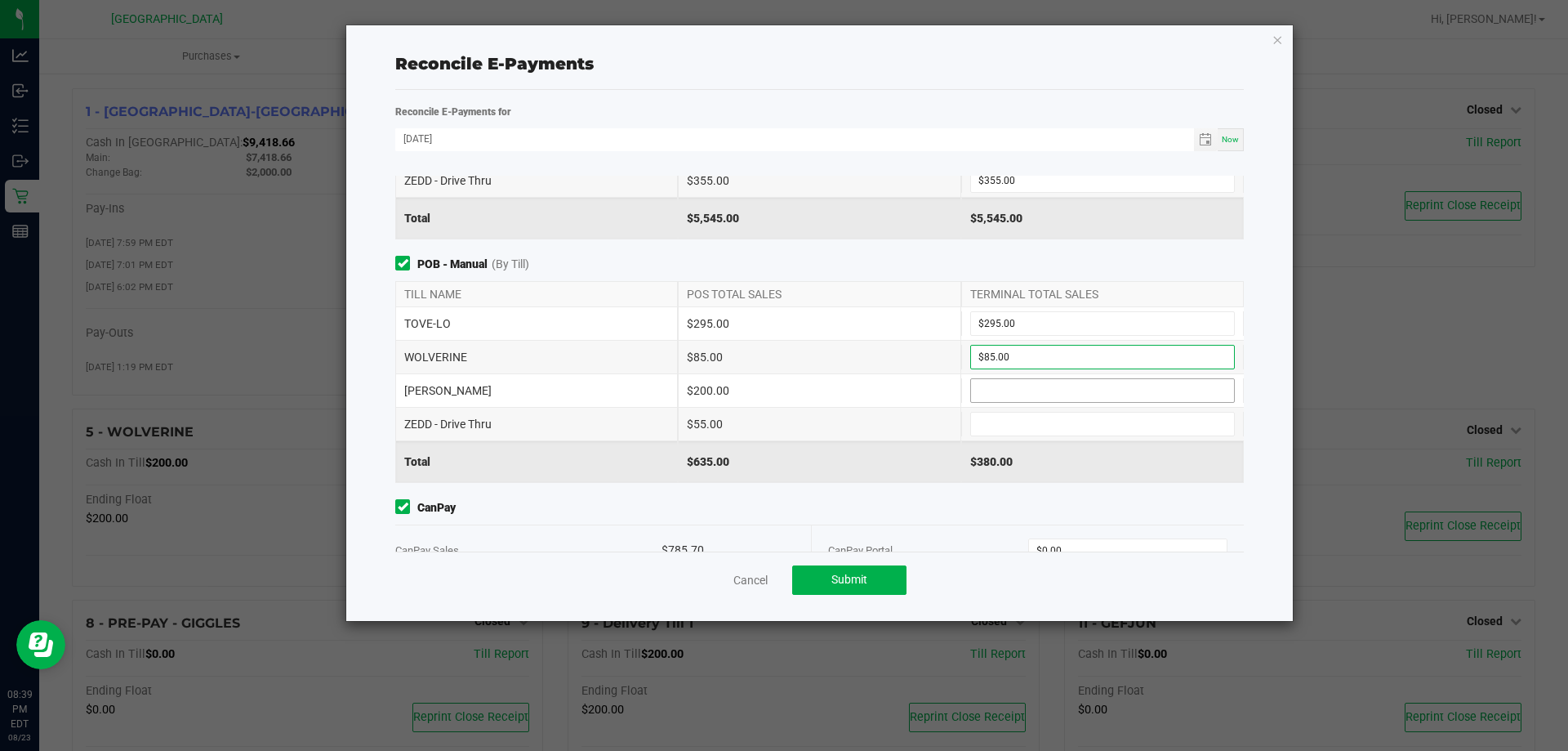
click at [1017, 395] on input at bounding box center [1102, 391] width 263 height 23
type input "$200.00"
click at [1015, 424] on input at bounding box center [1102, 423] width 263 height 23
type input "$55.00"
click at [1013, 491] on div "Point of Banking (POB) (By Till) TILL NAME POS TOTAL SALES TERMINAL TOTAL SALES…" at bounding box center [820, 363] width 874 height 376
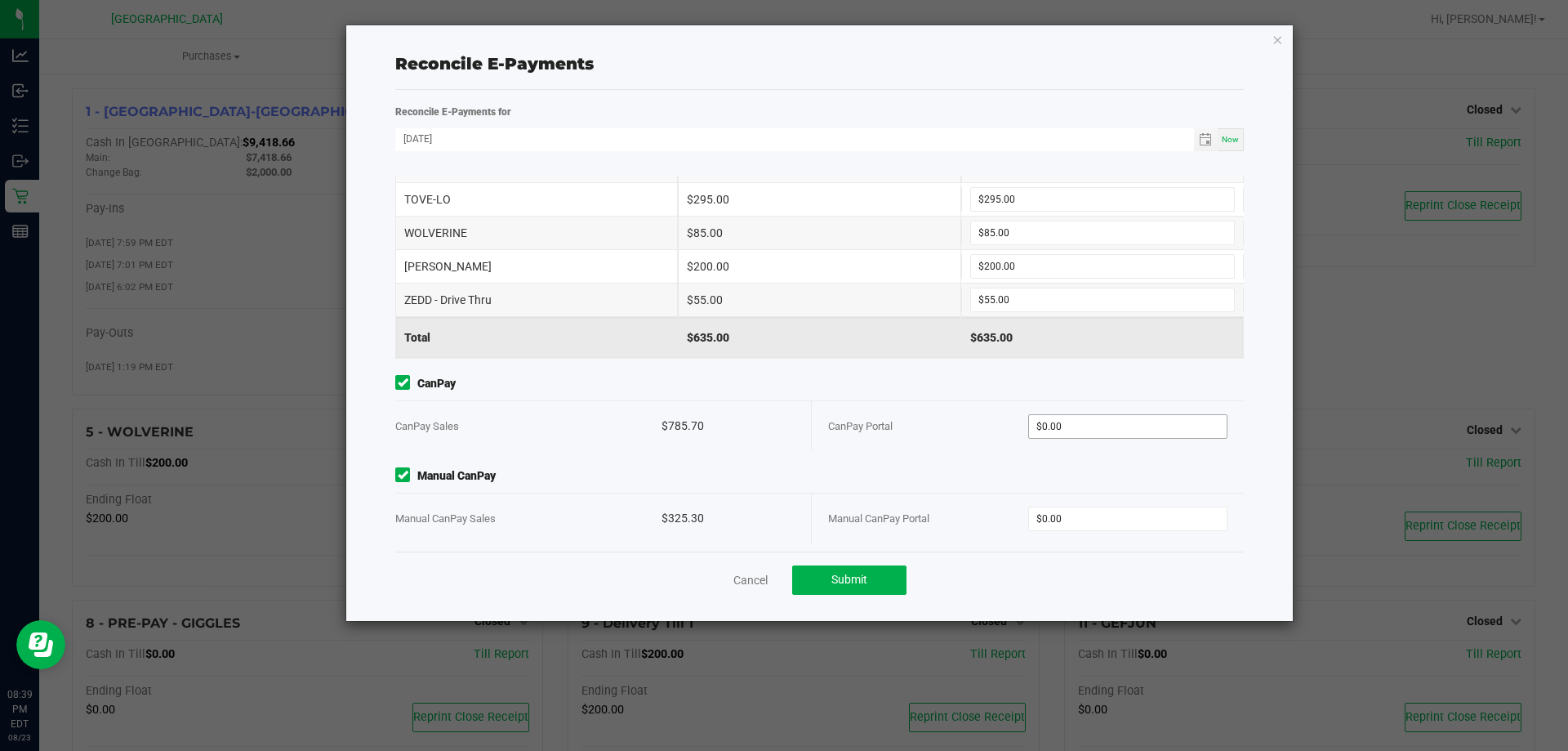
scroll to position [294, 0]
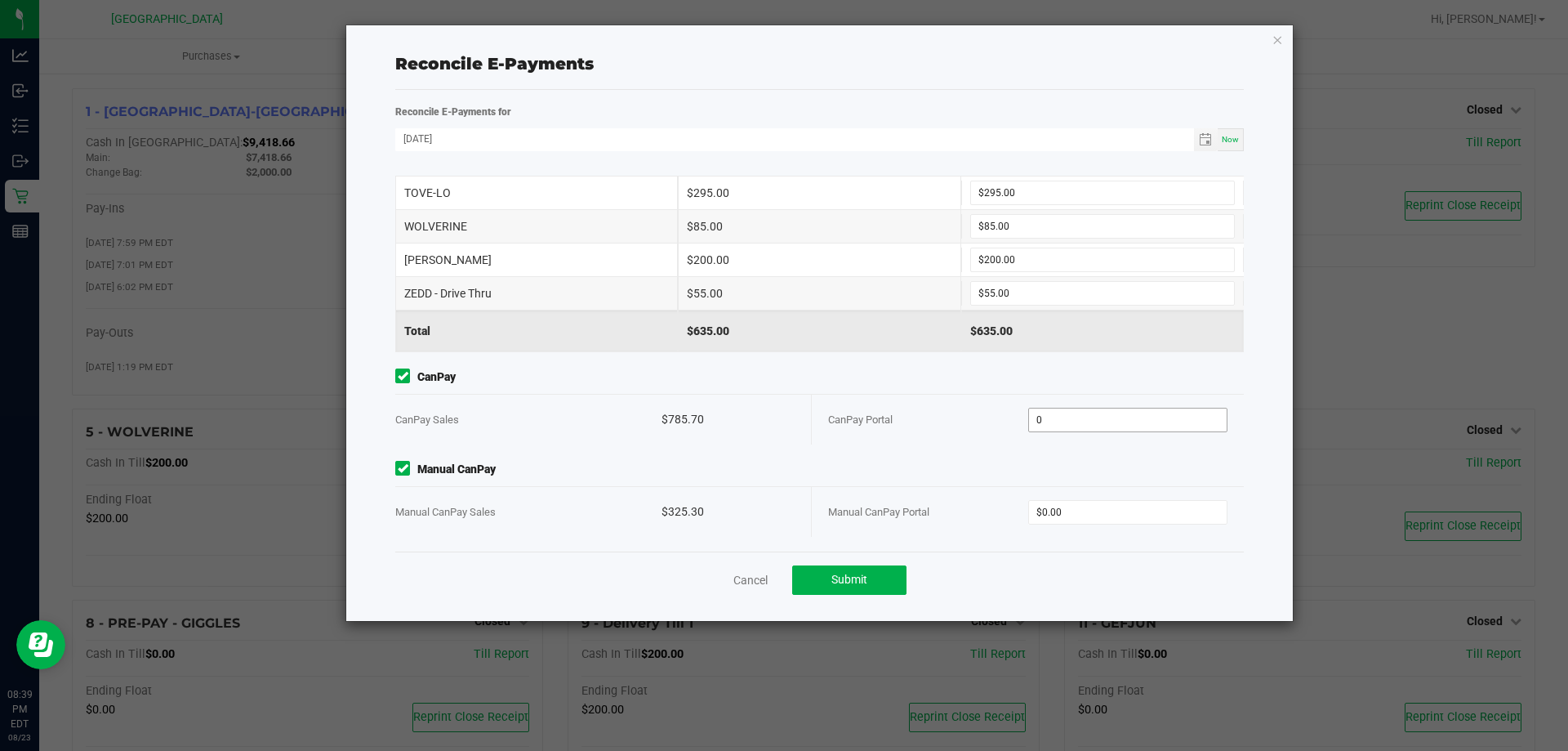
click at [1094, 422] on input "0" at bounding box center [1128, 420] width 198 height 23
type input "$785.70"
click at [1083, 503] on input "0" at bounding box center [1128, 512] width 198 height 23
type input "$325.30"
click at [1024, 452] on div "Point of Banking (POB) (By Till) TILL NAME POS TOTAL SALES TERMINAL TOTAL SALES…" at bounding box center [820, 363] width 874 height 376
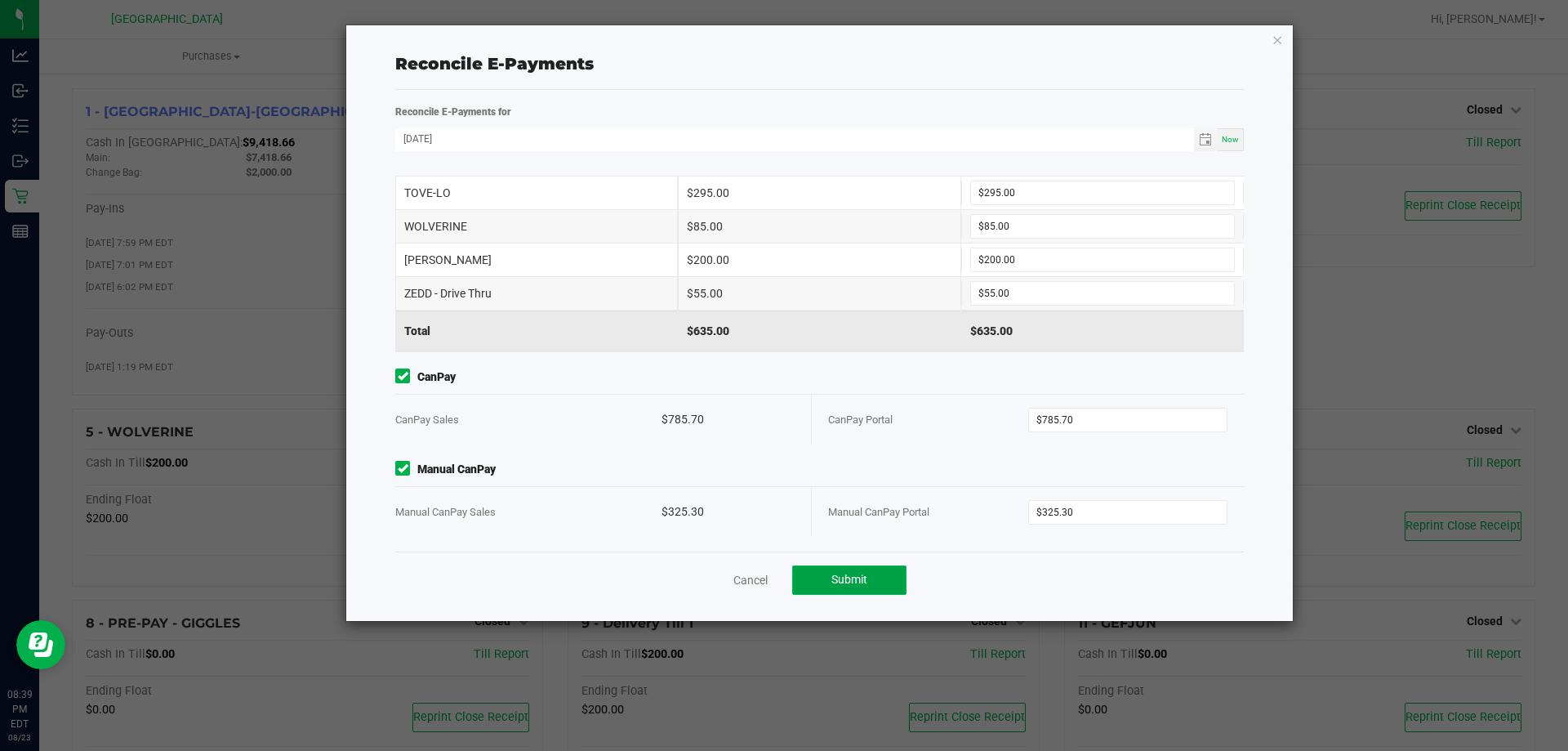
click at [854, 579] on span "Submit" at bounding box center [849, 579] width 35 height 13
